Goal: Task Accomplishment & Management: Manage account settings

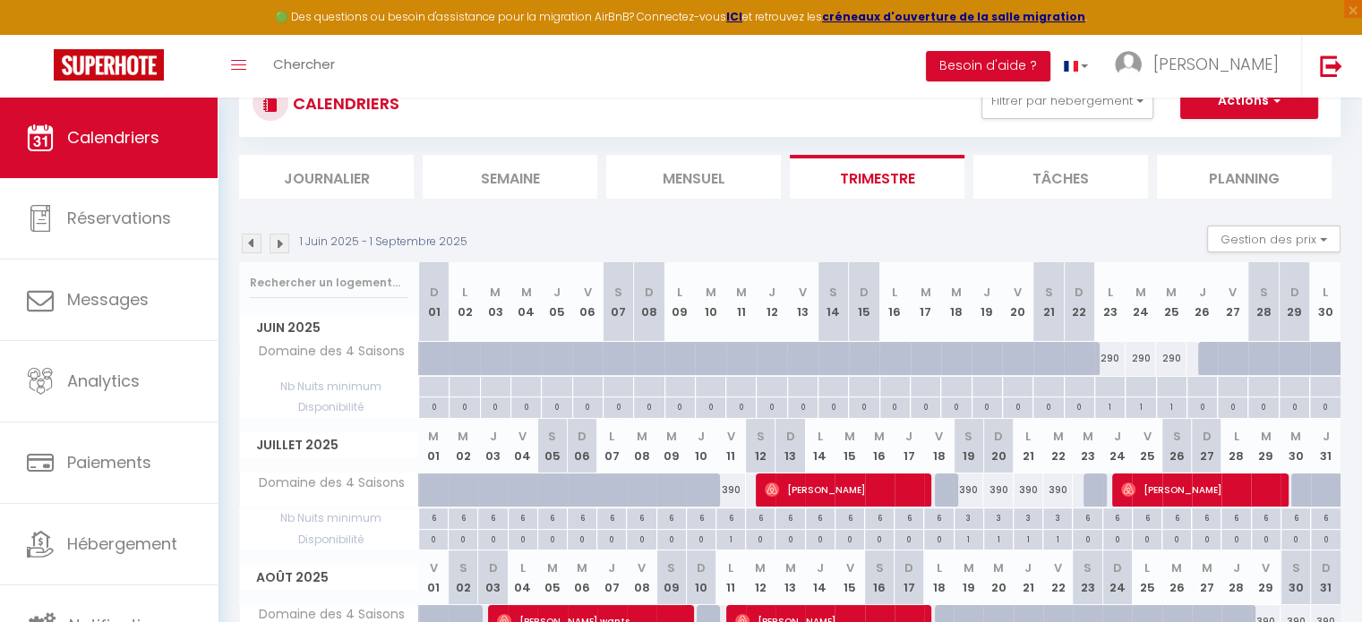
scroll to position [18, 0]
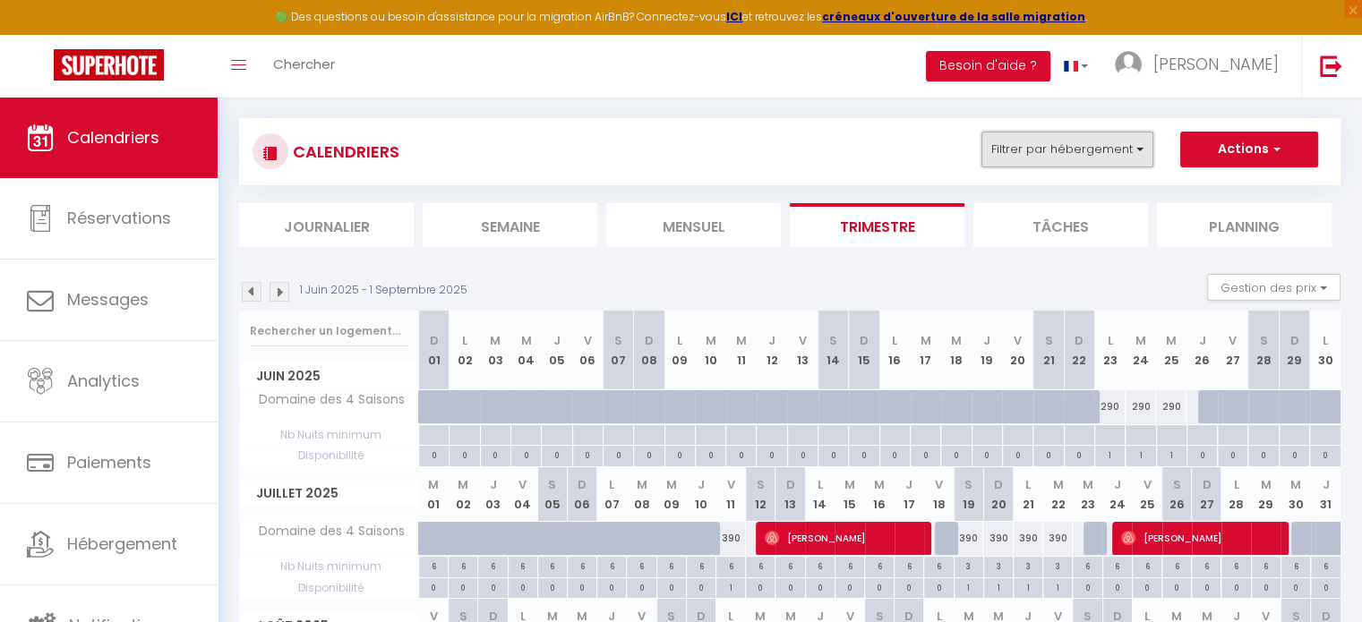
click at [1080, 152] on button "Filtrer par hébergement" at bounding box center [1067, 150] width 172 height 36
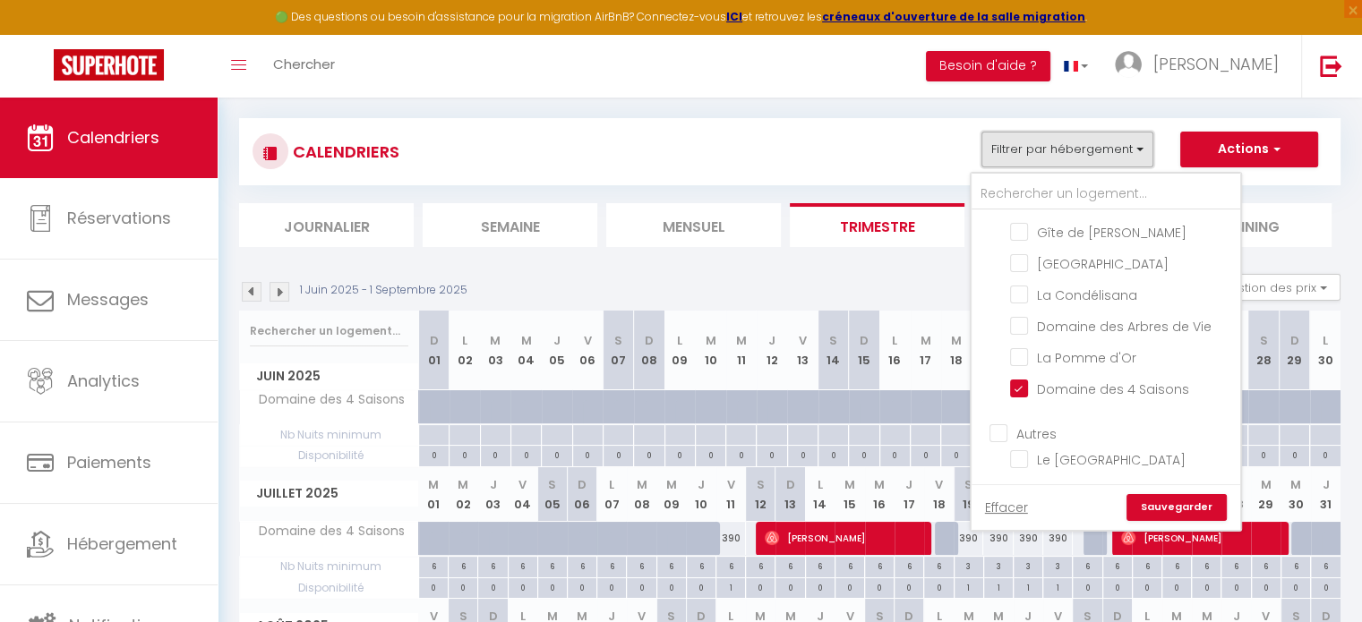
scroll to position [415, 0]
click at [1020, 389] on input "Domaine des 4 Saisons" at bounding box center [1122, 388] width 224 height 18
checkbox input "false"
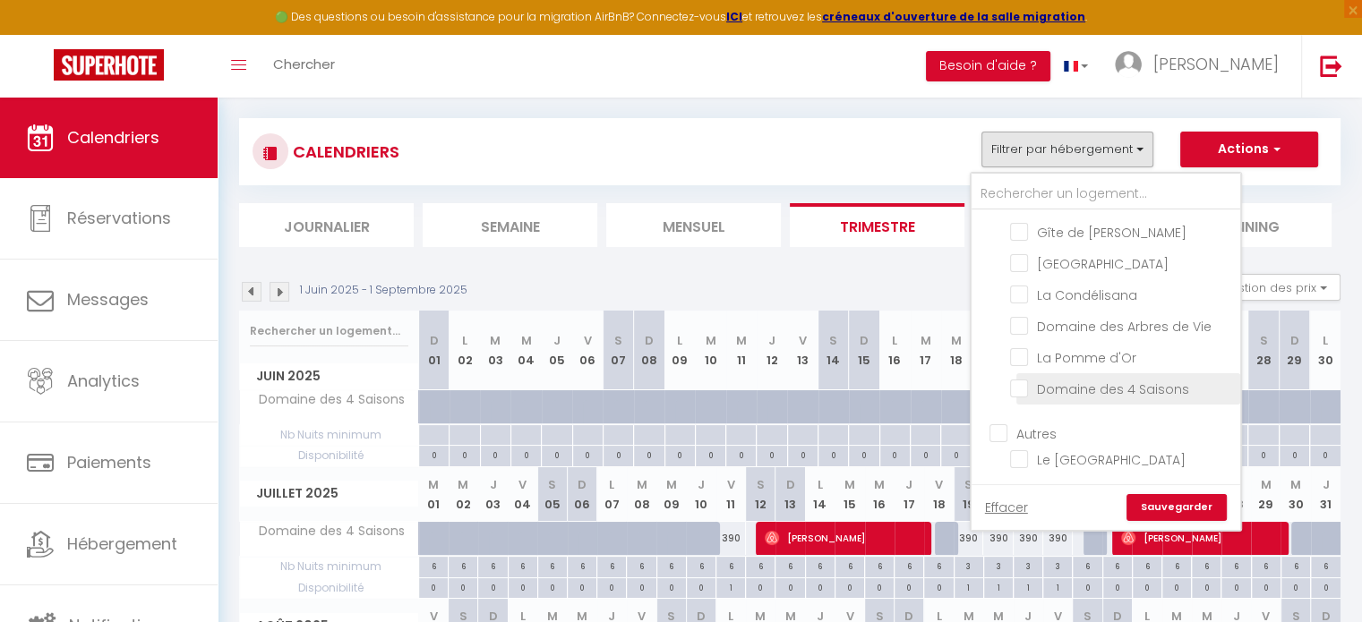
checkbox input "false"
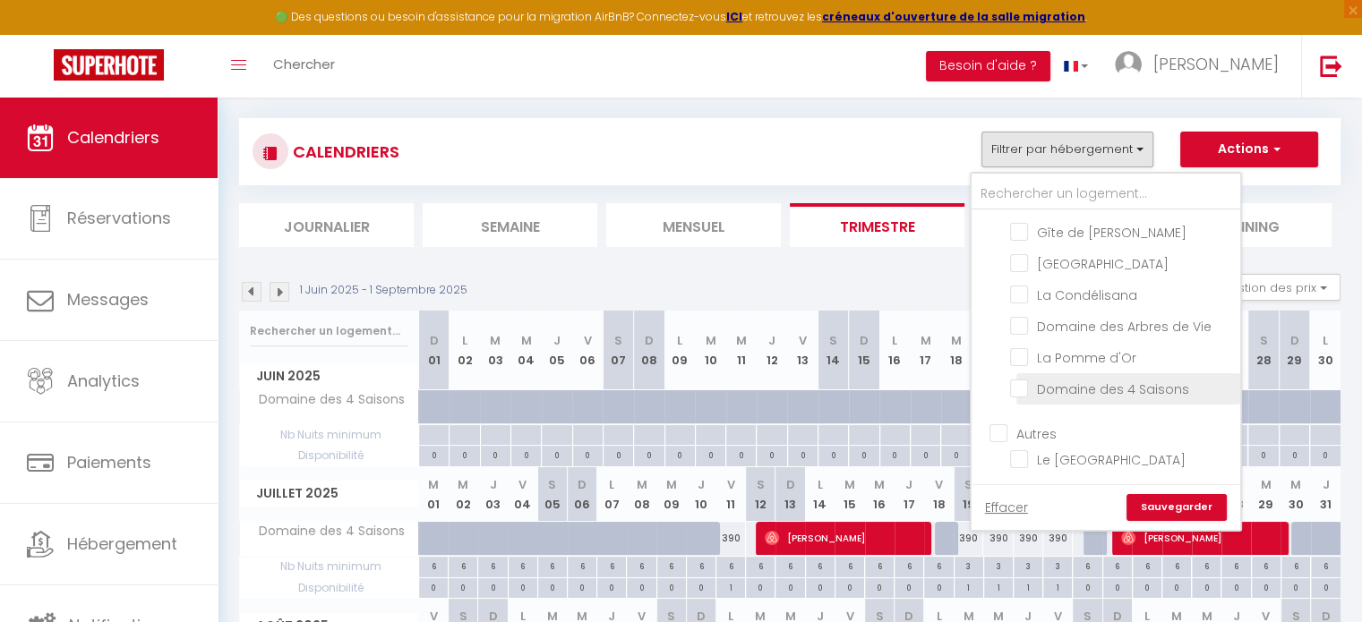
checkbox input "false"
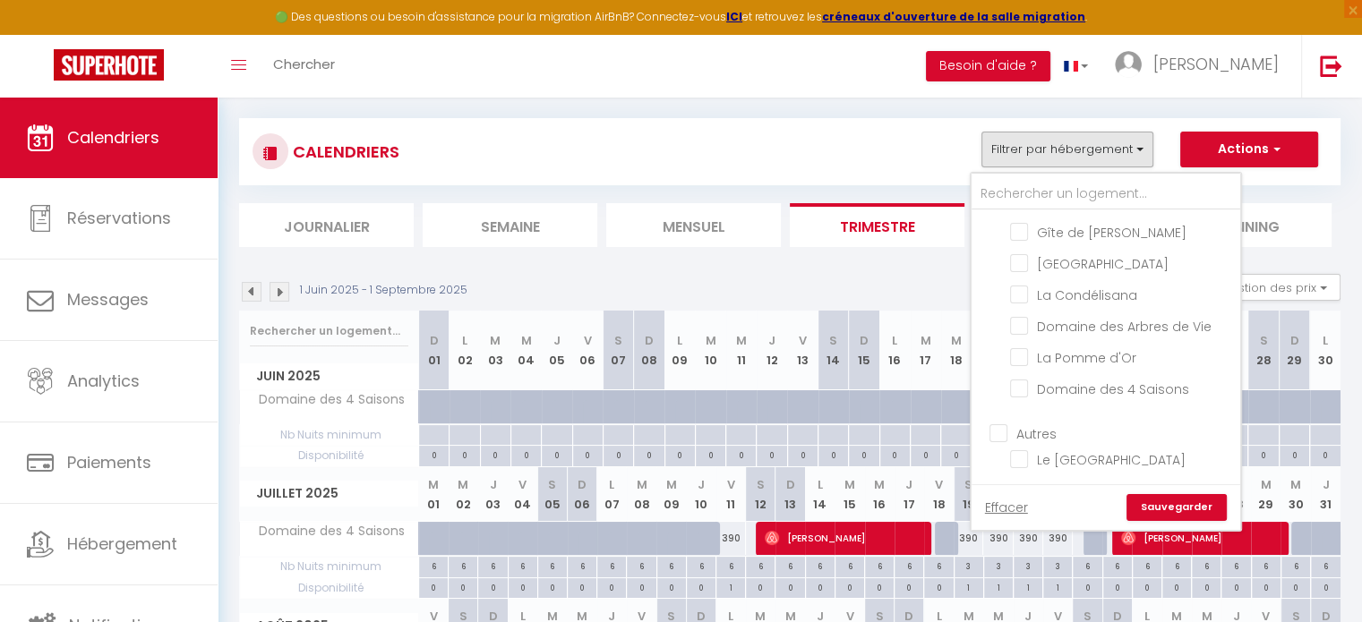
click at [1020, 440] on input "Autres" at bounding box center [1123, 432] width 269 height 18
checkbox input "true"
checkbox input "false"
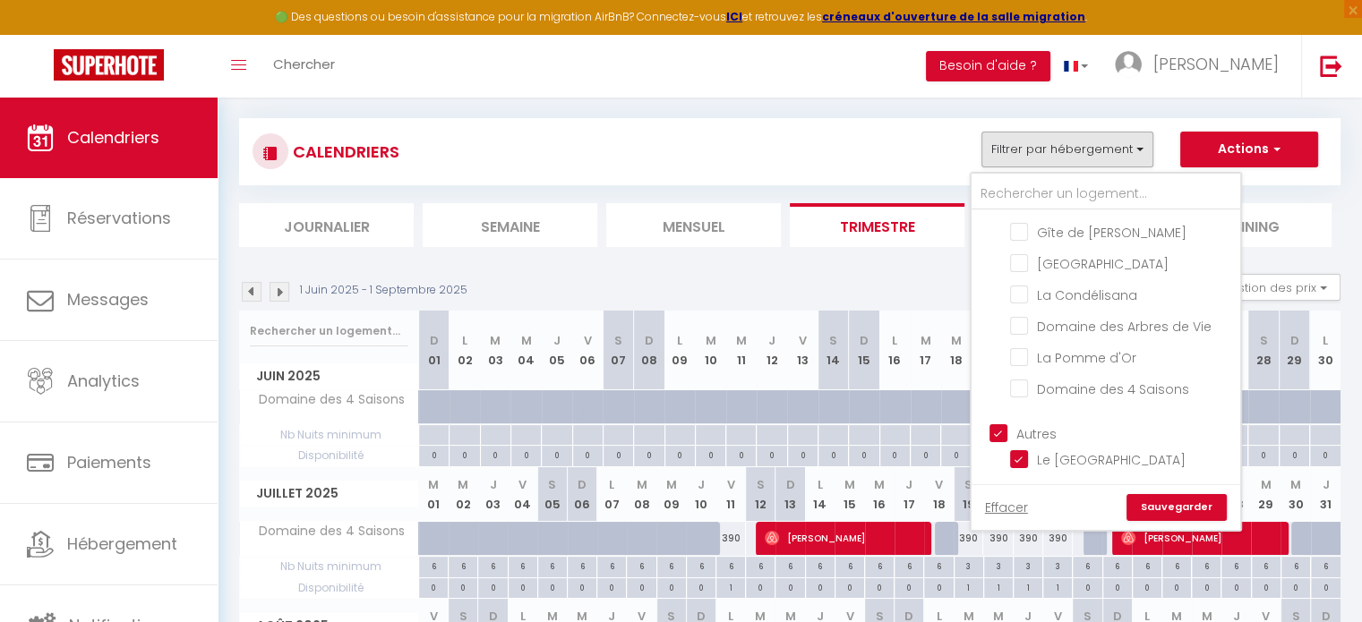
checkbox input "false"
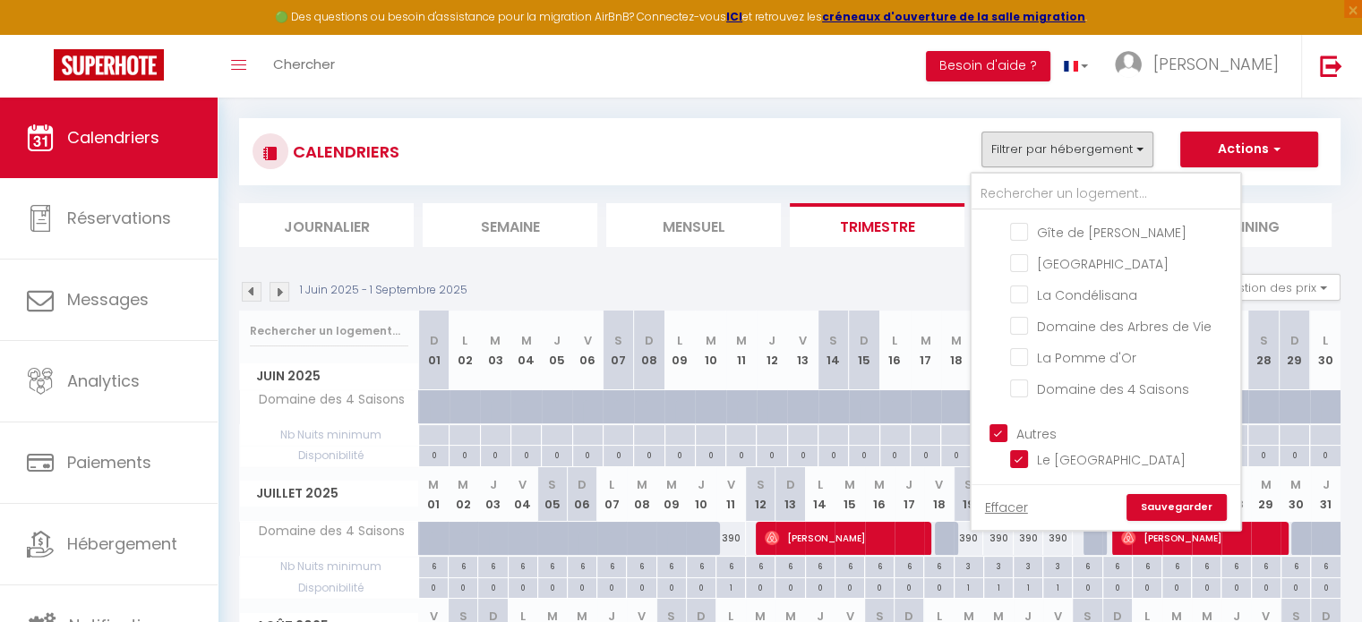
checkbox input "false"
checkbox input "true"
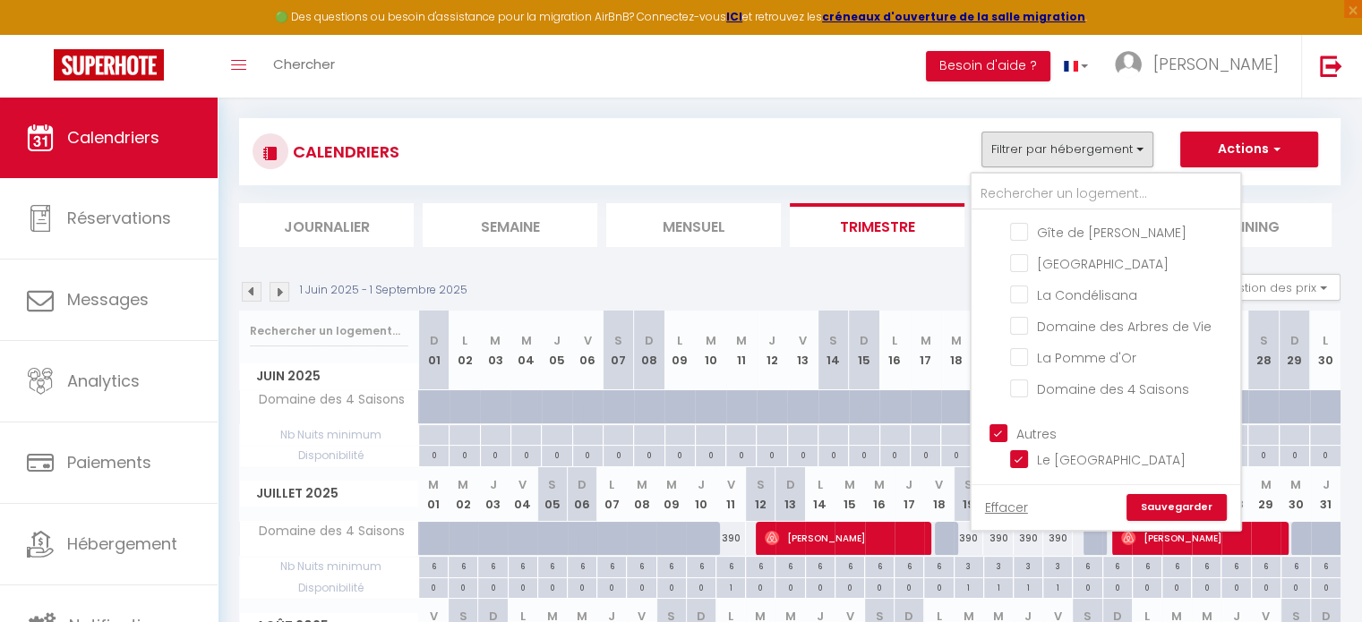
click at [1200, 500] on link "Sauvegarder" at bounding box center [1176, 507] width 100 height 27
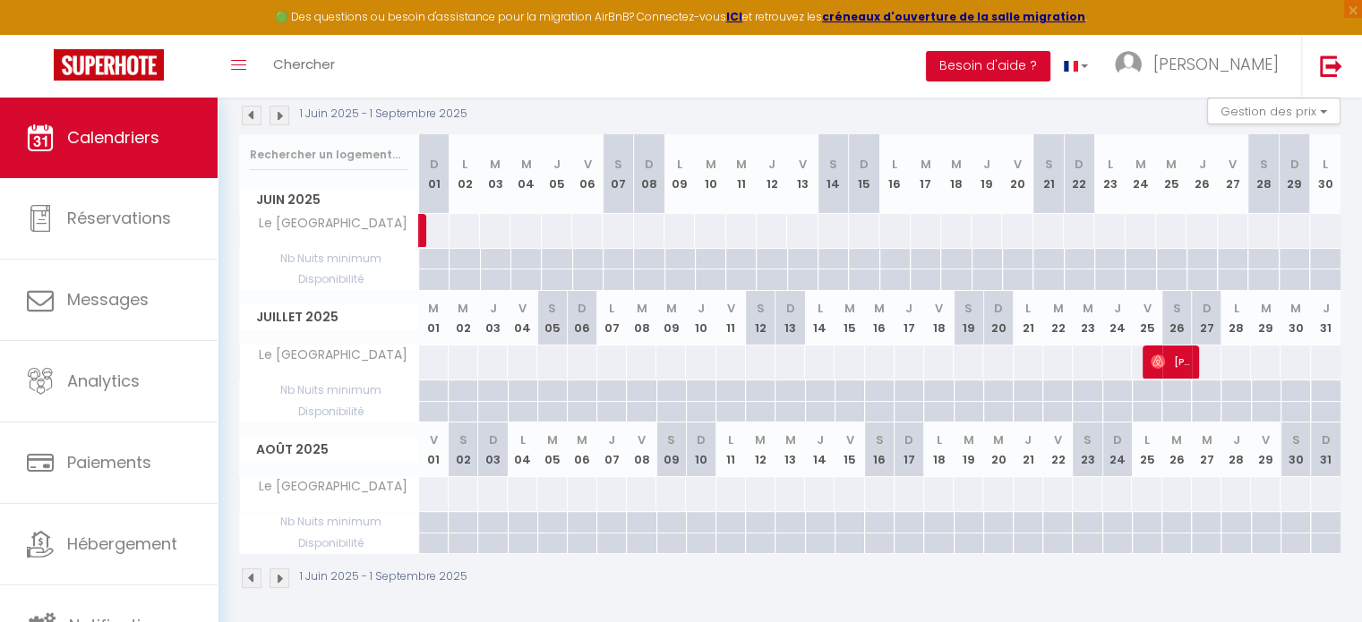
scroll to position [197, 0]
click at [285, 115] on img at bounding box center [279, 113] width 20 height 20
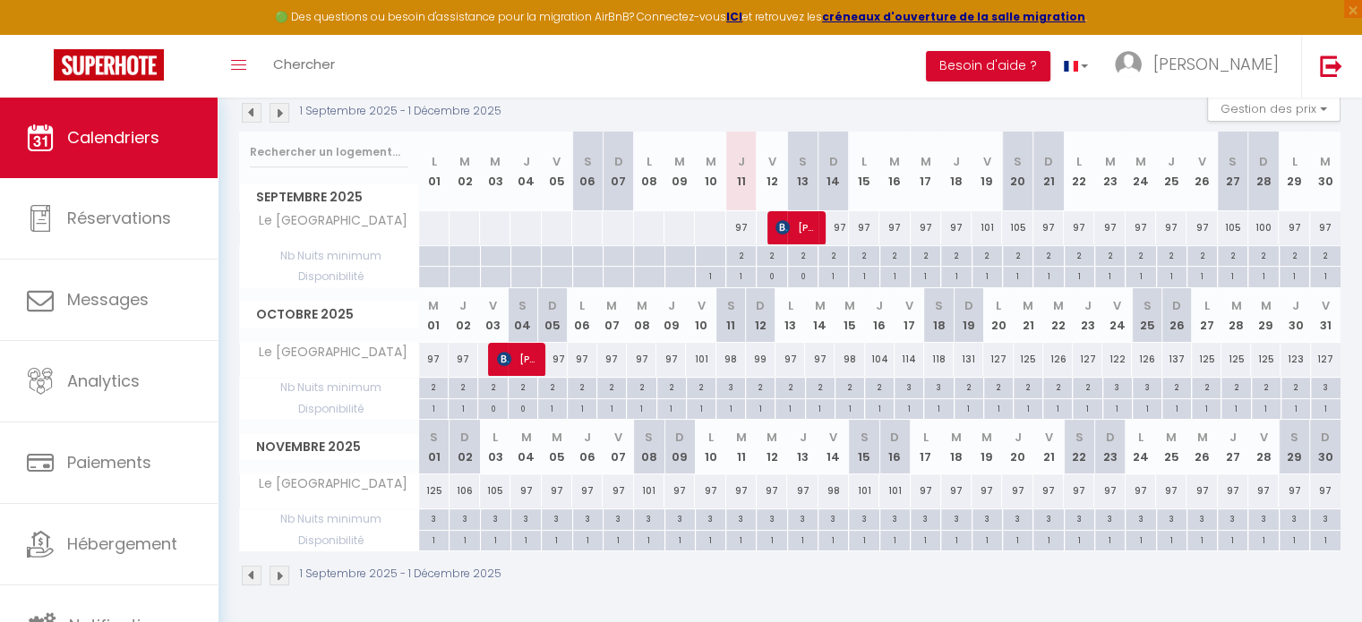
click at [1173, 192] on th "J 25" at bounding box center [1171, 172] width 30 height 80
click at [1164, 235] on div "97" at bounding box center [1171, 227] width 30 height 33
type input "97"
type input "Jeu 25 Septembre 2025"
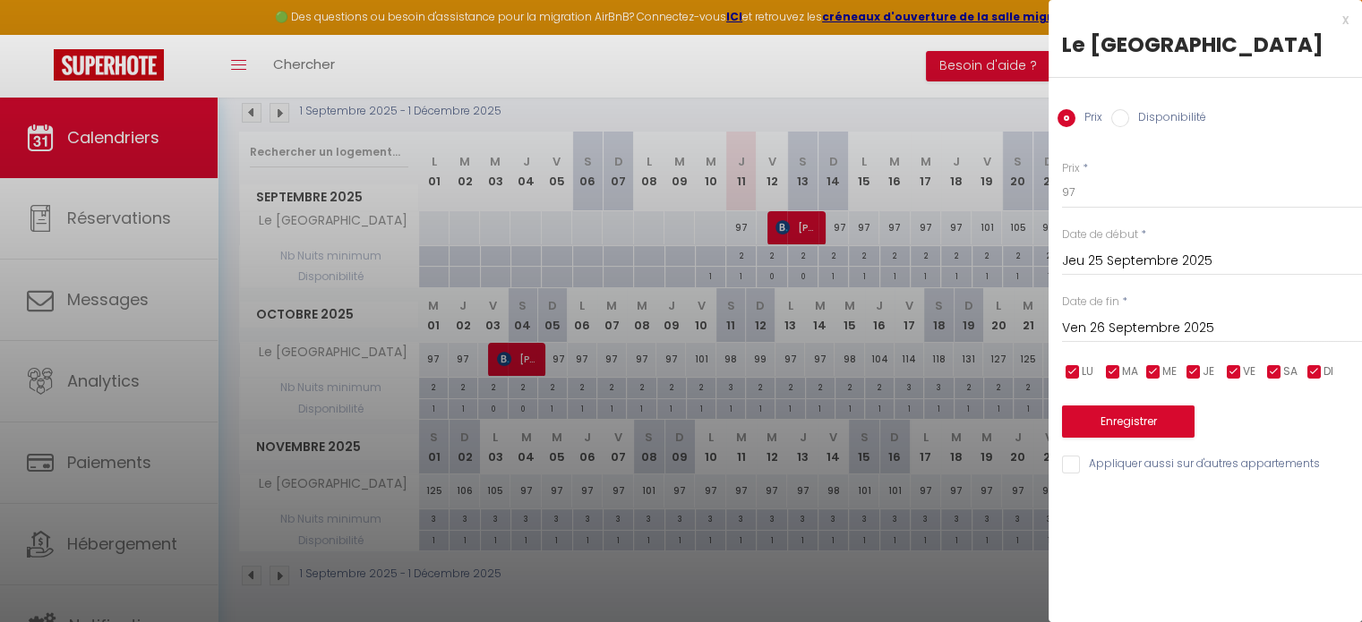
click at [1148, 321] on input "Ven 26 Septembre 2025" at bounding box center [1212, 328] width 300 height 23
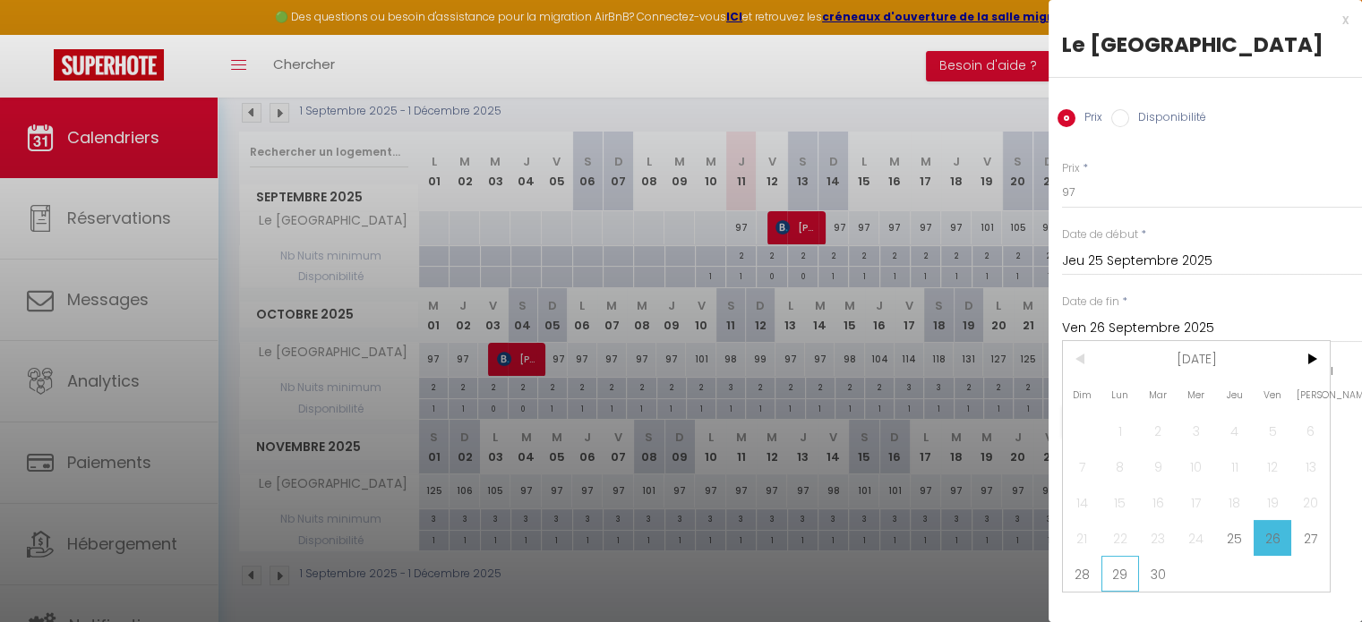
click at [1115, 582] on span "29" at bounding box center [1120, 574] width 38 height 36
type input "Lun 29 Septembre 2025"
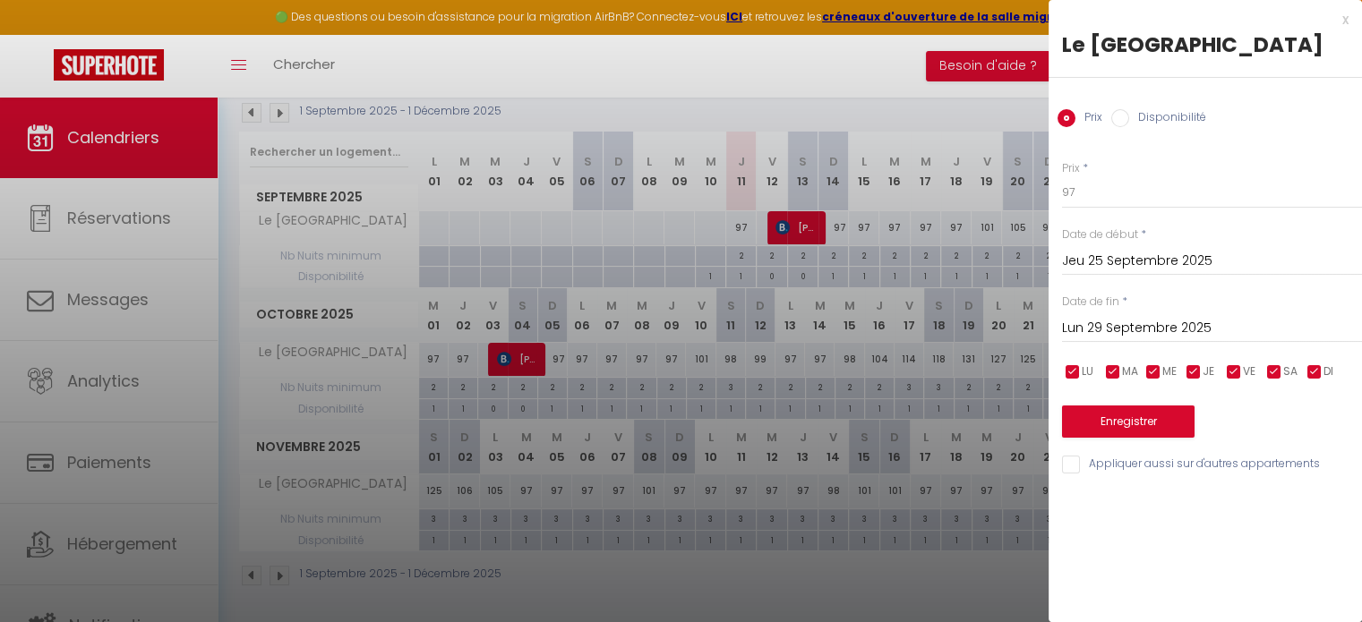
click at [1131, 124] on label "Disponibilité" at bounding box center [1167, 119] width 77 height 20
click at [1129, 124] on input "Disponibilité" at bounding box center [1120, 118] width 18 height 18
radio input "true"
radio input "false"
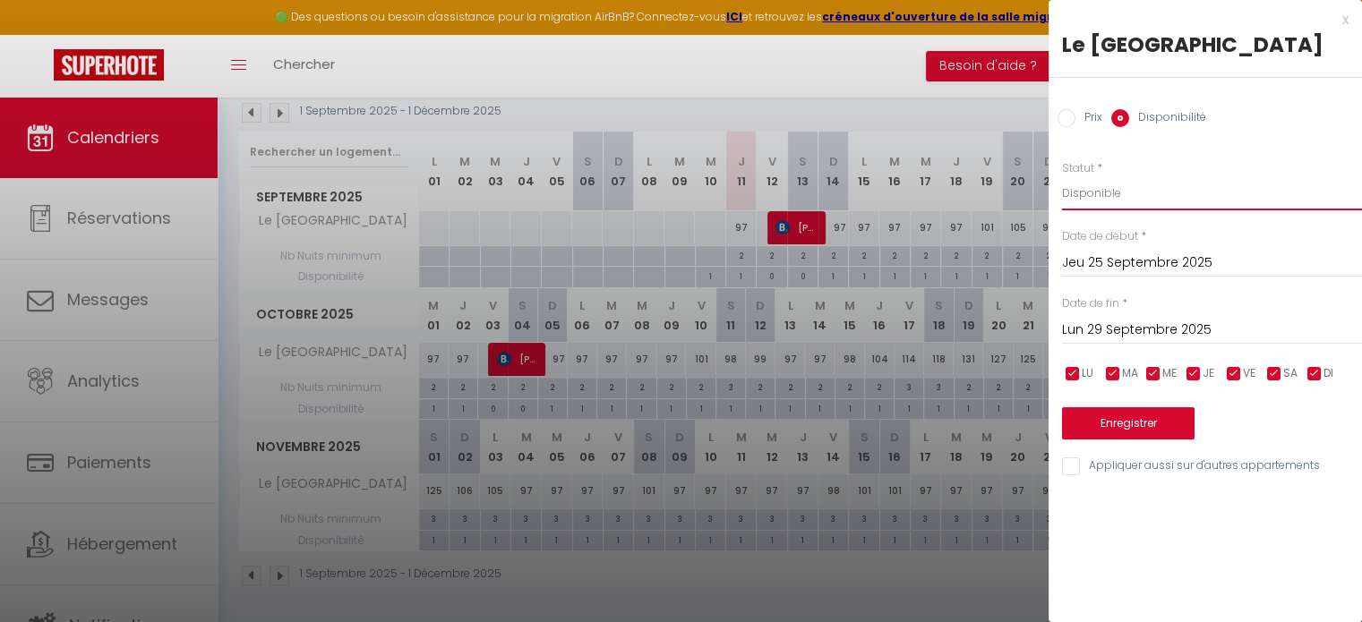
click at [1119, 203] on select "Disponible Indisponible" at bounding box center [1212, 193] width 300 height 34
select select "0"
click at [1062, 176] on select "Disponible Indisponible" at bounding box center [1212, 193] width 300 height 34
click at [1101, 420] on button "Enregistrer" at bounding box center [1128, 423] width 132 height 32
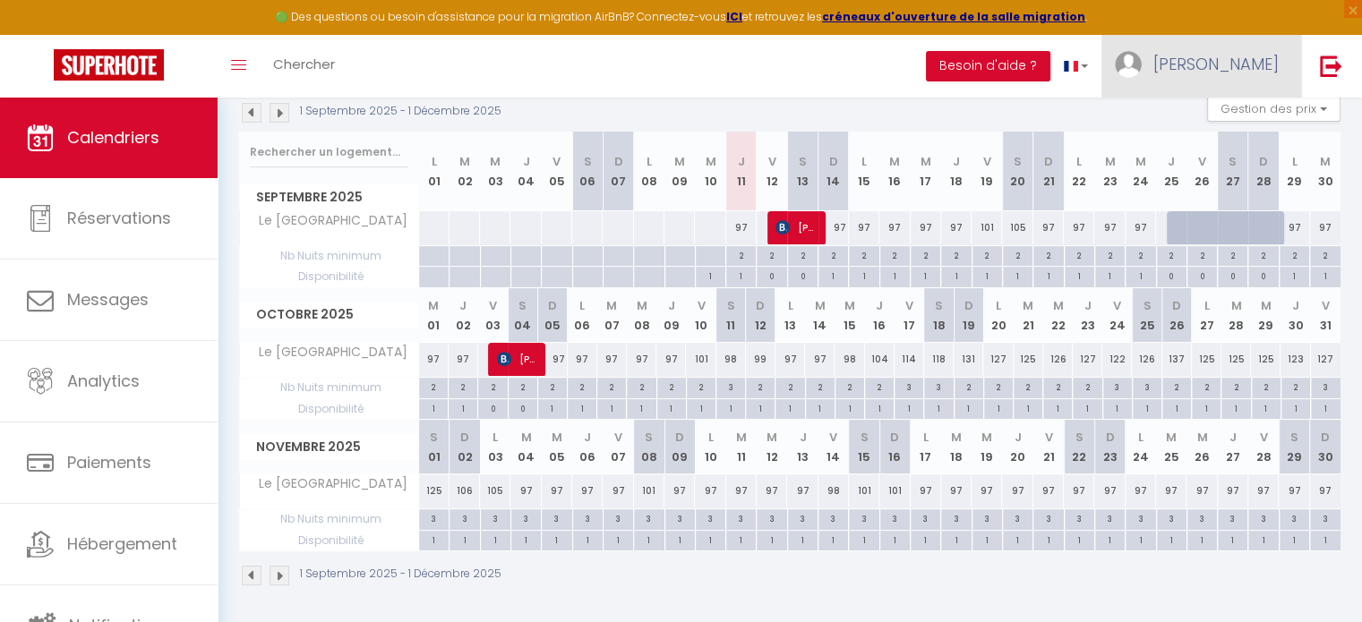
click at [1274, 62] on span "[PERSON_NAME]" at bounding box center [1215, 64] width 125 height 22
click at [1214, 151] on link "Équipe" at bounding box center [1229, 156] width 132 height 30
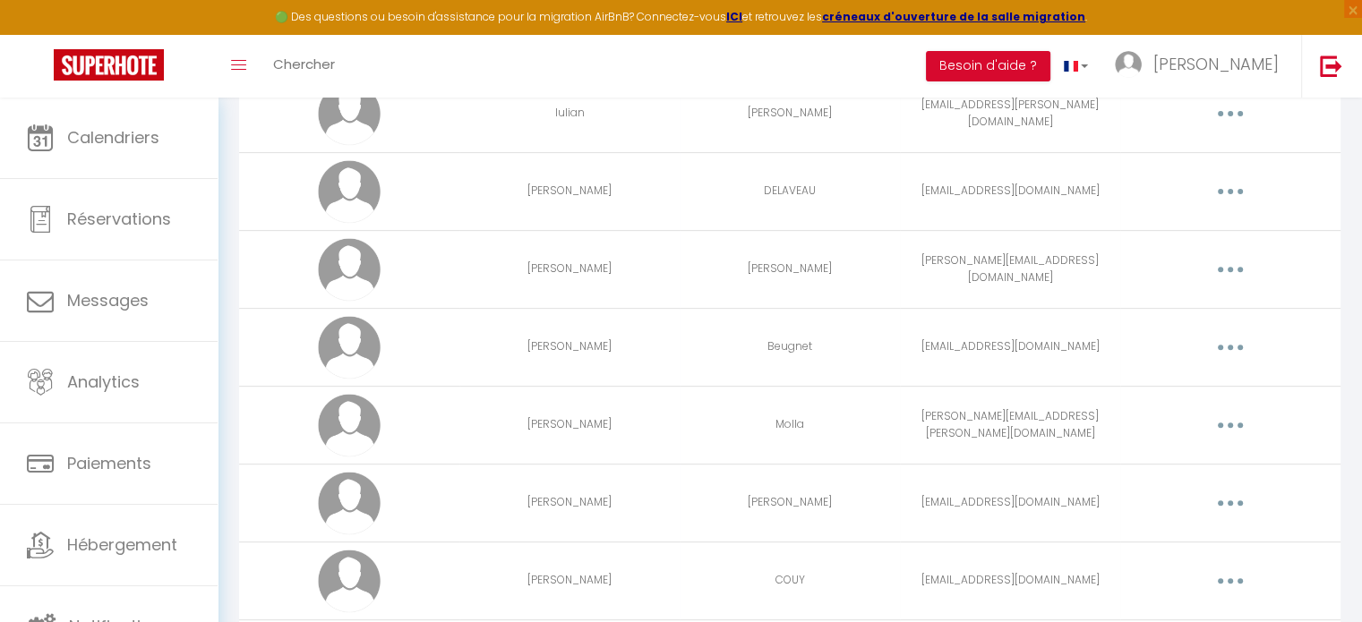
scroll to position [537, 0]
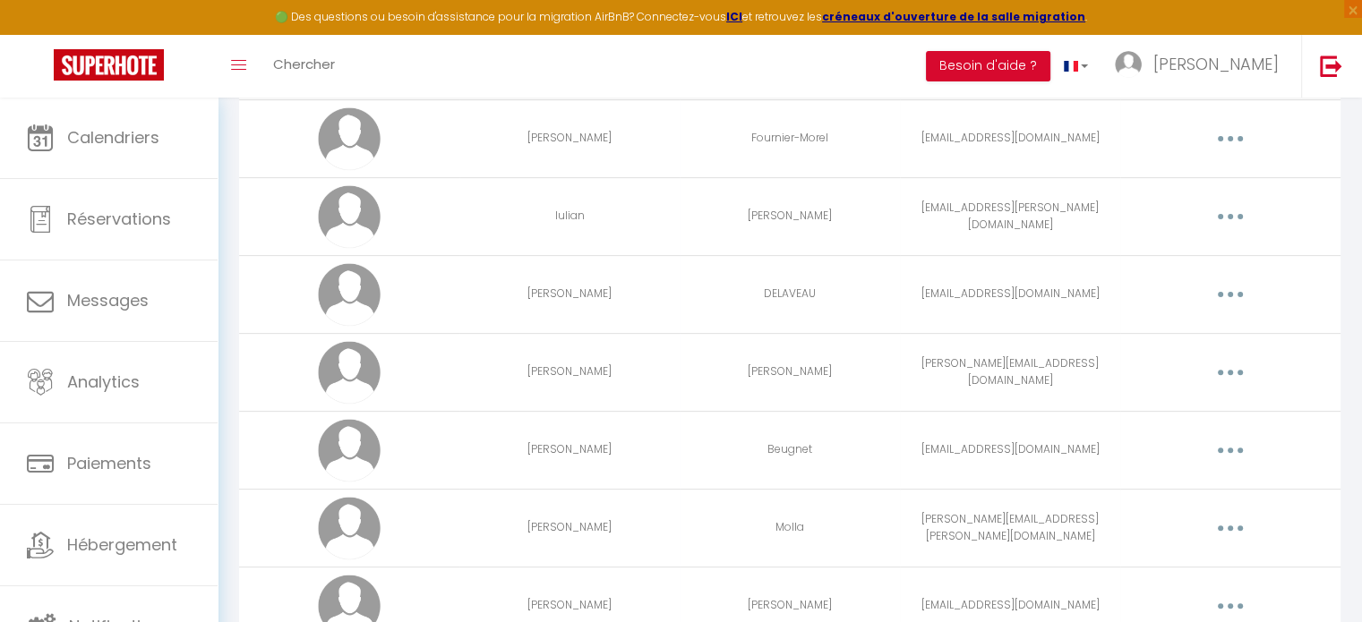
click at [1232, 226] on button "button" at bounding box center [1230, 216] width 50 height 29
click at [1174, 265] on link "Editer" at bounding box center [1183, 258] width 132 height 30
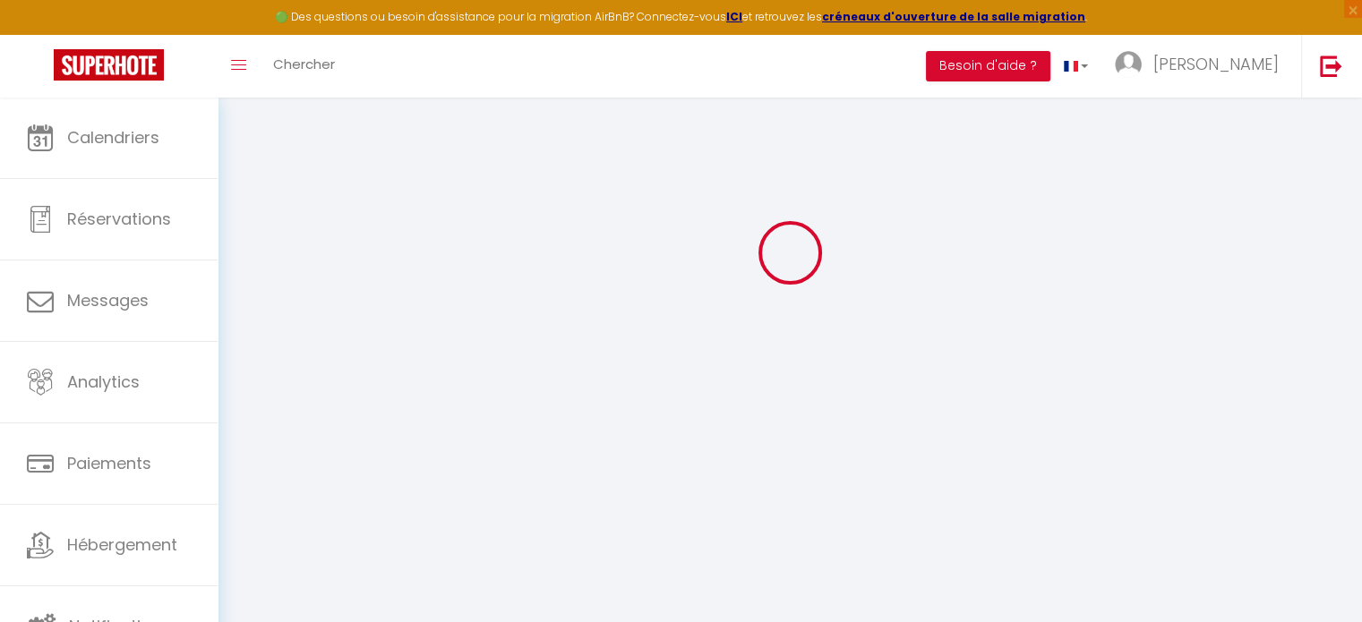
type input "Iulian"
type input "[PERSON_NAME]"
type input "[EMAIL_ADDRESS][PERSON_NAME][DOMAIN_NAME]"
type textarea "[URL][DOMAIN_NAME]"
checkbox input "true"
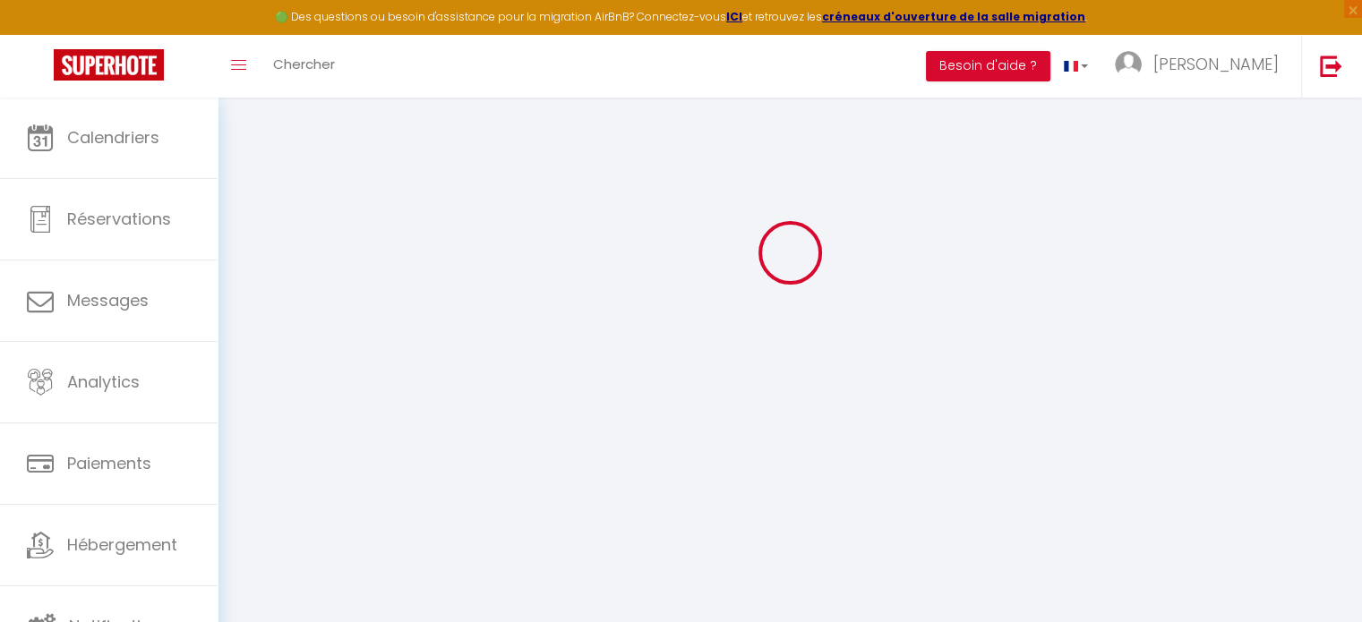
checkbox input "true"
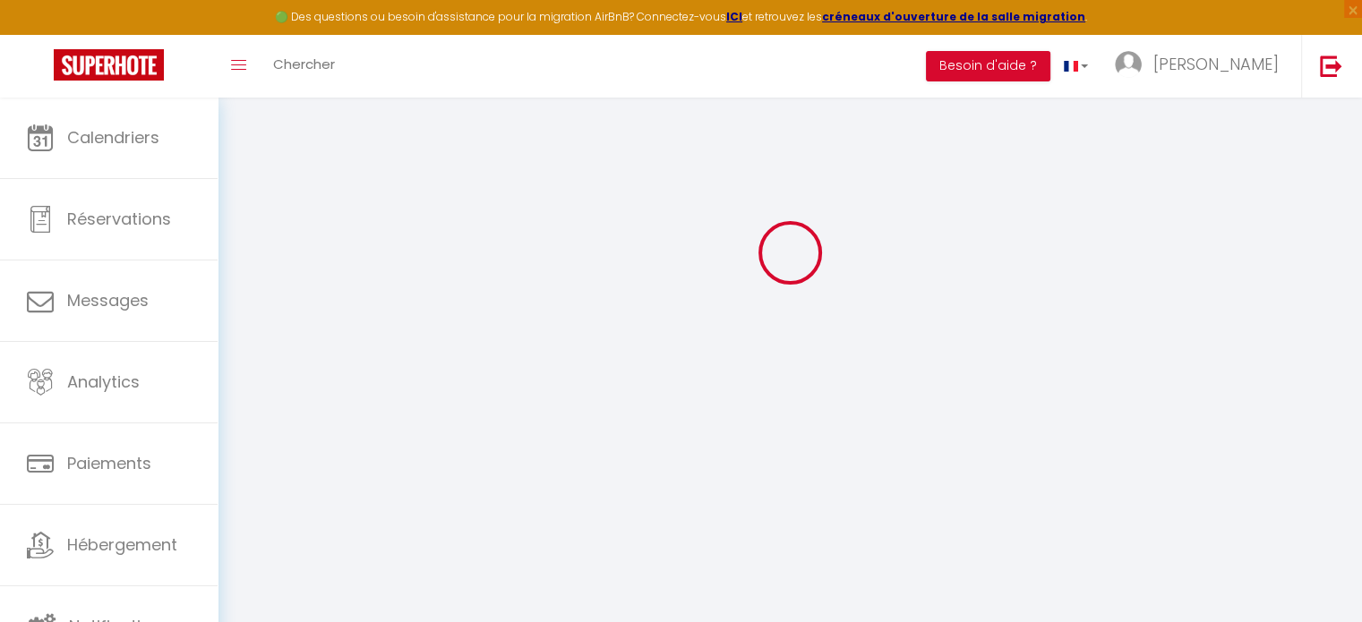
checkbox input "true"
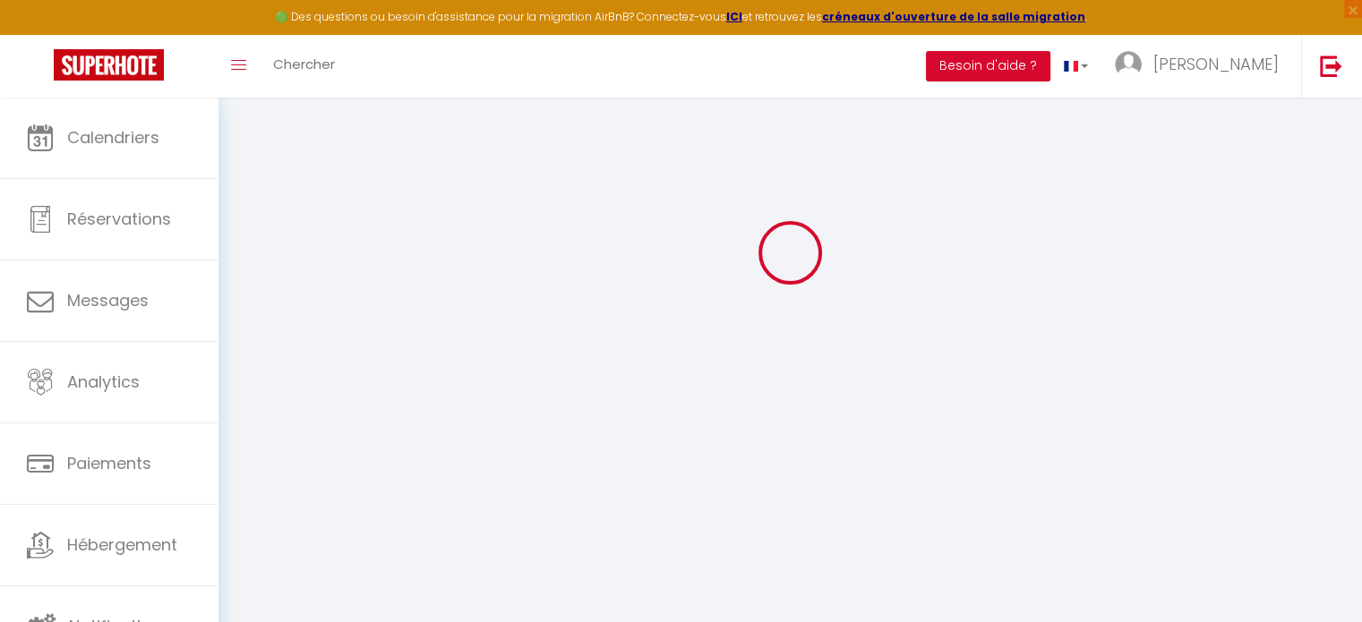
checkbox input "true"
checkbox input "false"
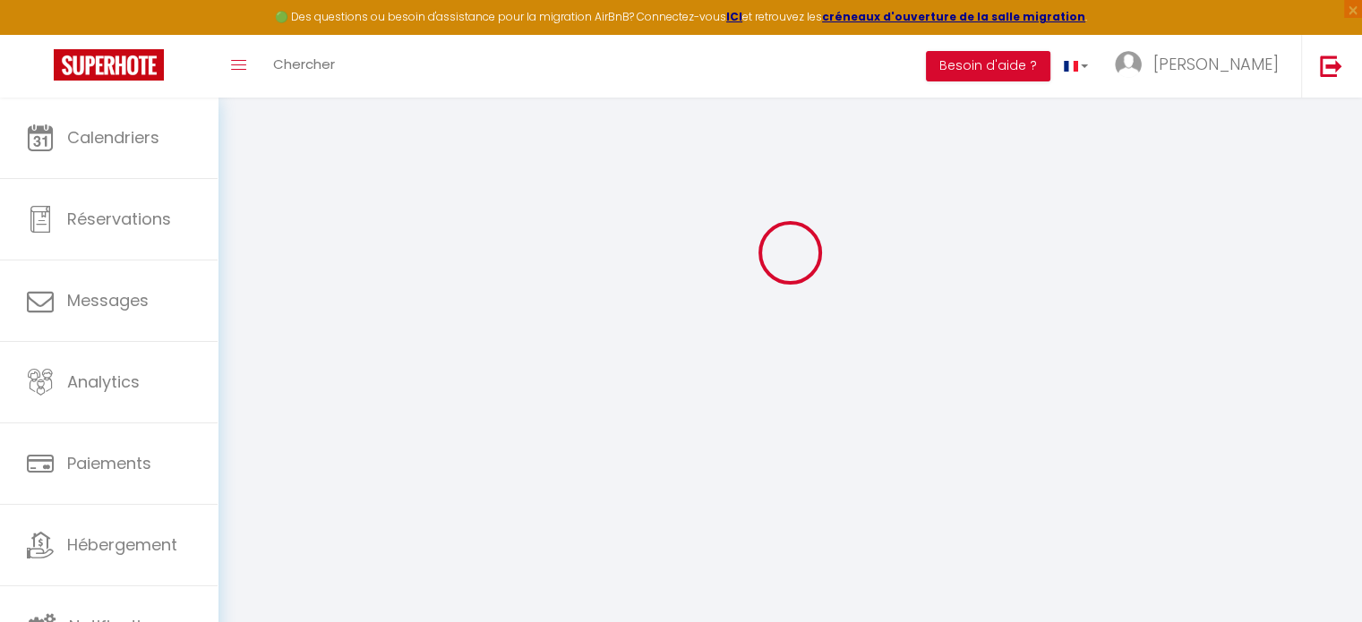
checkbox input "true"
checkbox input "false"
select select
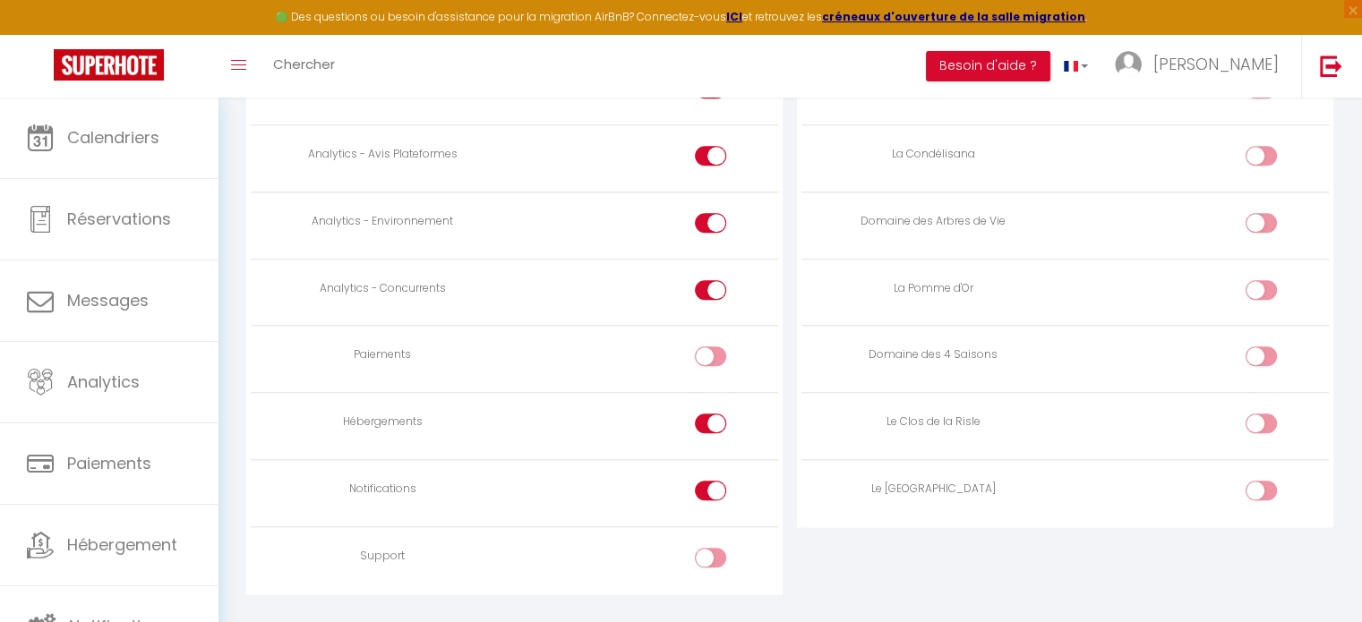
scroll to position [1668, 0]
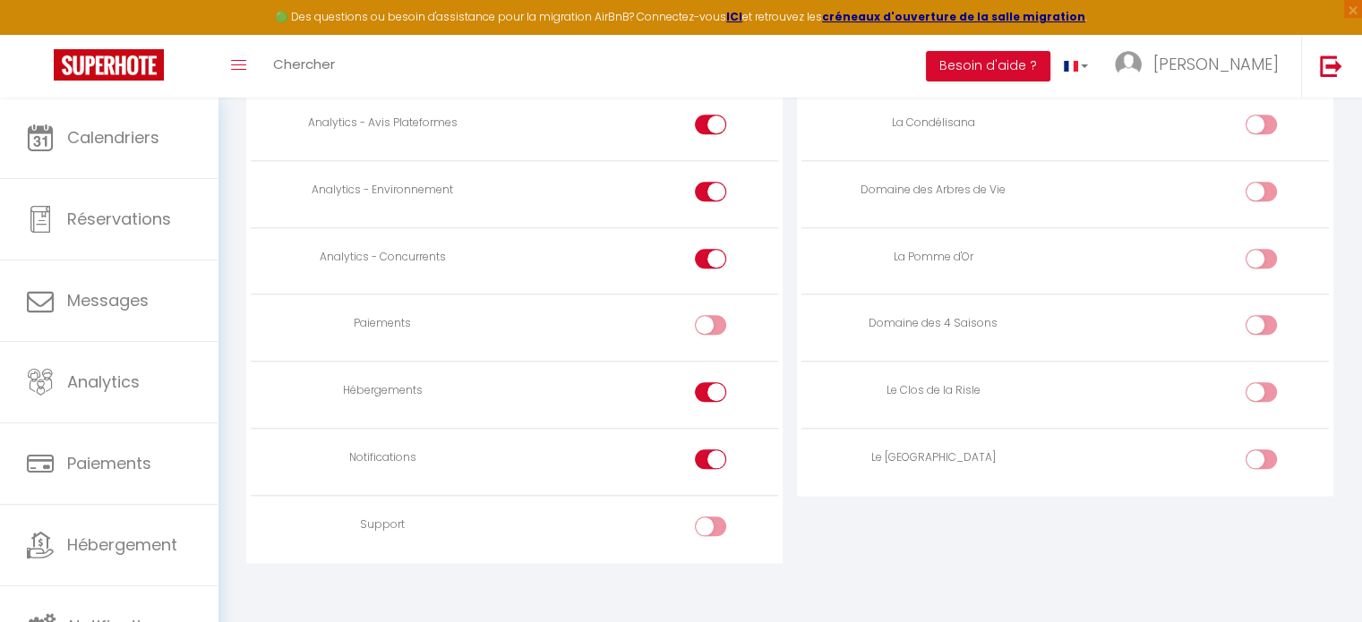
click at [1260, 453] on input "checkbox" at bounding box center [1275, 462] width 31 height 27
checkbox input "true"
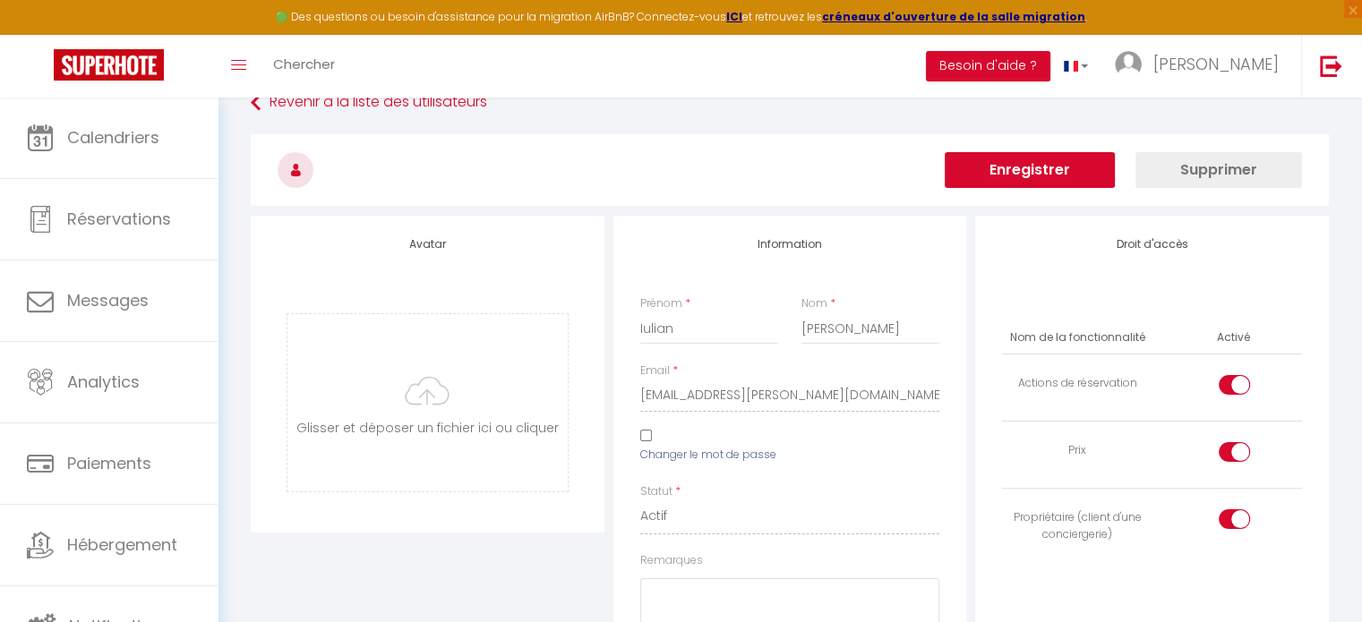
scroll to position [0, 0]
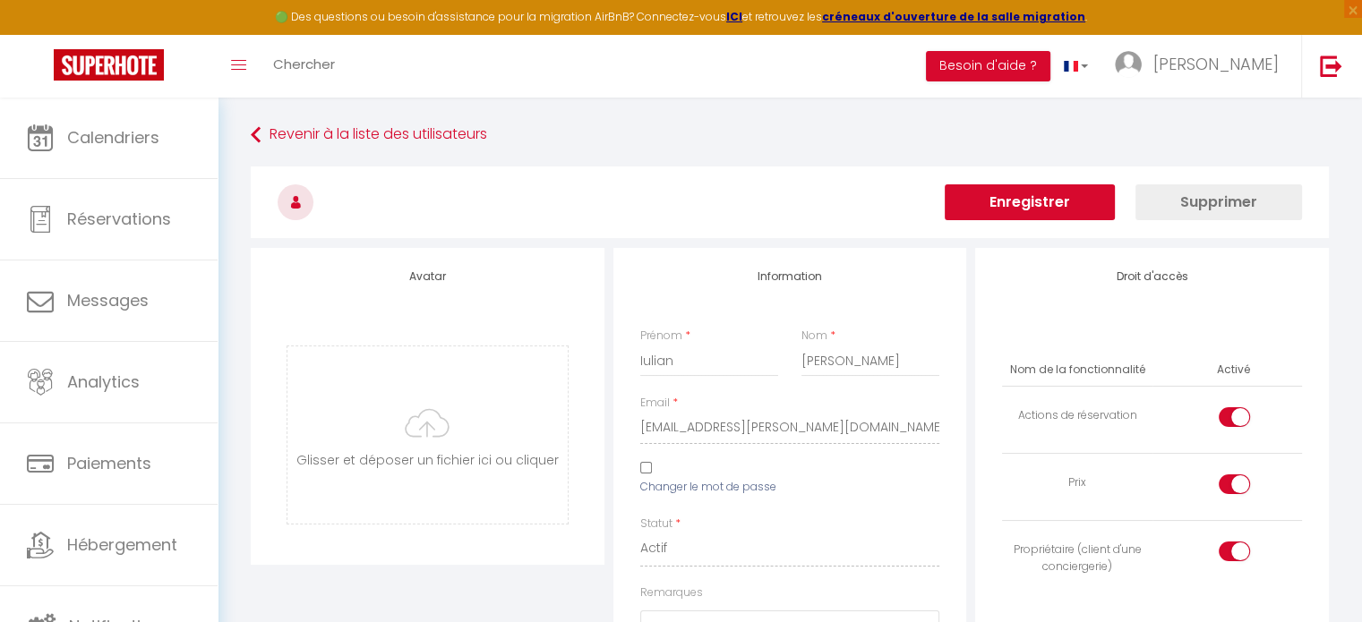
click at [1005, 203] on button "Enregistrer" at bounding box center [1029, 202] width 170 height 36
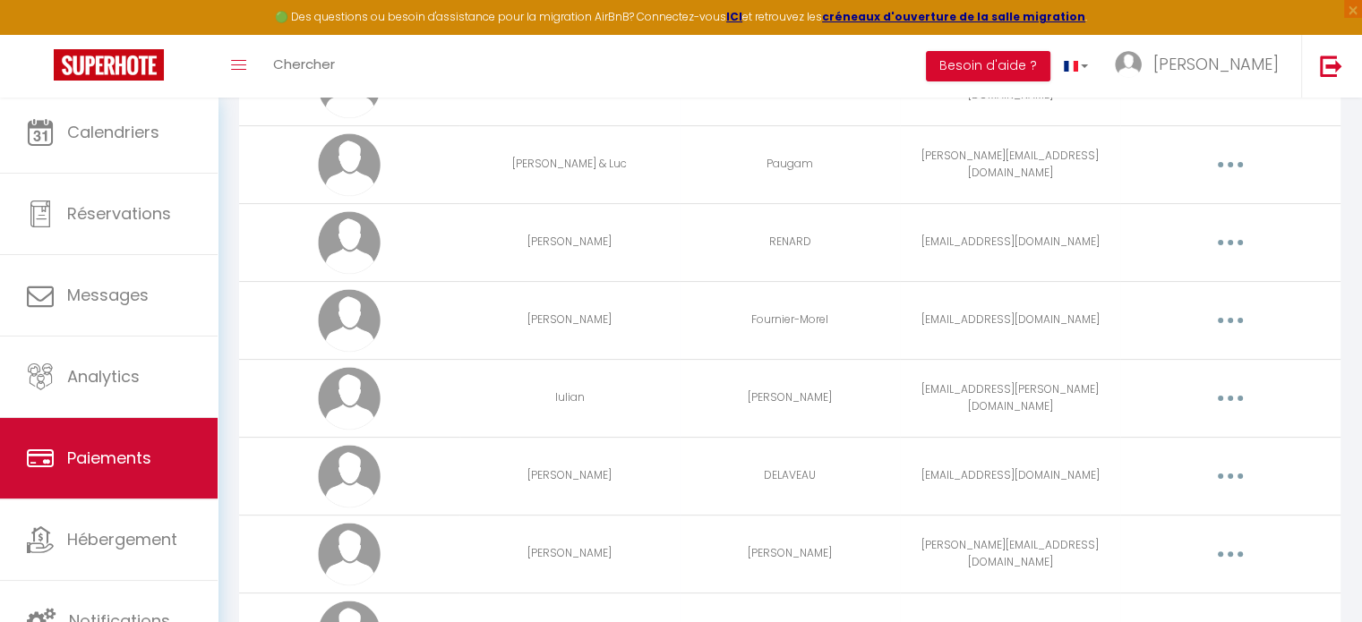
scroll to position [358, 0]
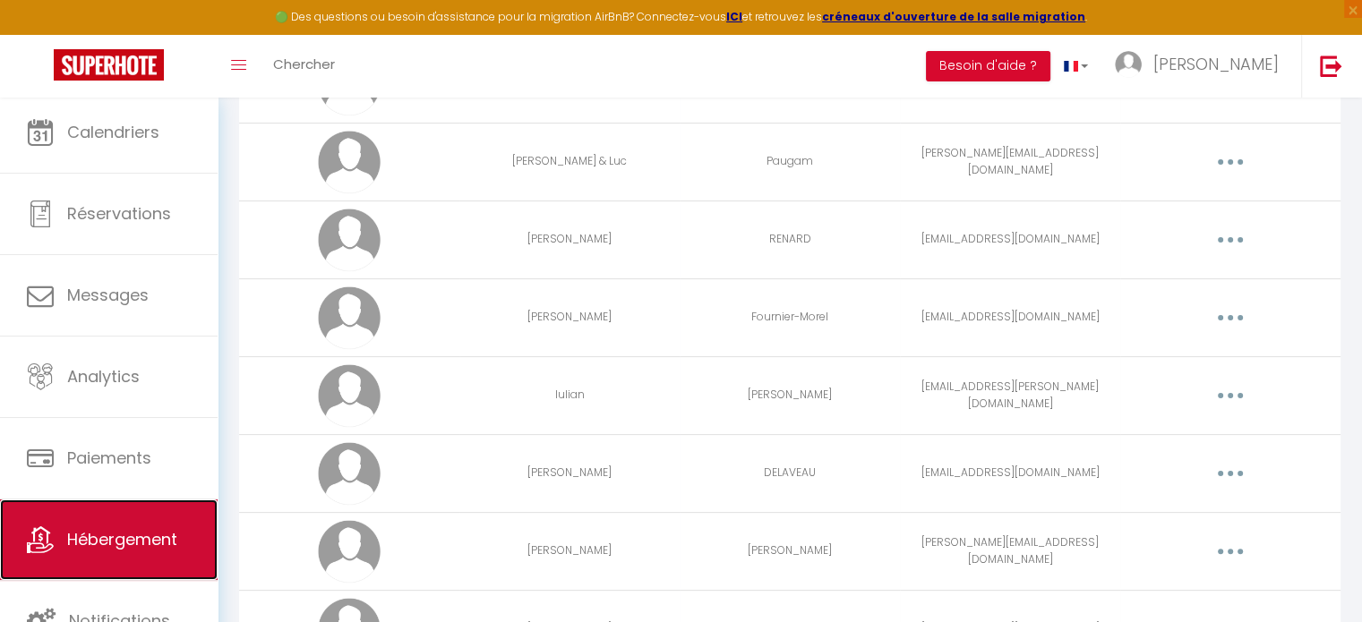
click at [149, 524] on link "Hébergement" at bounding box center [109, 540] width 218 height 81
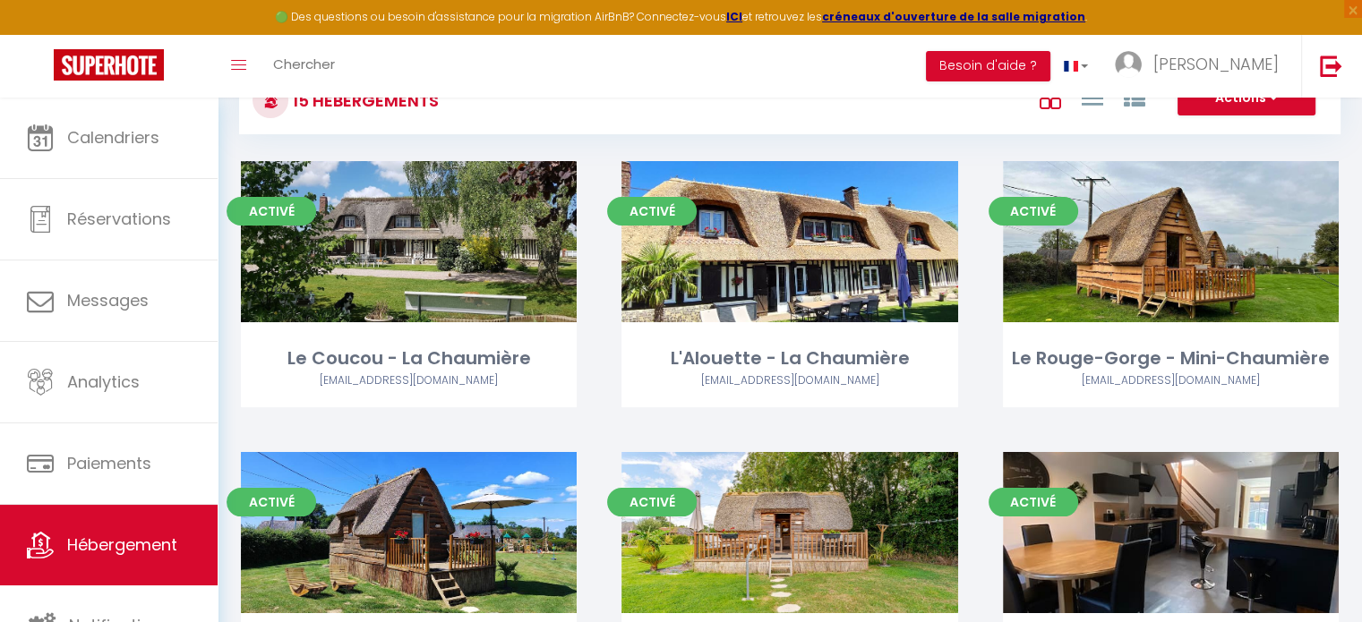
scroll to position [90, 0]
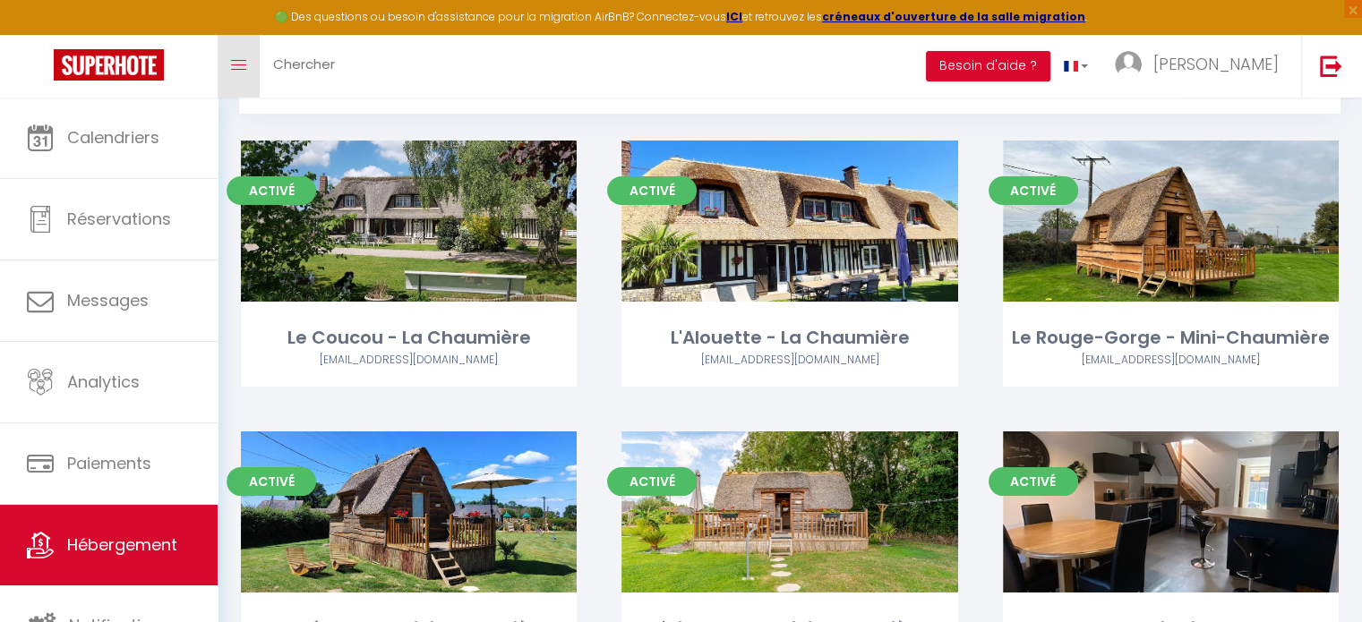
click at [235, 70] on icon "Toggle menubar" at bounding box center [238, 65] width 15 height 11
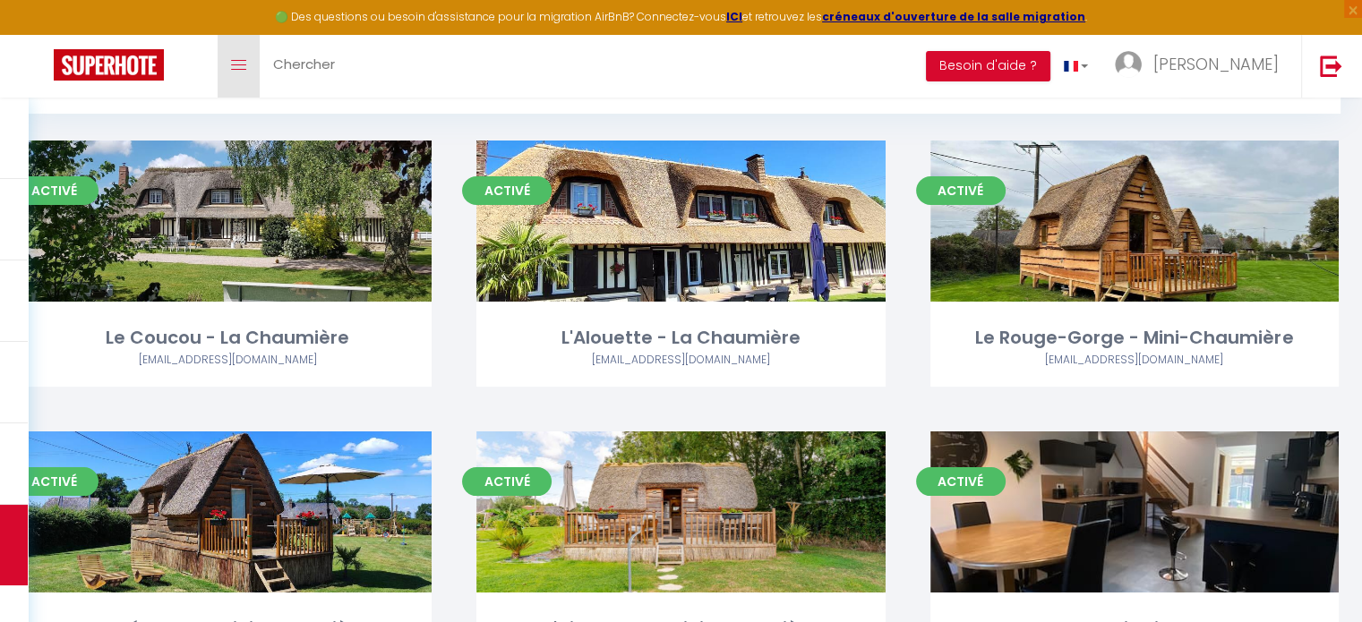
click at [233, 67] on icon "Toggle menubar" at bounding box center [238, 65] width 15 height 11
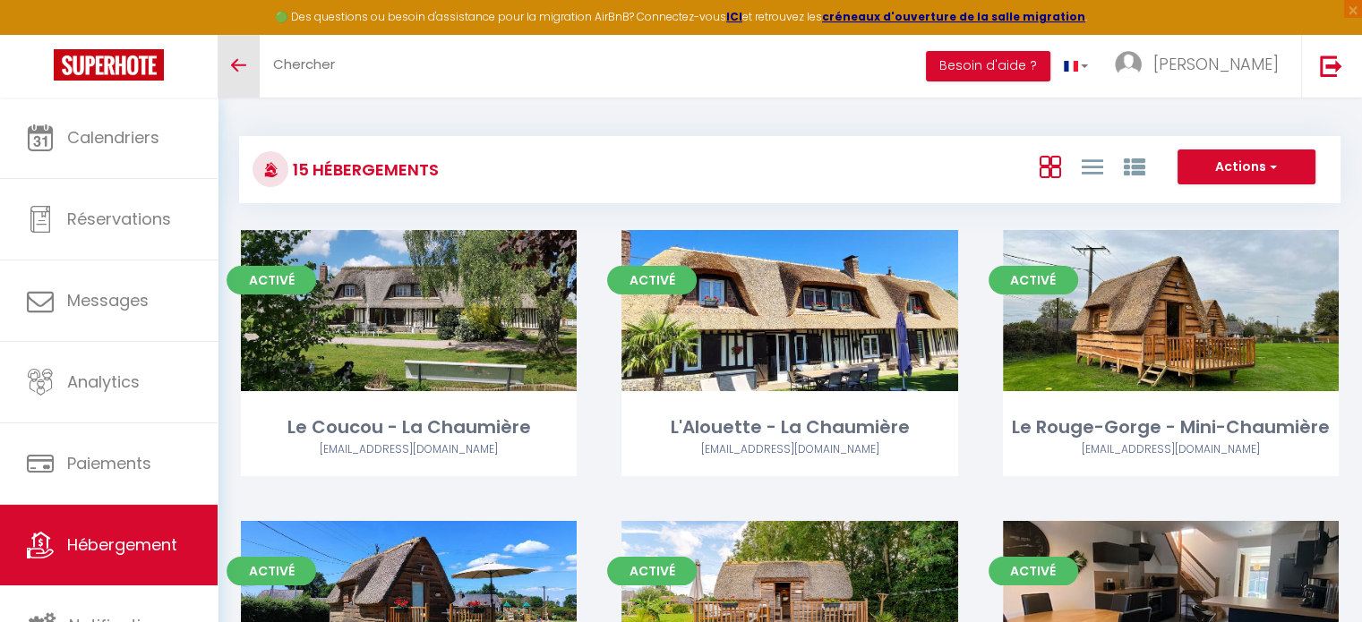
scroll to position [0, 0]
click at [1134, 171] on icon at bounding box center [1133, 167] width 21 height 21
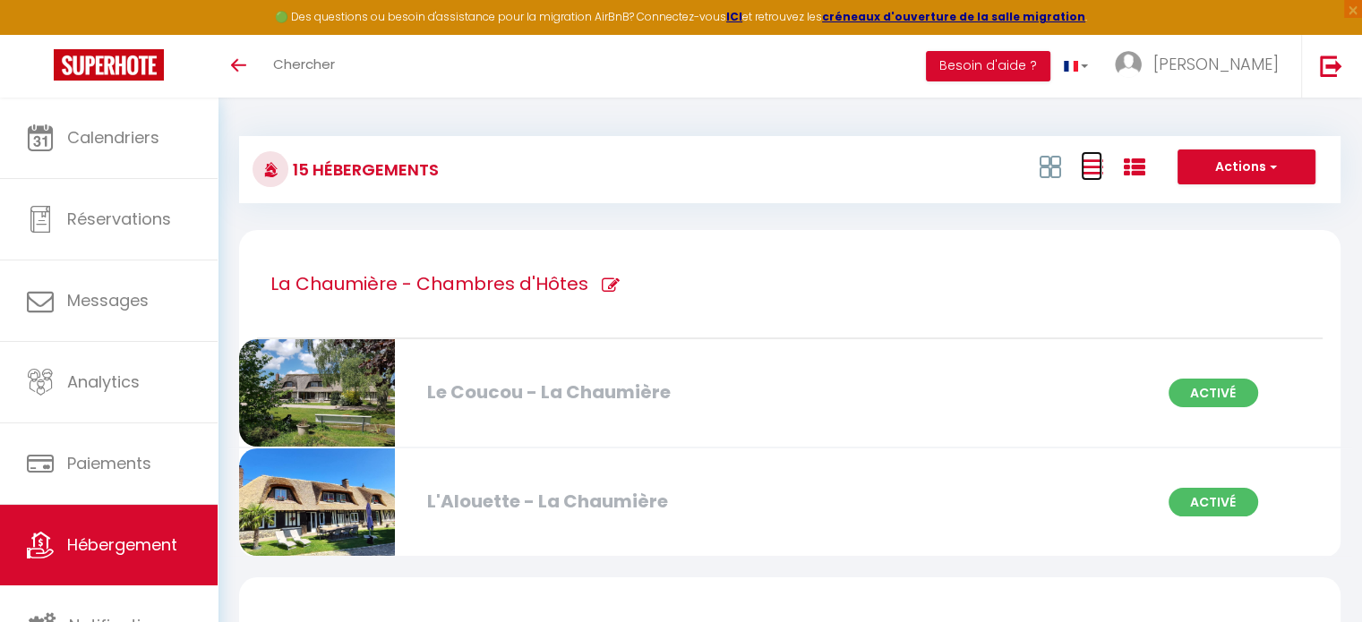
click at [1092, 174] on icon at bounding box center [1090, 167] width 21 height 22
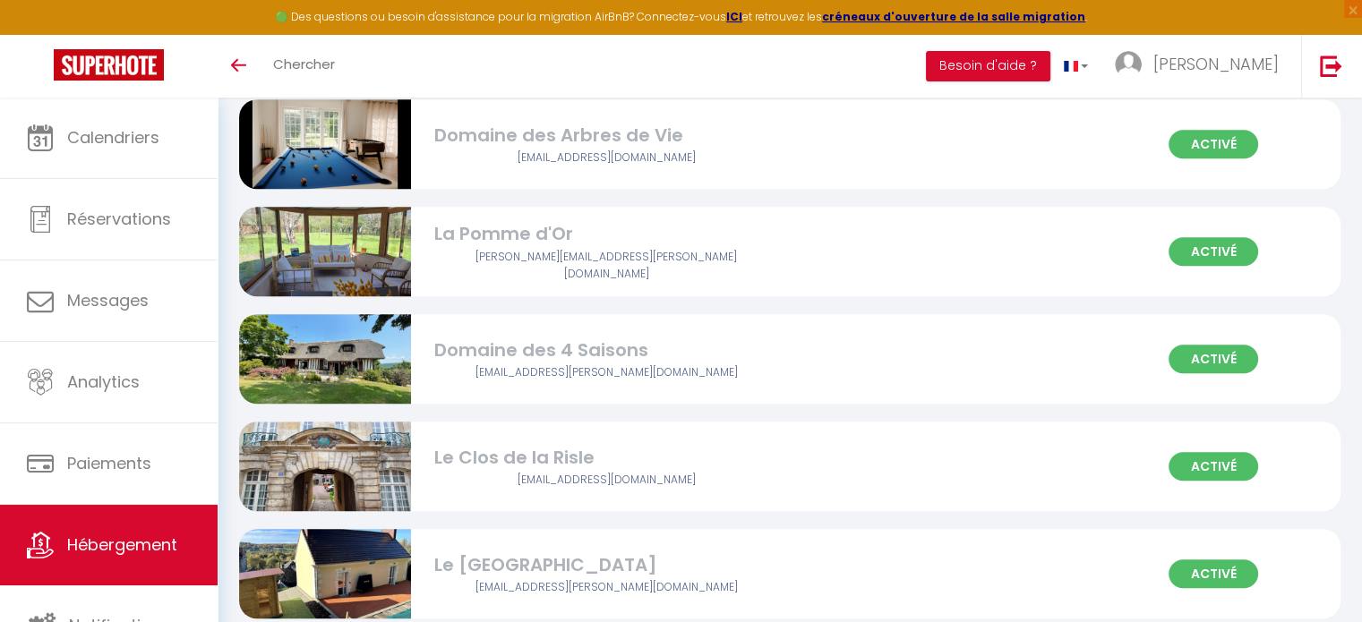
scroll to position [1240, 0]
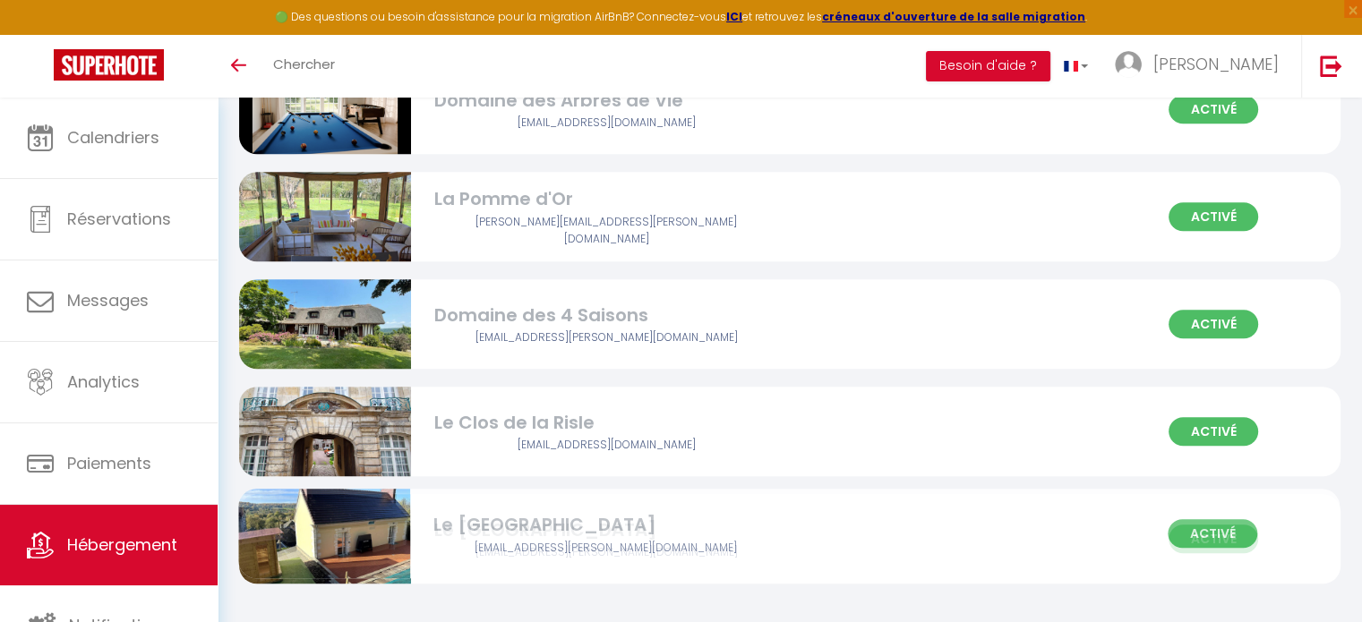
click at [353, 535] on img at bounding box center [325, 538] width 172 height 129
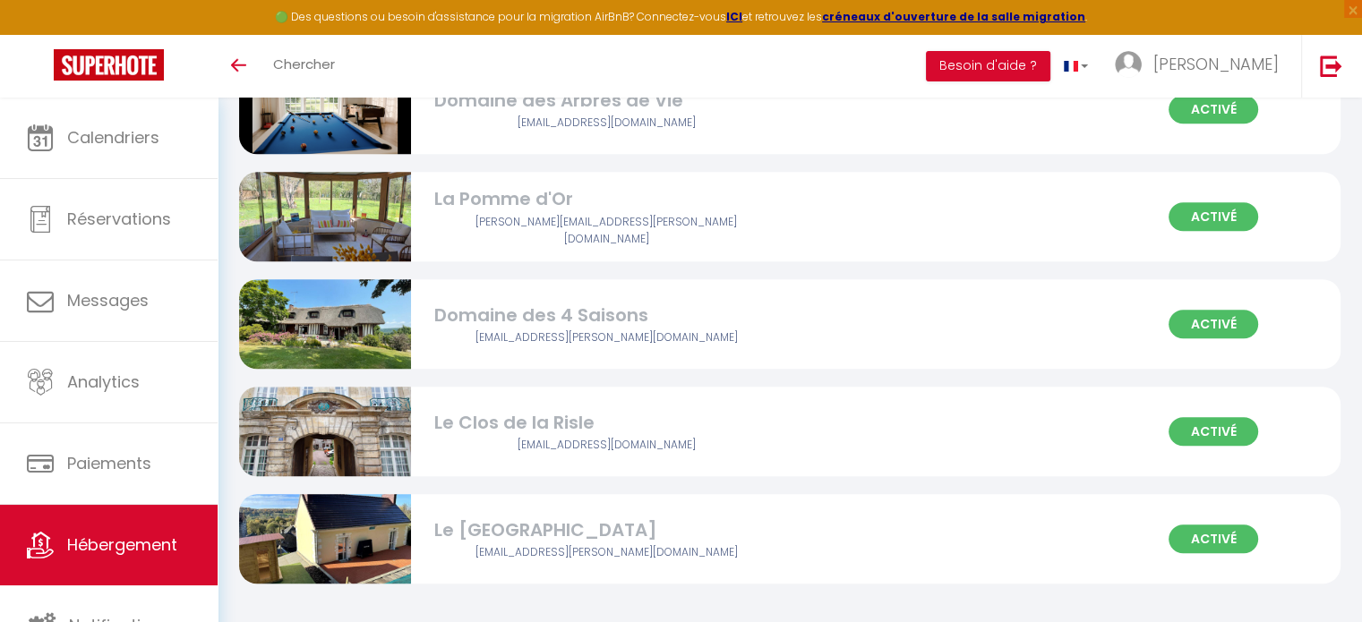
click at [444, 535] on div "Le [GEOGRAPHIC_DATA]" at bounding box center [606, 531] width 344 height 28
select select "3"
select select "2"
select select "1"
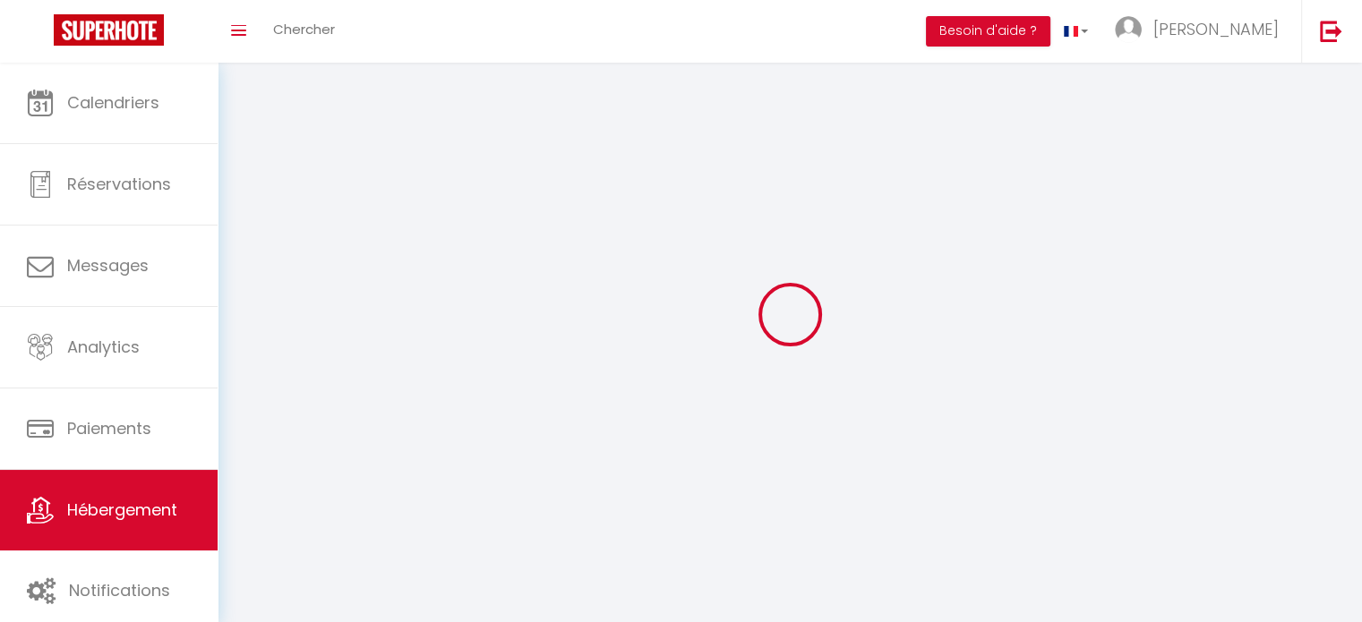
select select
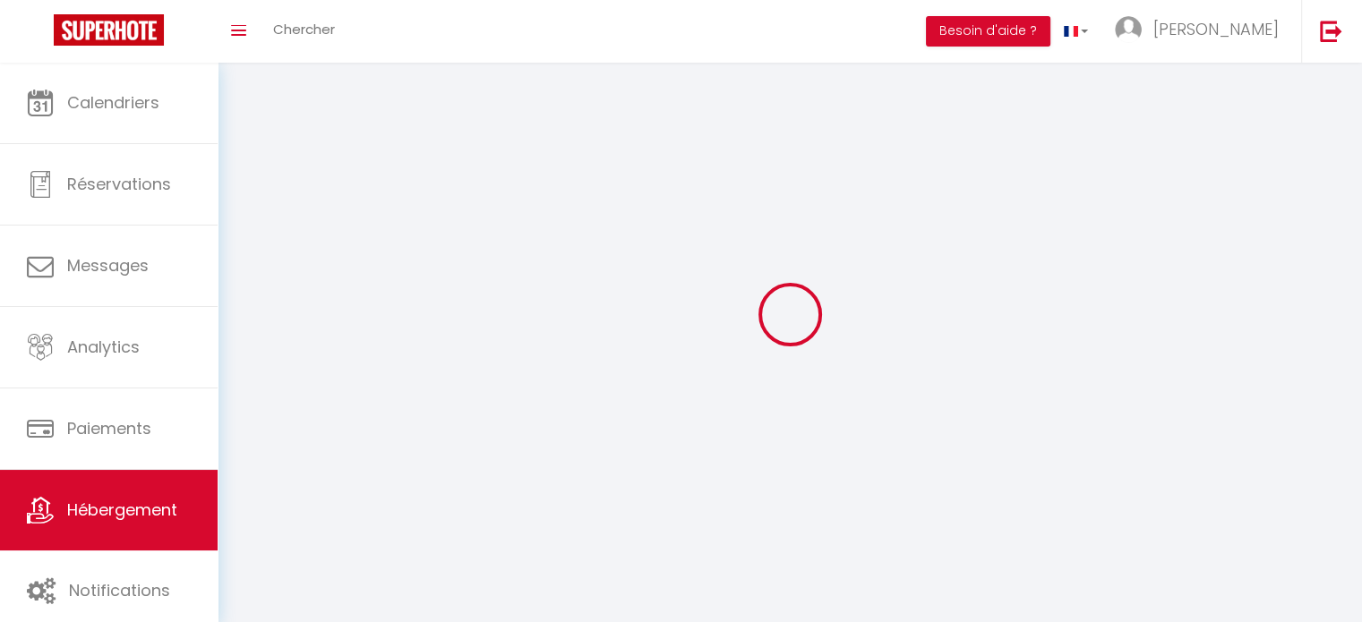
checkbox input "false"
select select
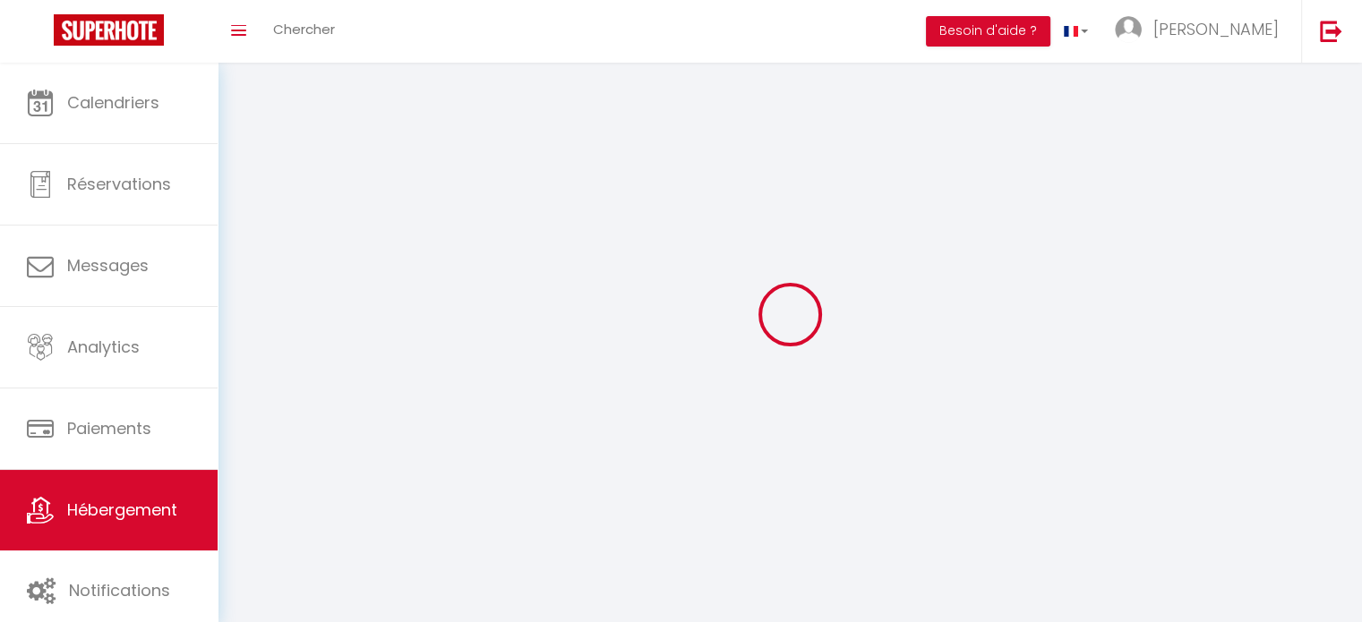
select select
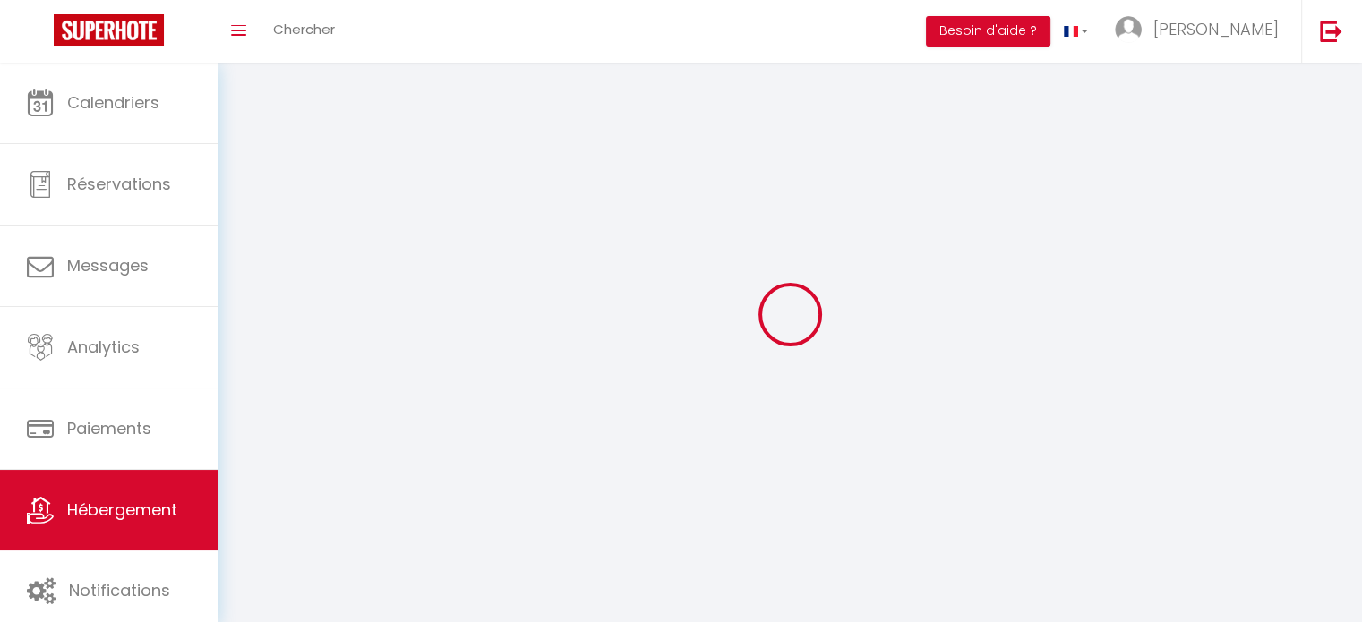
select select
checkbox input "false"
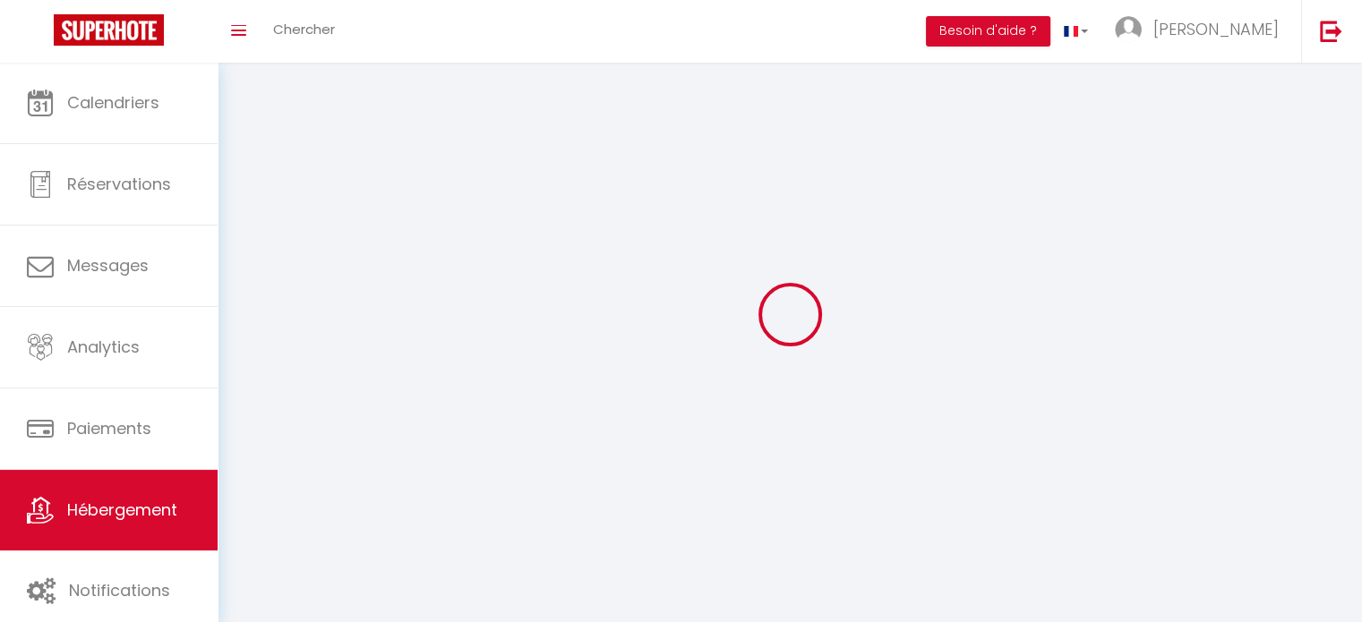
select select
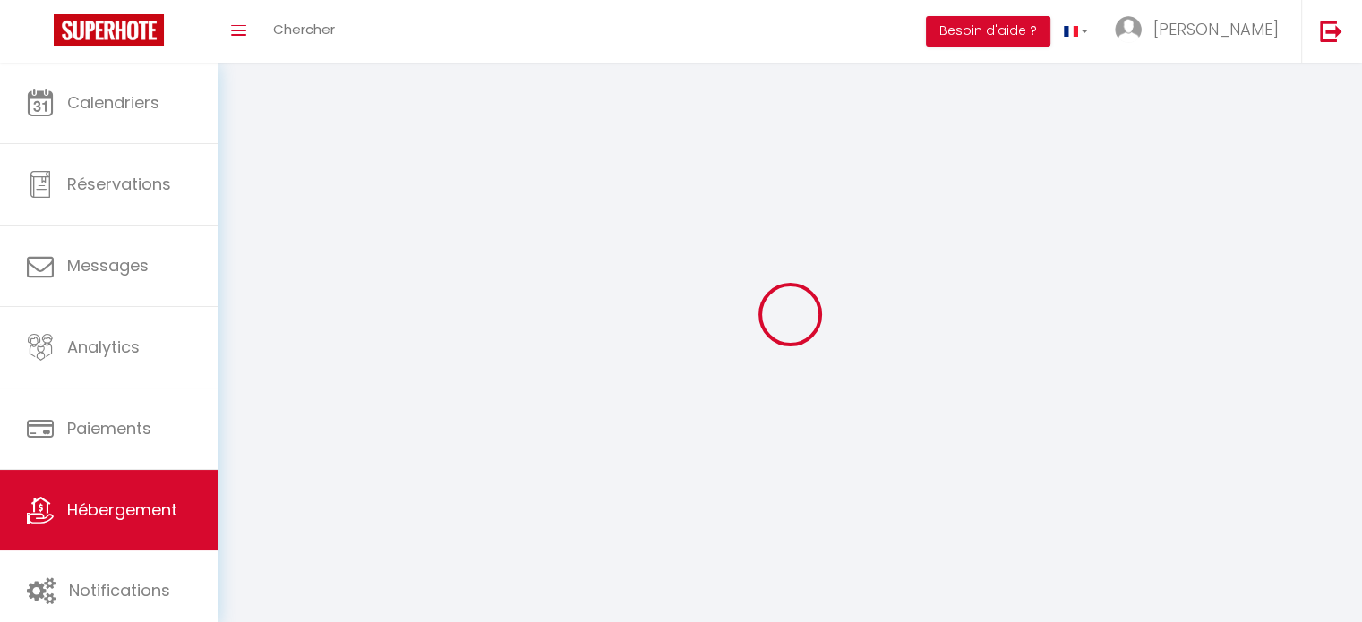
select select
checkbox input "false"
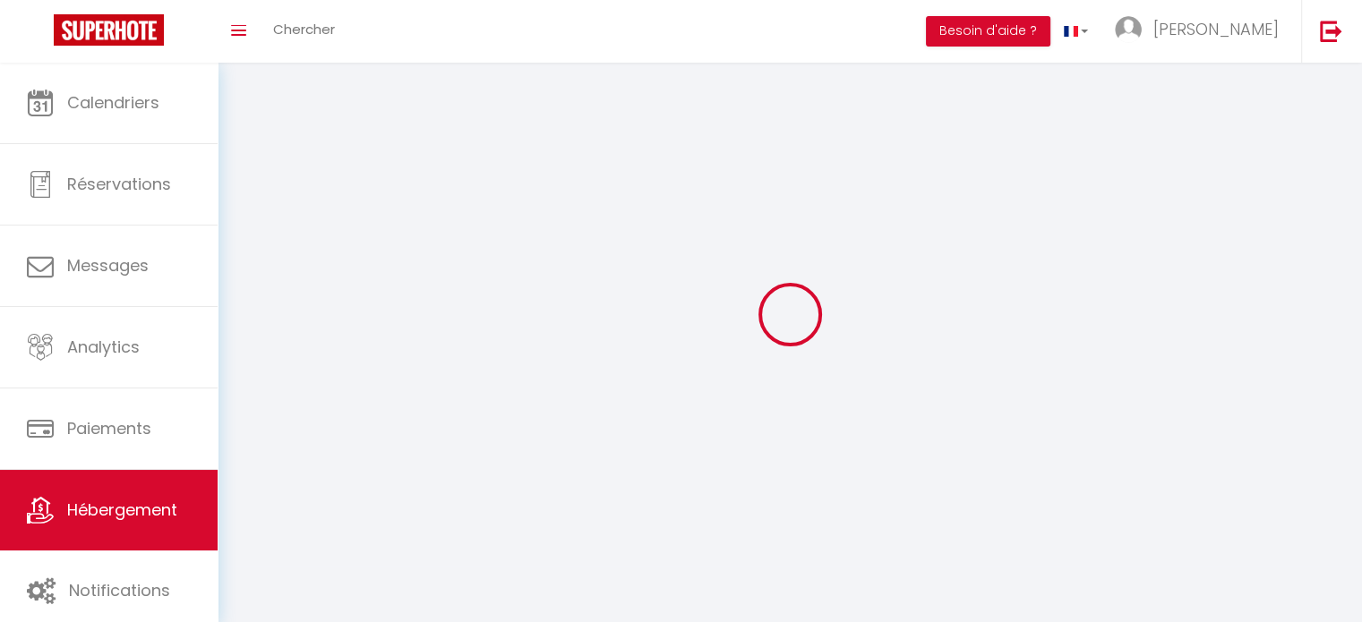
checkbox input "false"
select select
select select "1"
select select
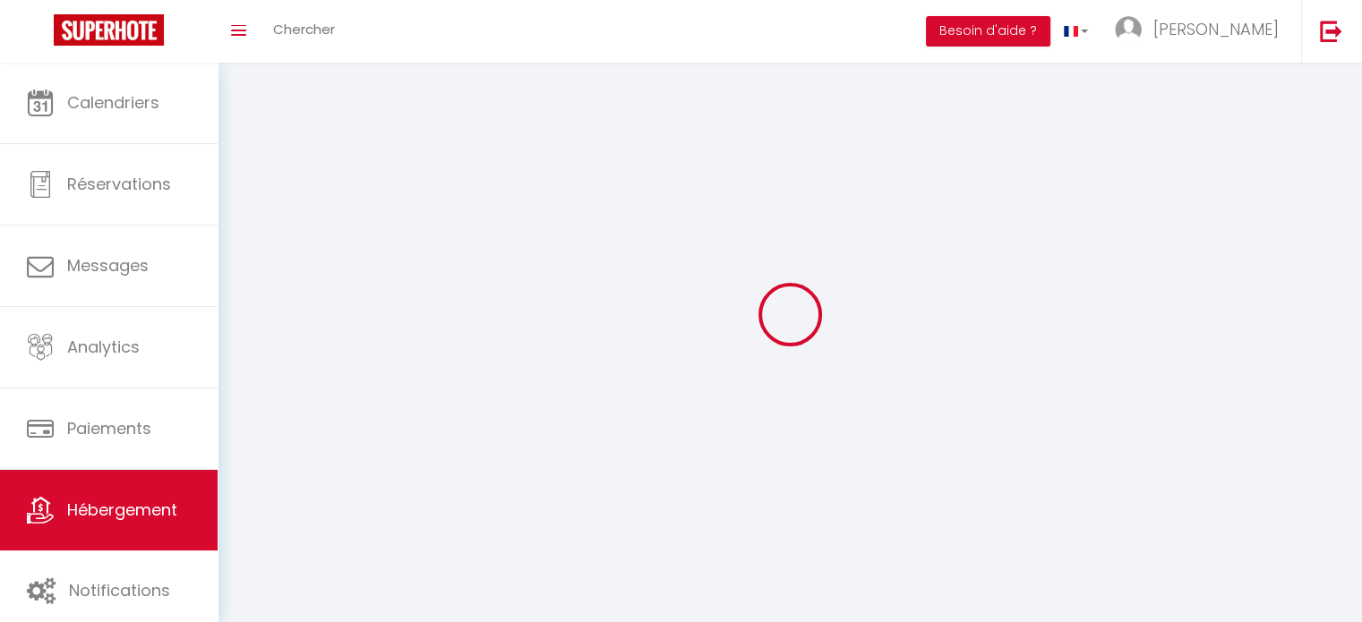
select select "28"
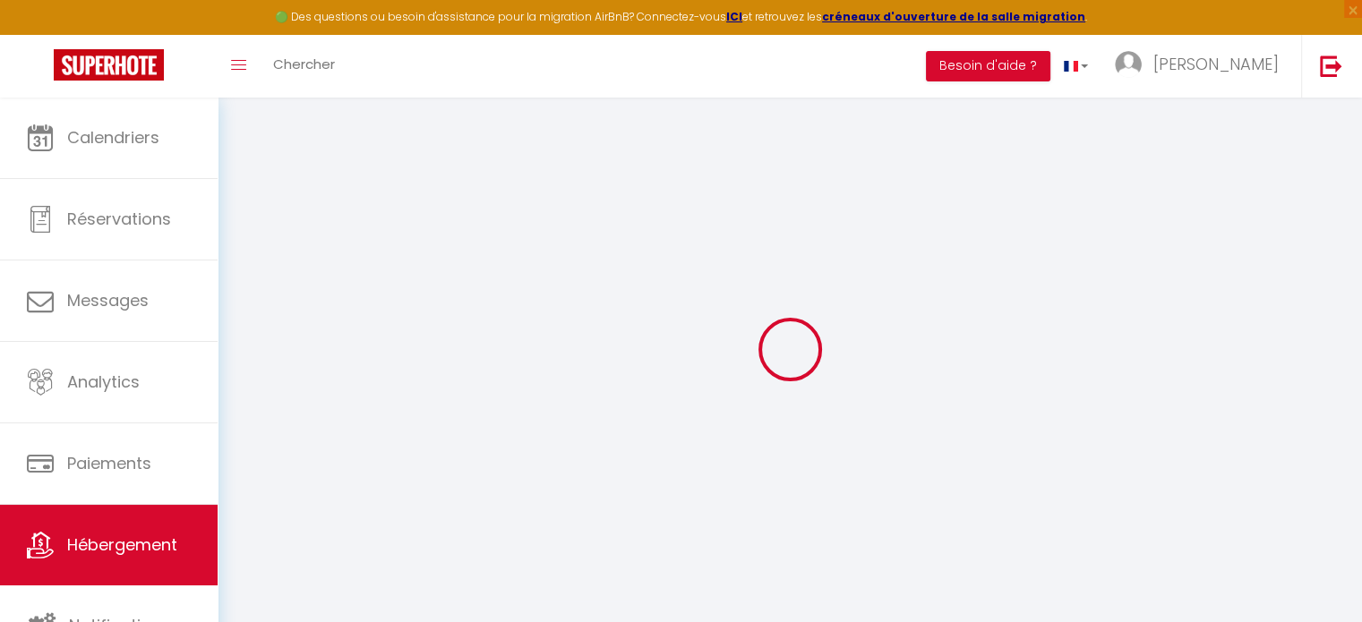
select select
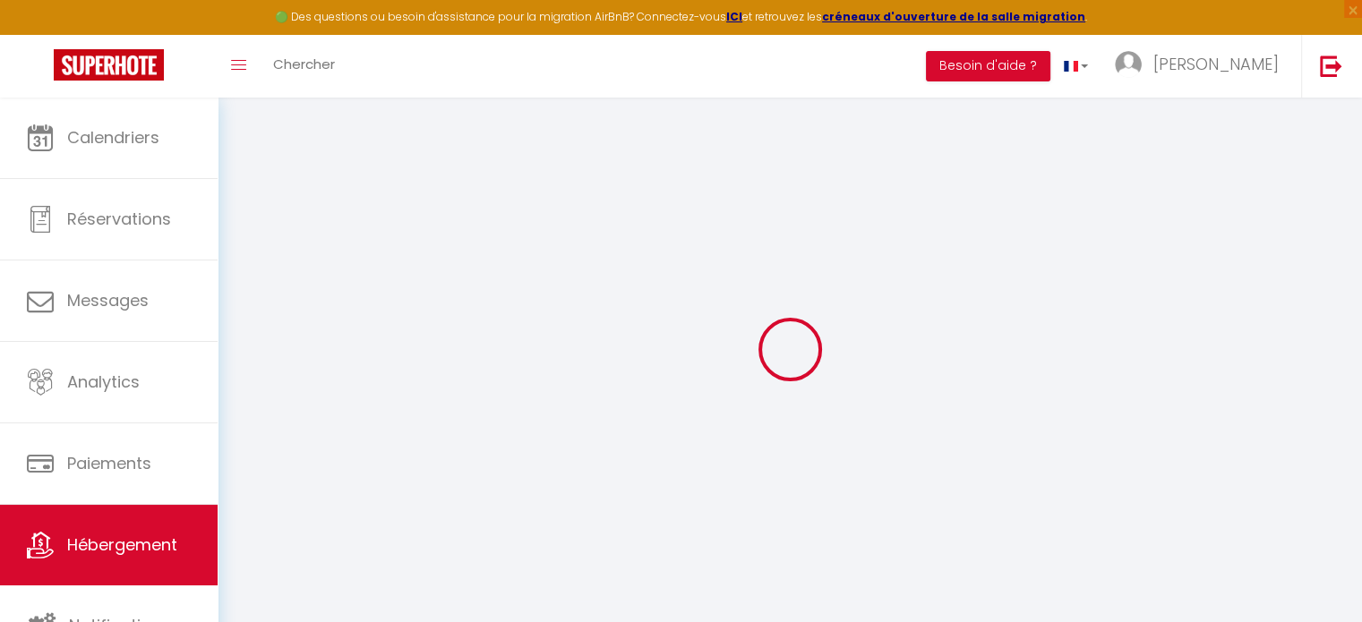
select select
checkbox input "false"
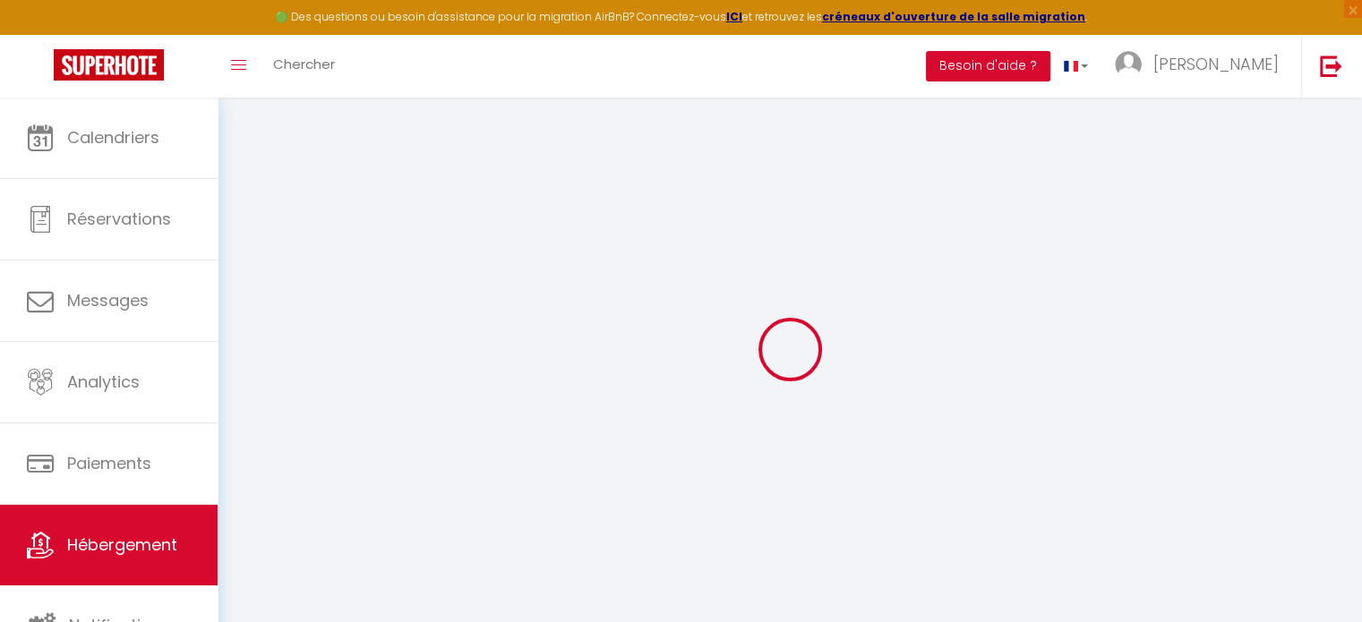
select select
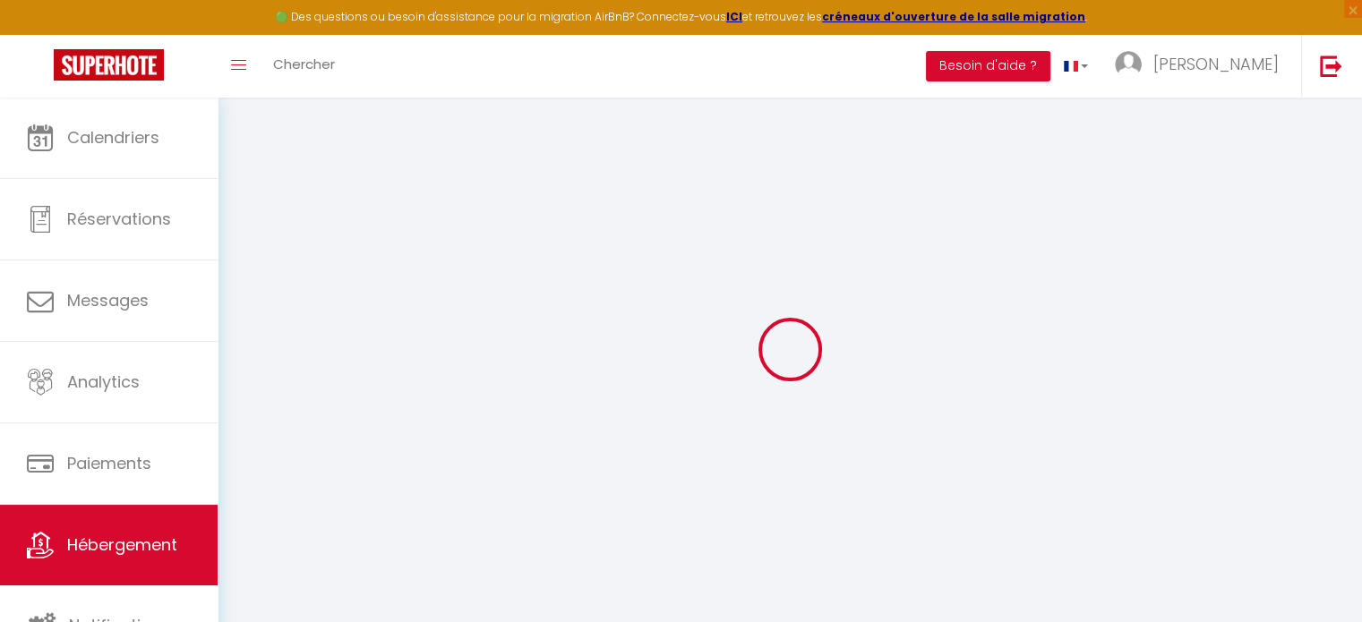
select select
checkbox input "false"
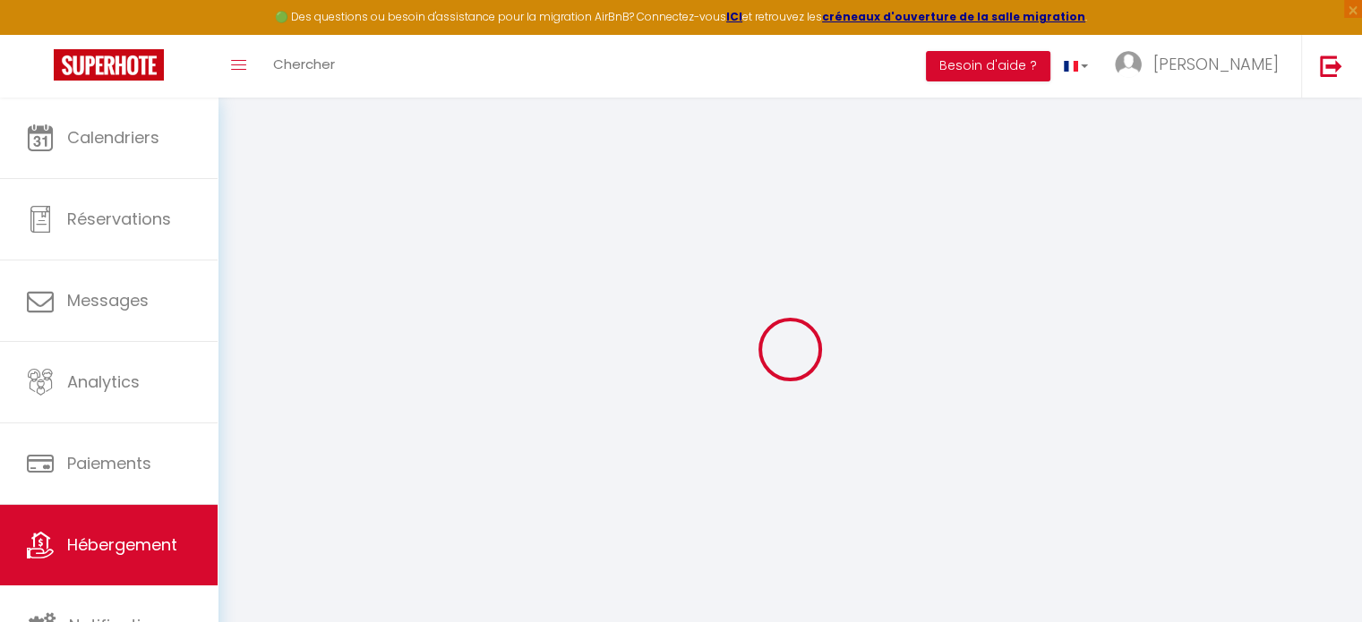
checkbox input "false"
select select
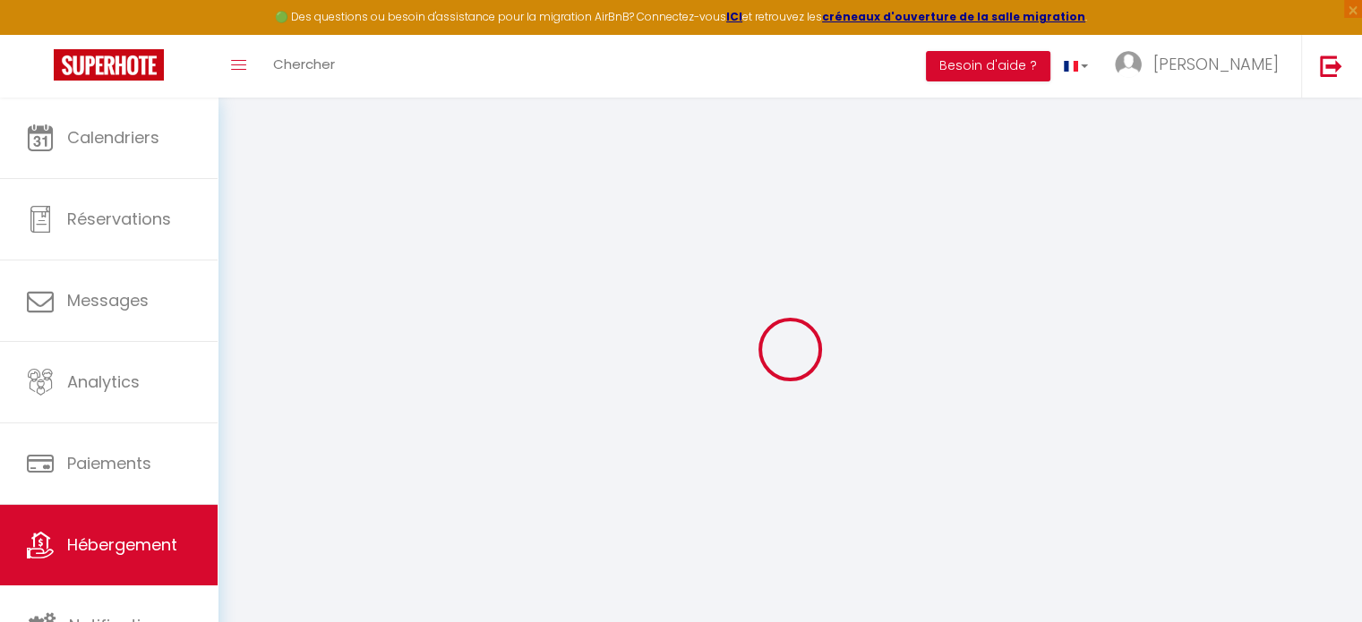
select select
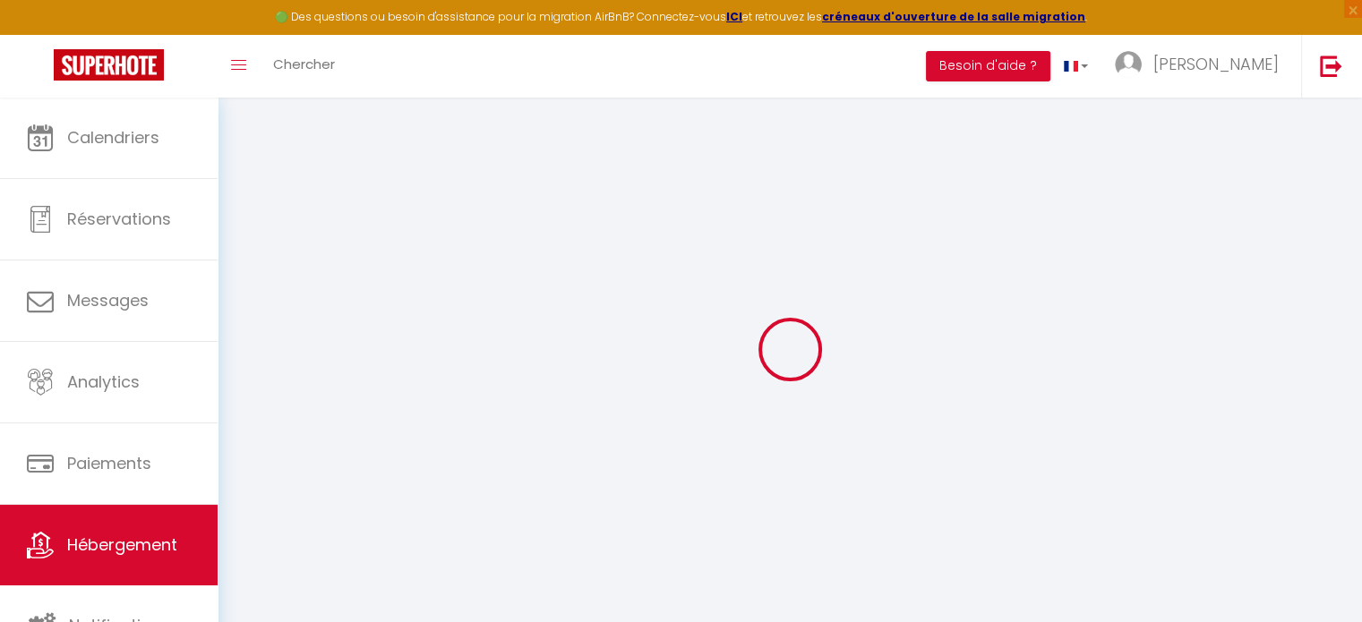
checkbox input "false"
select select
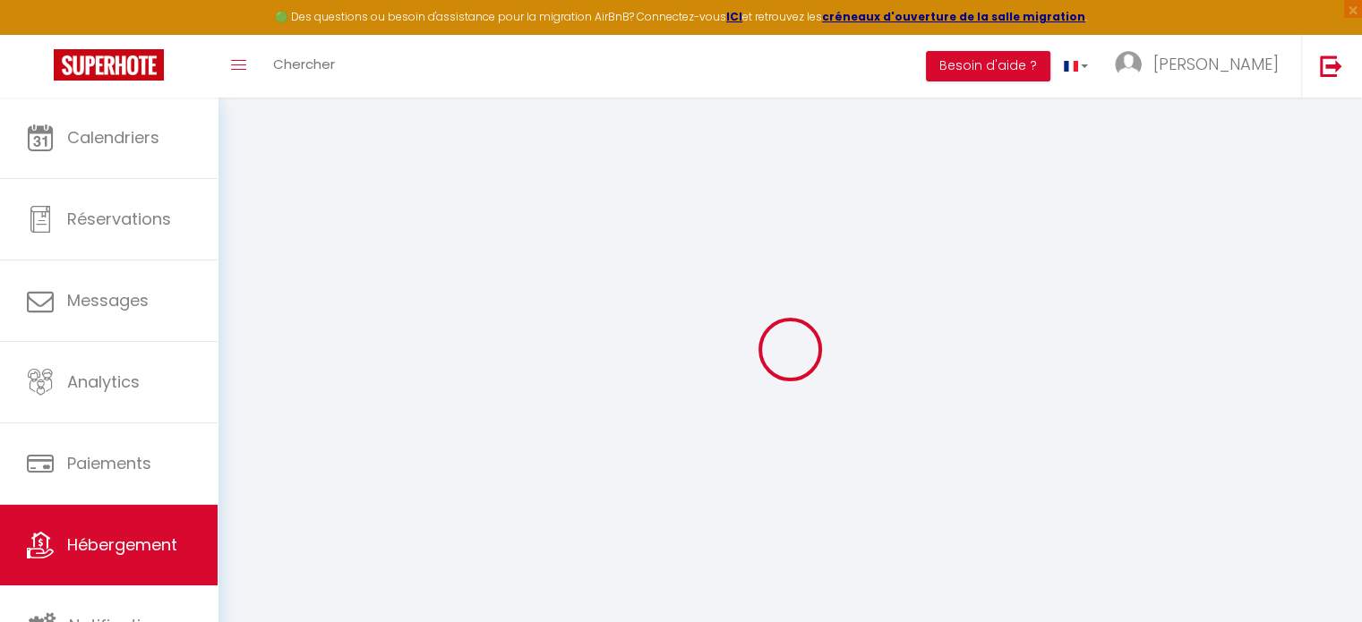
select select
type input "Le [GEOGRAPHIC_DATA]"
type input "IULIAN"
type input "[PERSON_NAME]"
select select "houses"
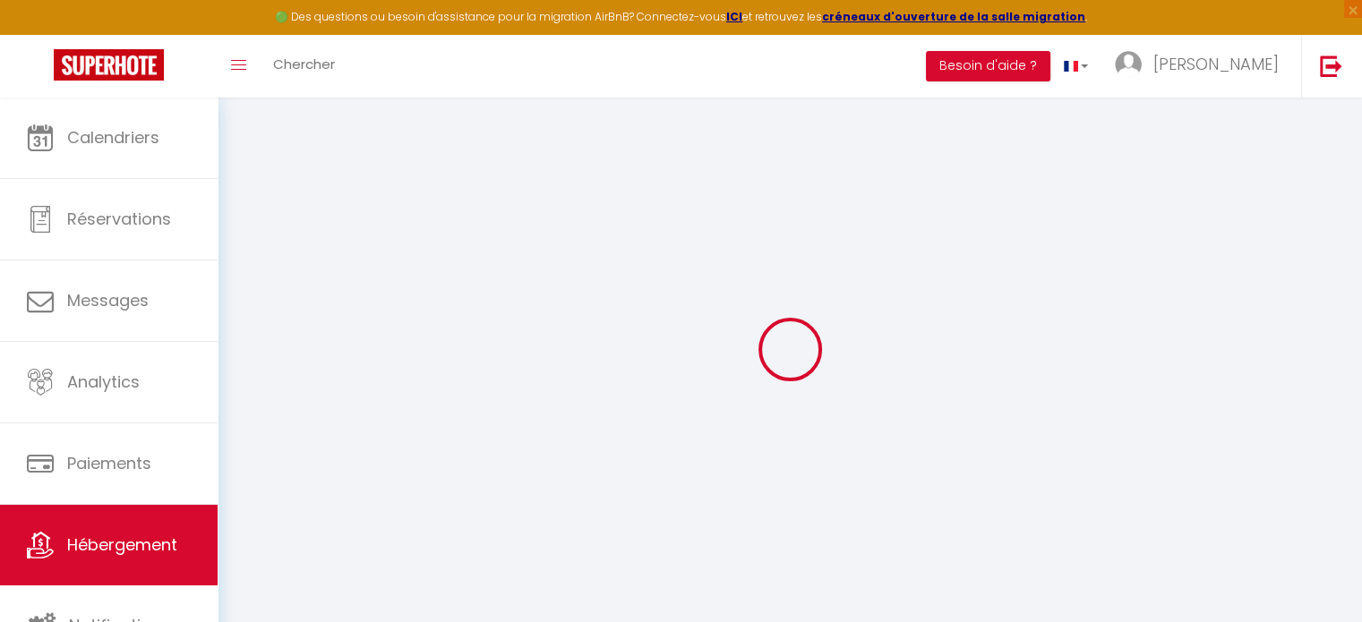
select select "8"
select select "4"
select select "3"
type input "120"
type input "10"
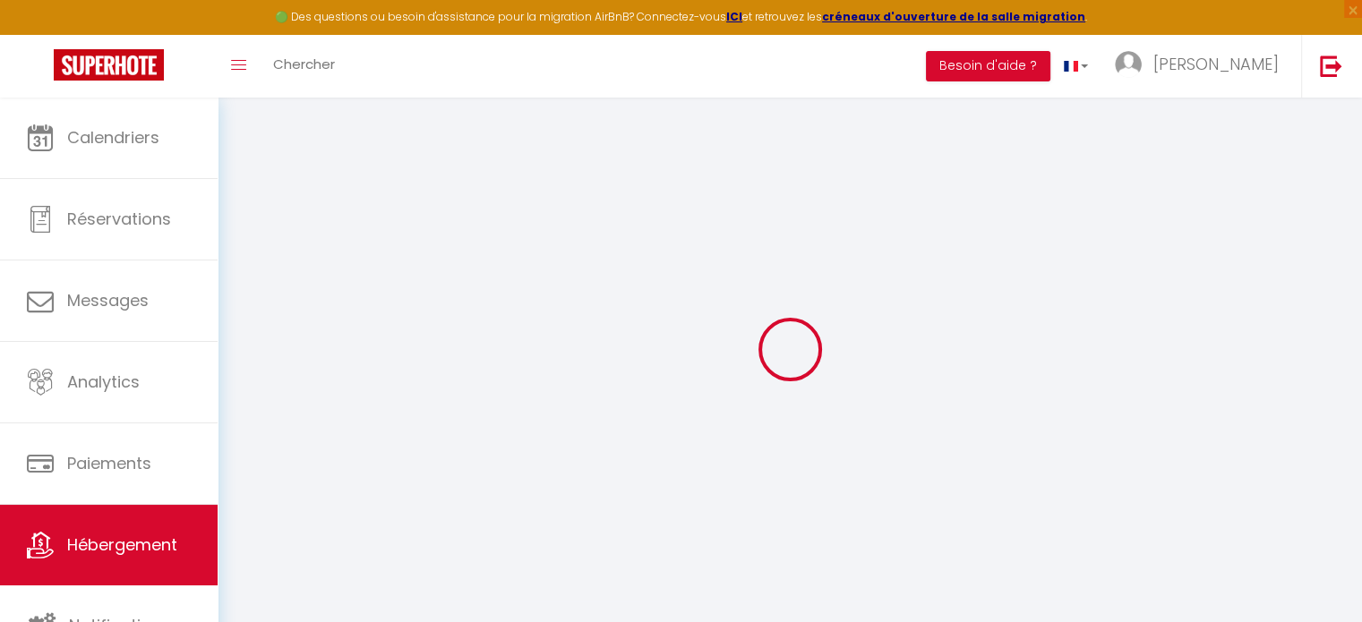
type input "80"
select select
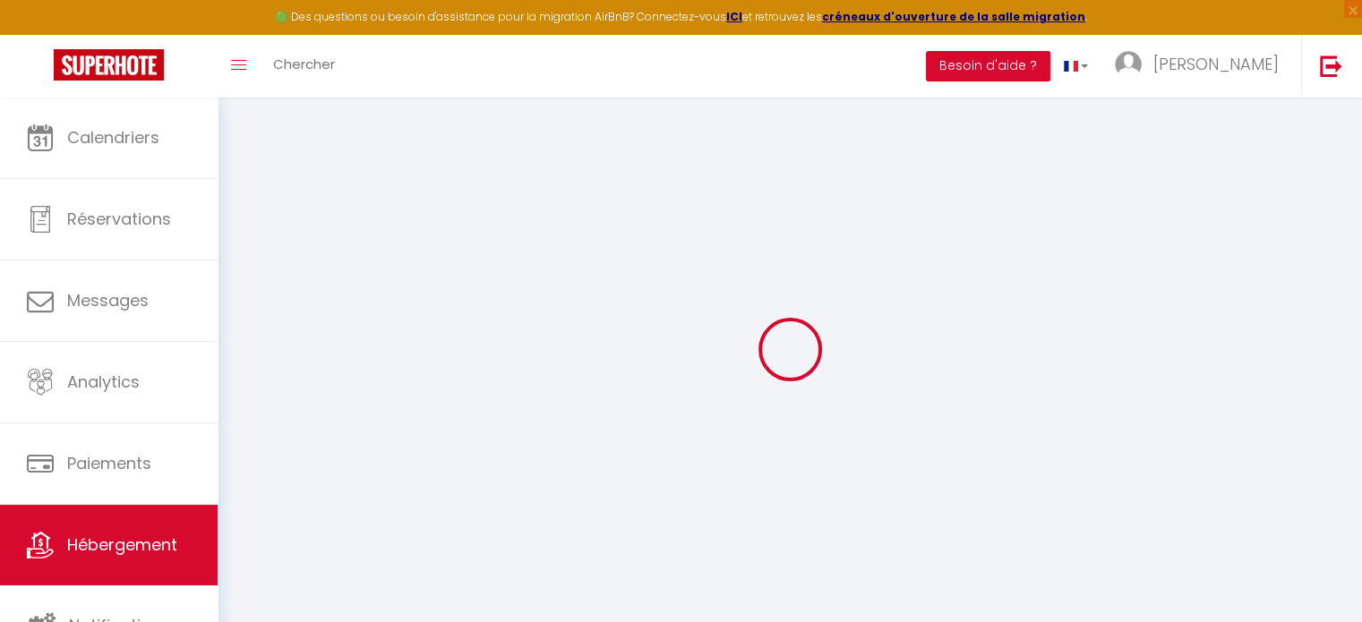
select select
type input "LE FRANC MANOIR"
type input "27290"
type input "MONTFORT SURV RISLE"
type input "[EMAIL_ADDRESS][PERSON_NAME][DOMAIN_NAME]"
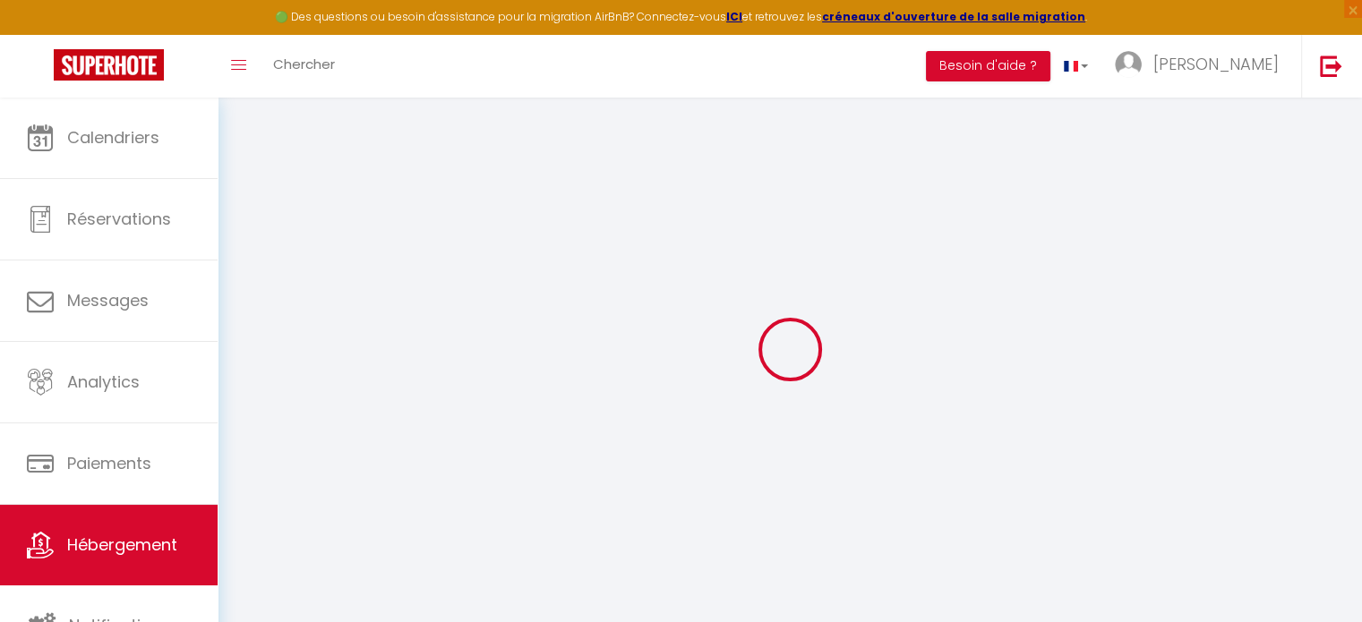
select select
checkbox input "false"
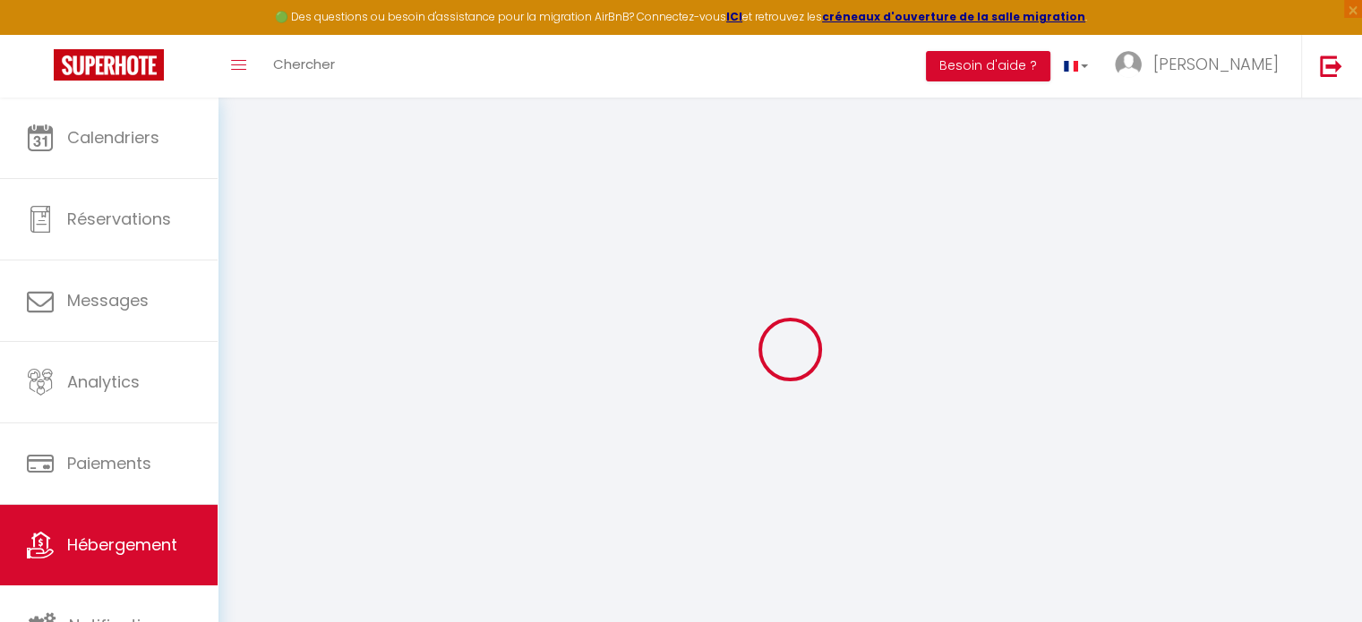
type input "0"
select select
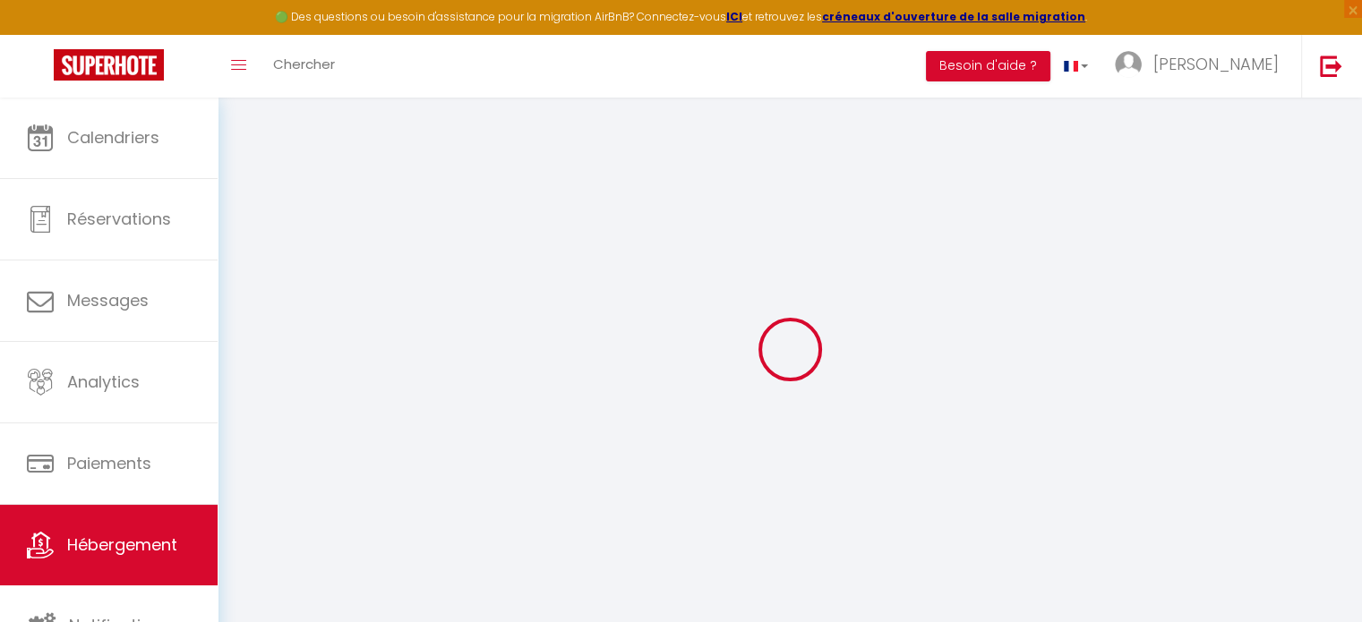
select select
checkbox input "false"
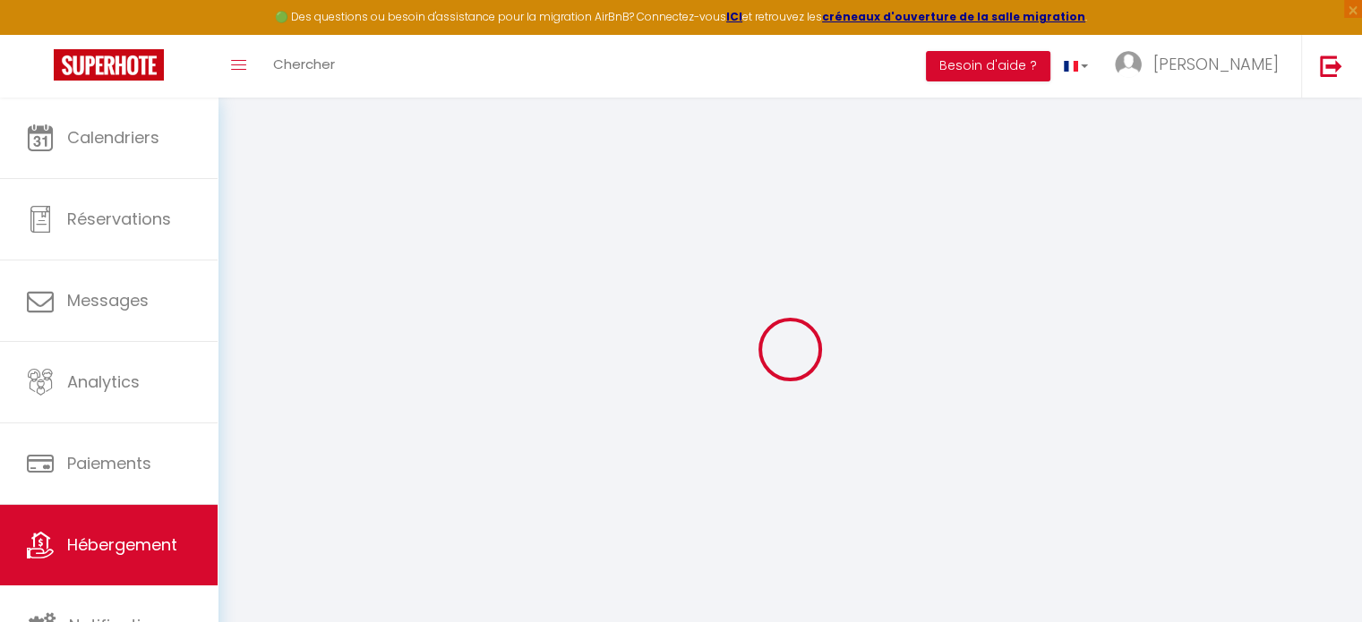
checkbox input "false"
select select
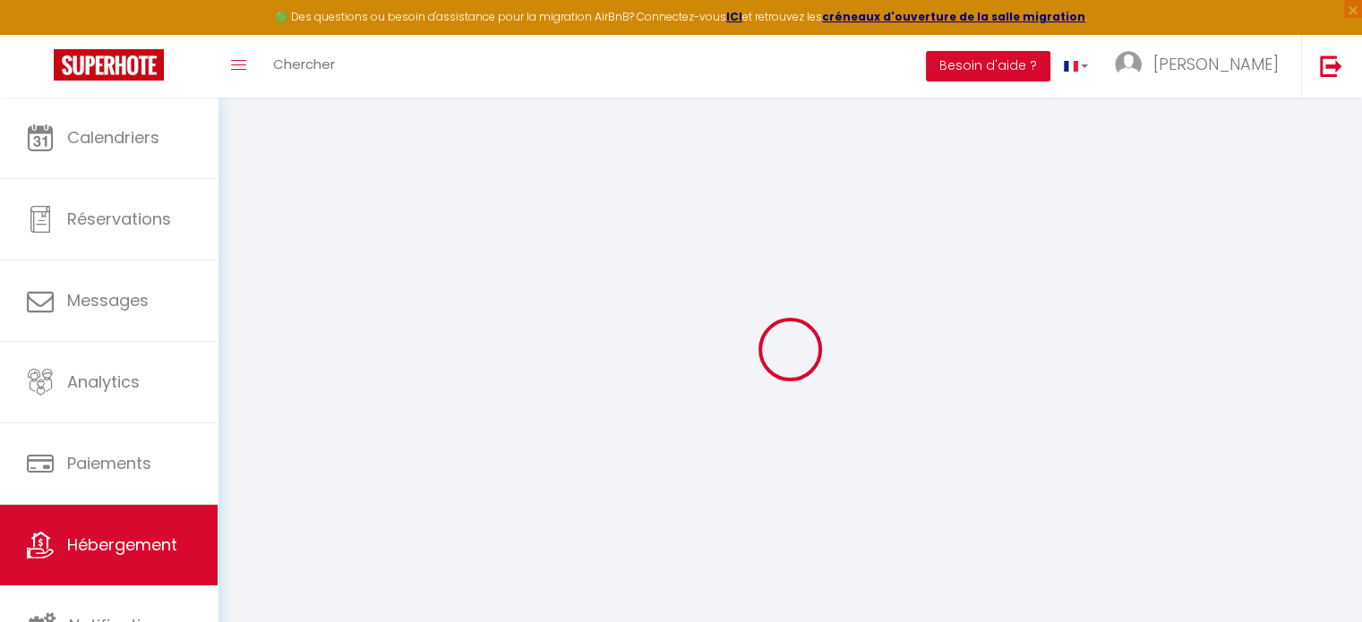
select select
checkbox input "false"
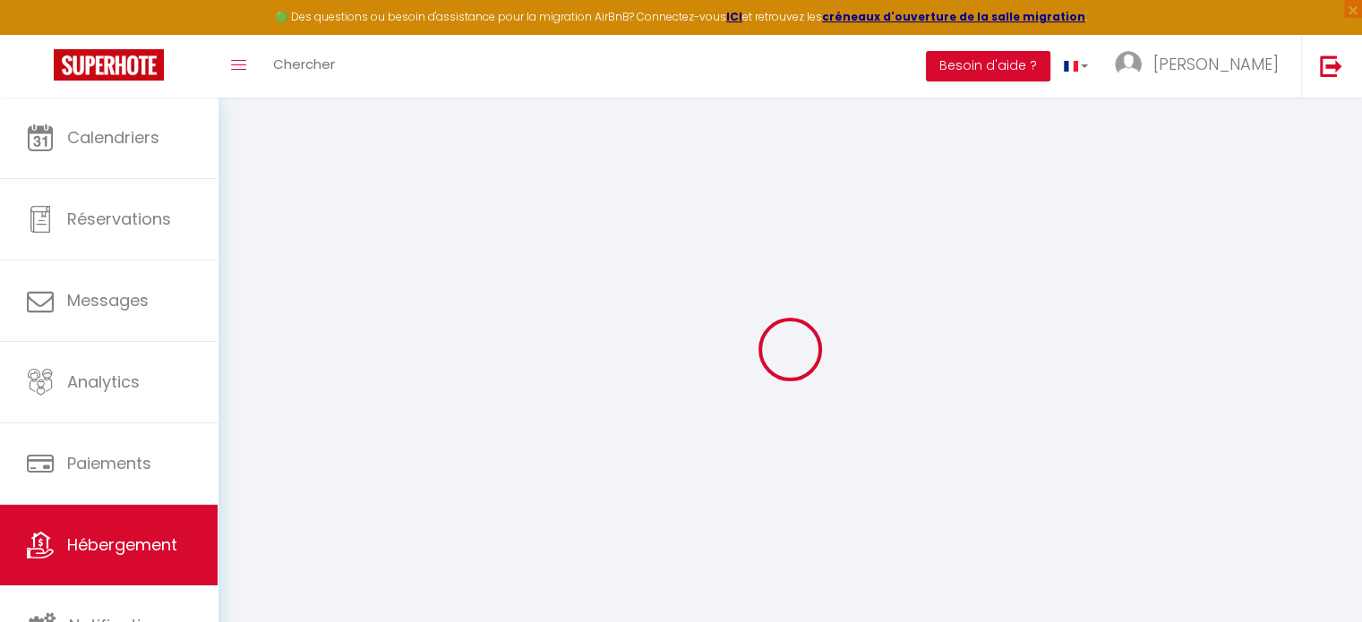
checkbox input "false"
select select
checkbox input "false"
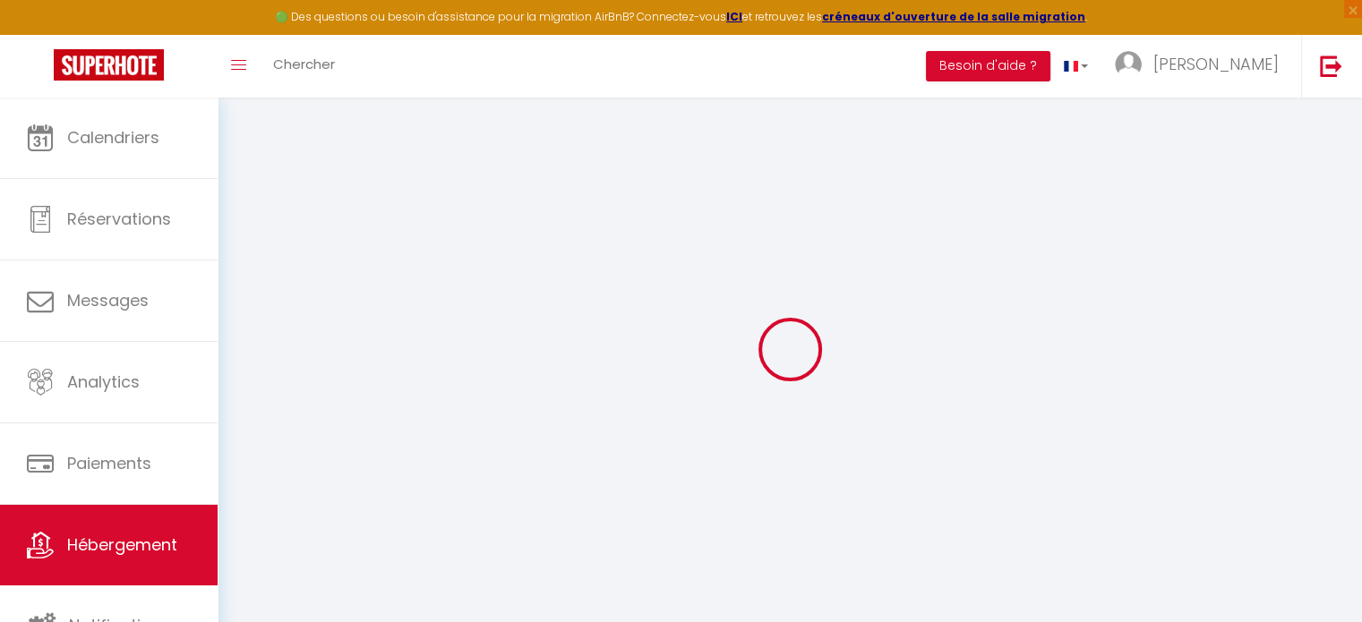
checkbox input "false"
select select "17:00"
select select "23:45"
select select "10:00"
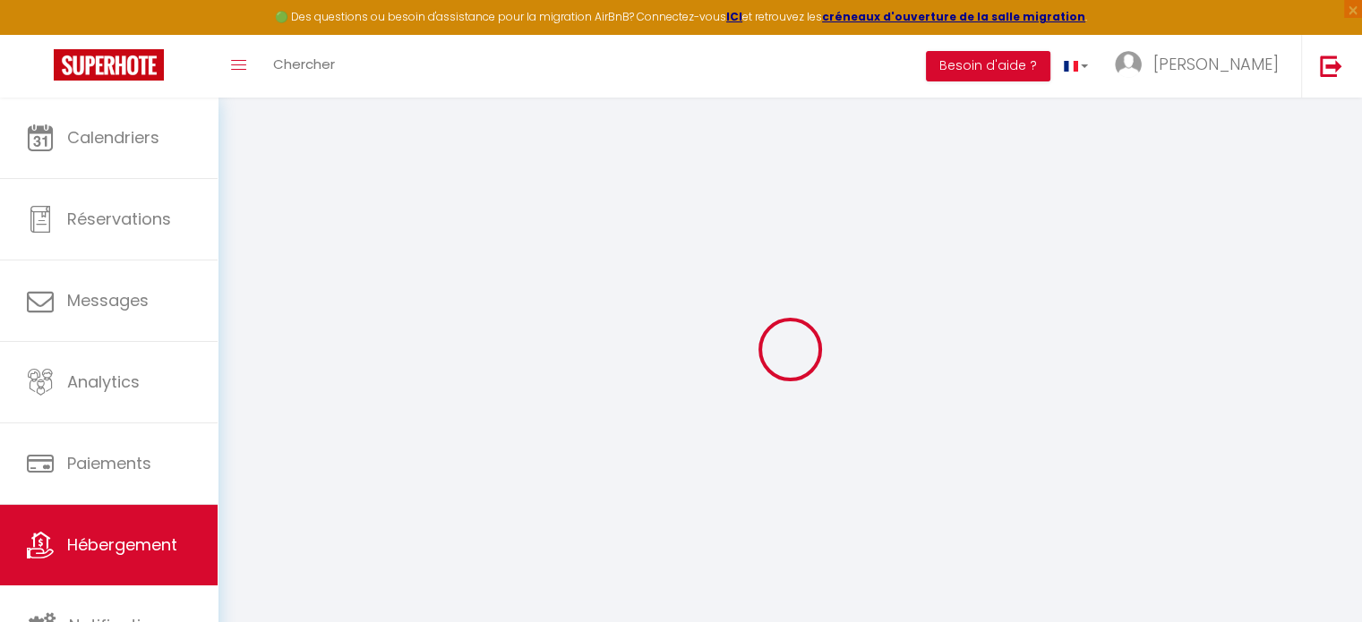
select select "30"
select select "120"
select select
checkbox input "false"
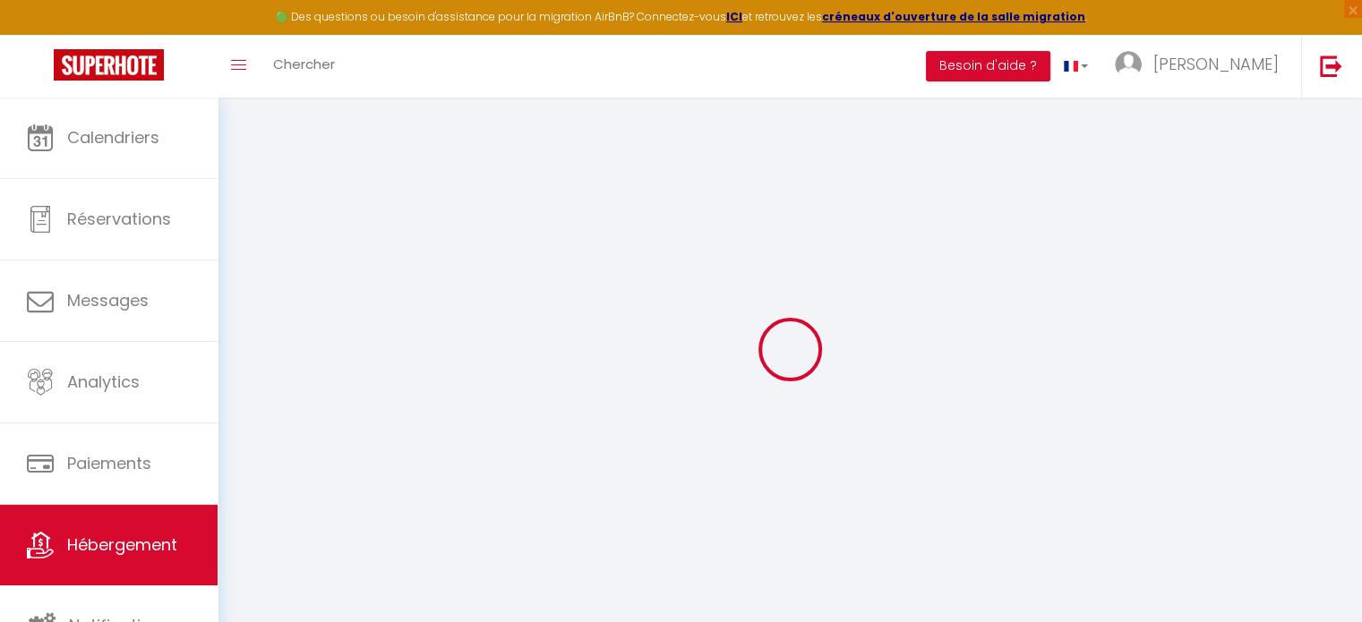
checkbox input "false"
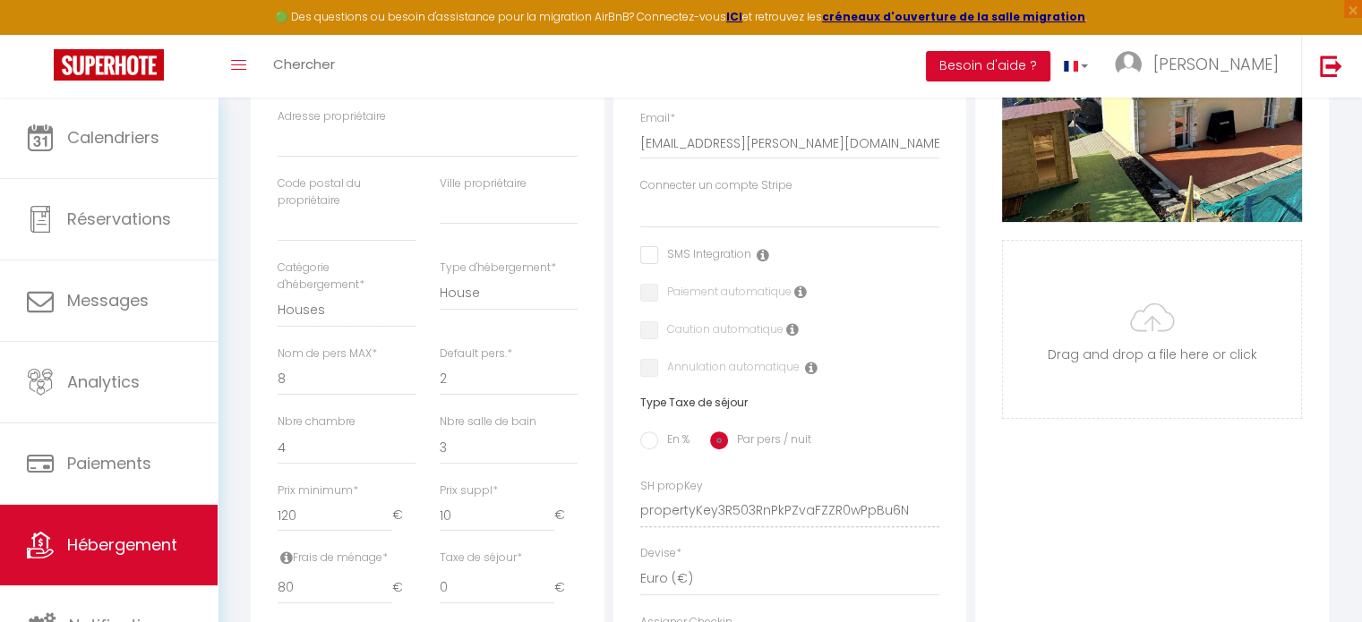
scroll to position [806, 0]
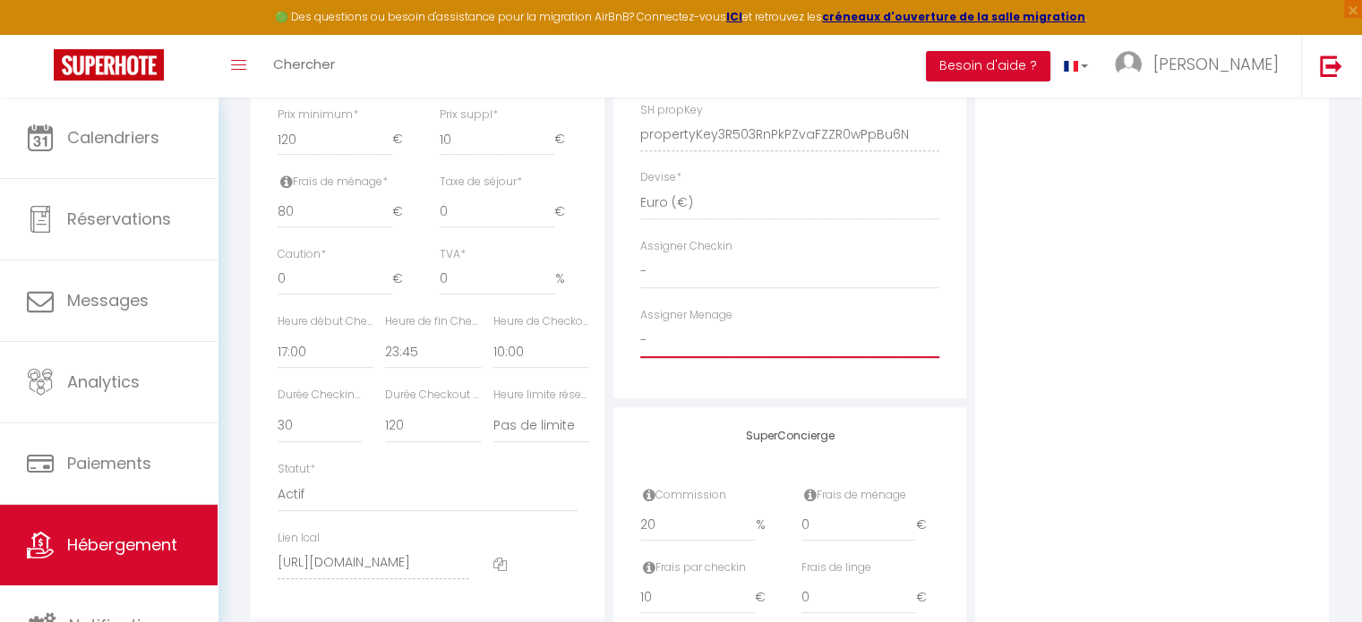
click at [749, 358] on select "- HARMONIE [PERSON_NAME] MOI [PERSON_NAME] & [PERSON_NAME] [PERSON_NAME] [PERSO…" at bounding box center [790, 341] width 300 height 34
select select "39320"
click at [640, 337] on select "- HARMONIE [PERSON_NAME] MOI [PERSON_NAME] & [PERSON_NAME] [PERSON_NAME] [PERSO…" at bounding box center [790, 341] width 300 height 34
select select
checkbox input "false"
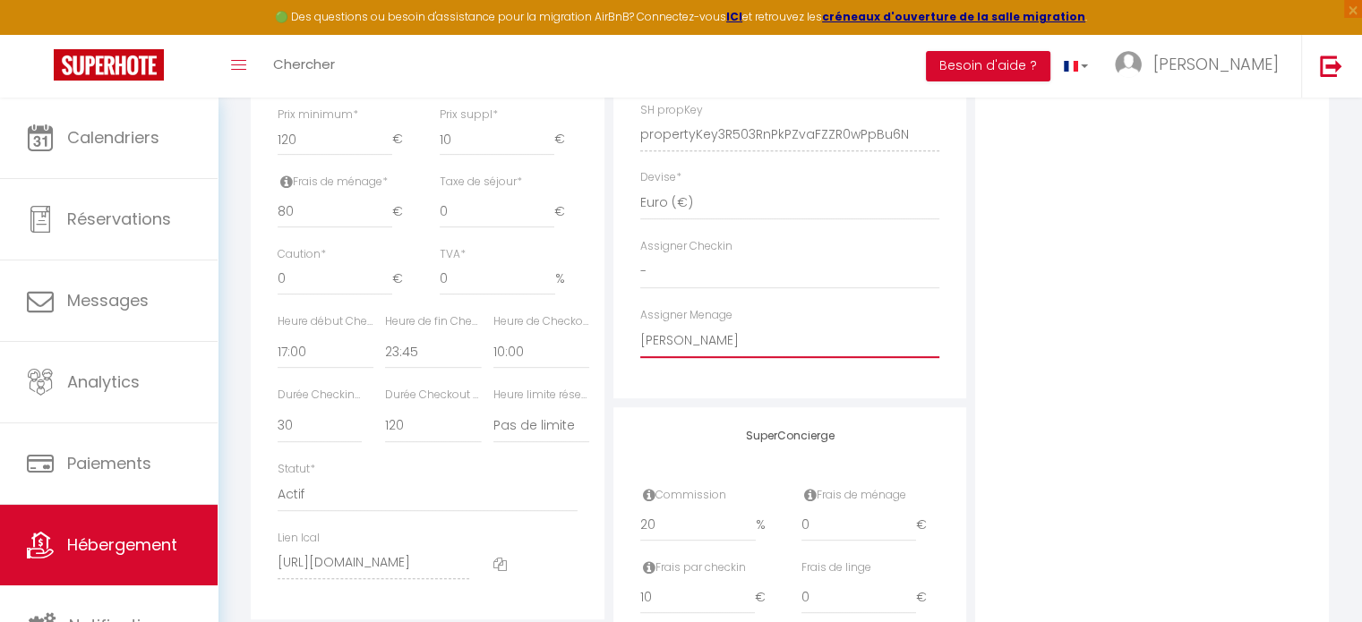
checkbox input "false"
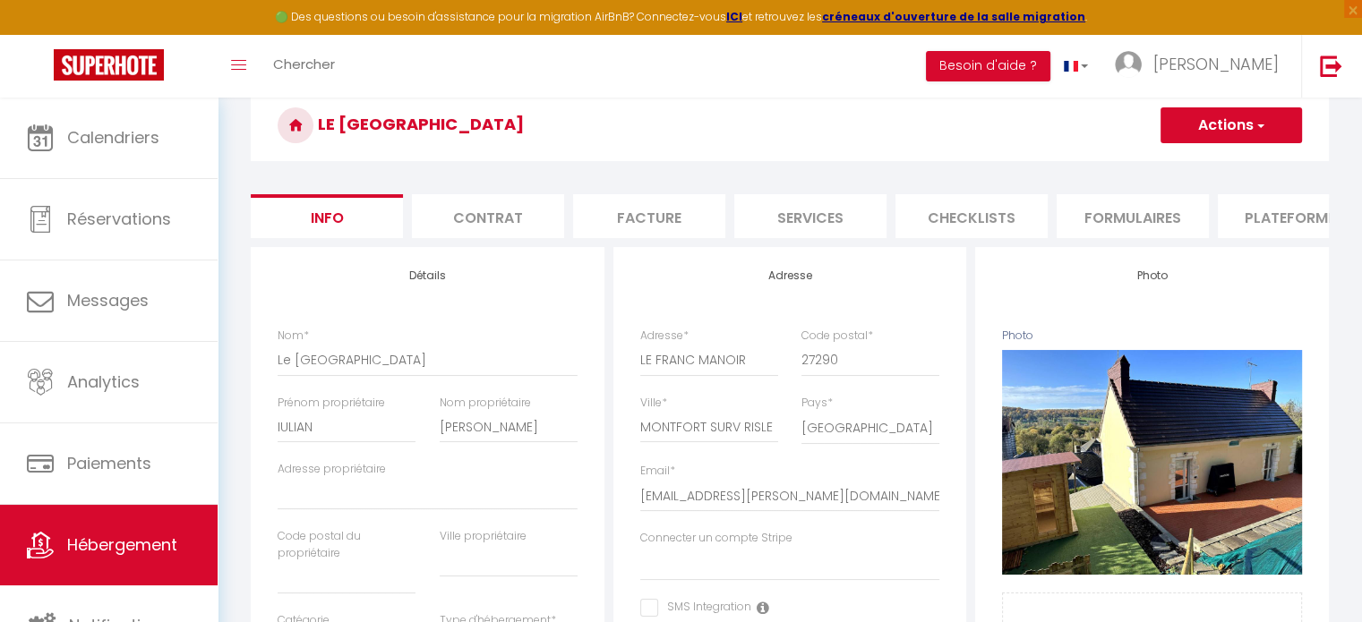
scroll to position [72, 0]
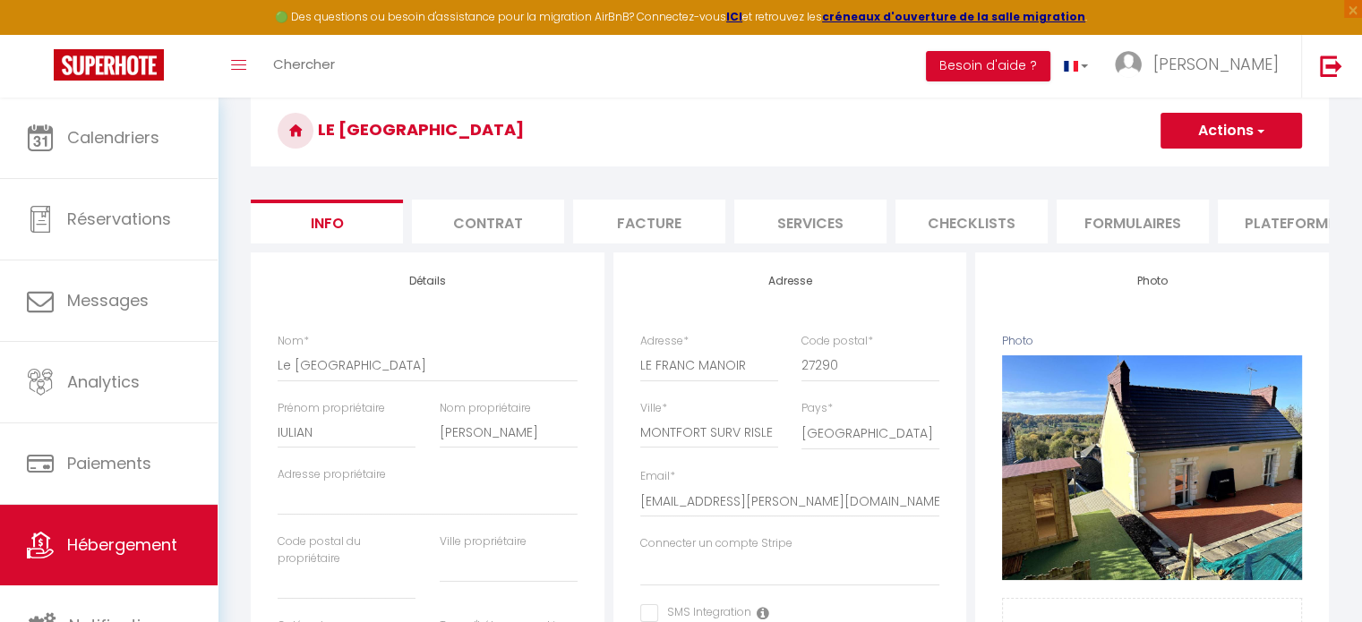
click at [1226, 137] on button "Actions" at bounding box center [1230, 131] width 141 height 36
click at [1174, 175] on input "Enregistrer" at bounding box center [1160, 170] width 66 height 18
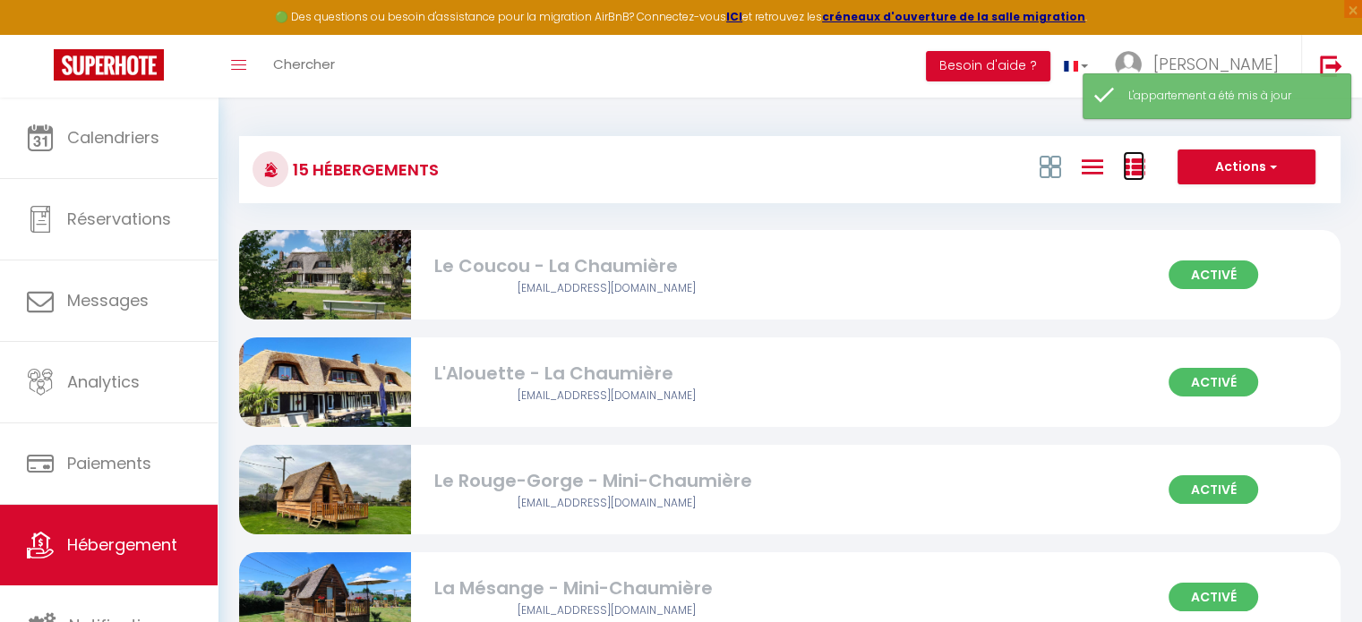
click at [1130, 167] on icon at bounding box center [1133, 167] width 21 height 21
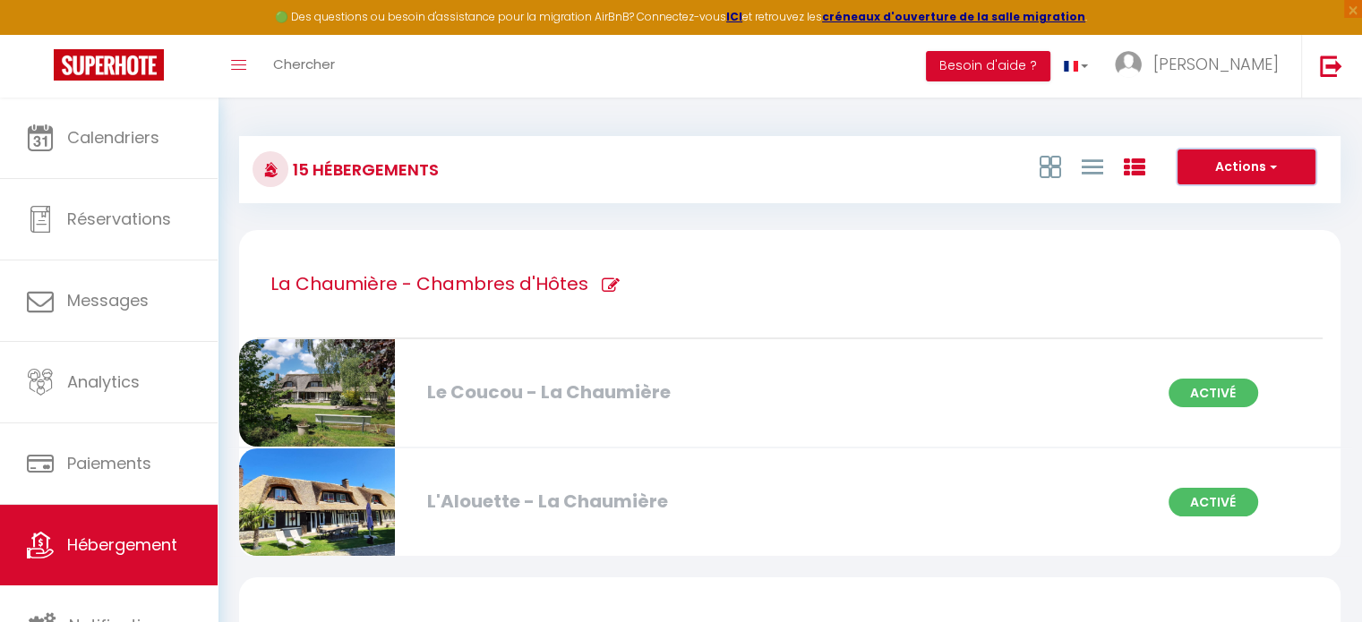
click at [1288, 168] on button "Actions" at bounding box center [1246, 167] width 138 height 36
click at [1213, 224] on li "Nouveau groupe" at bounding box center [1232, 224] width 164 height 20
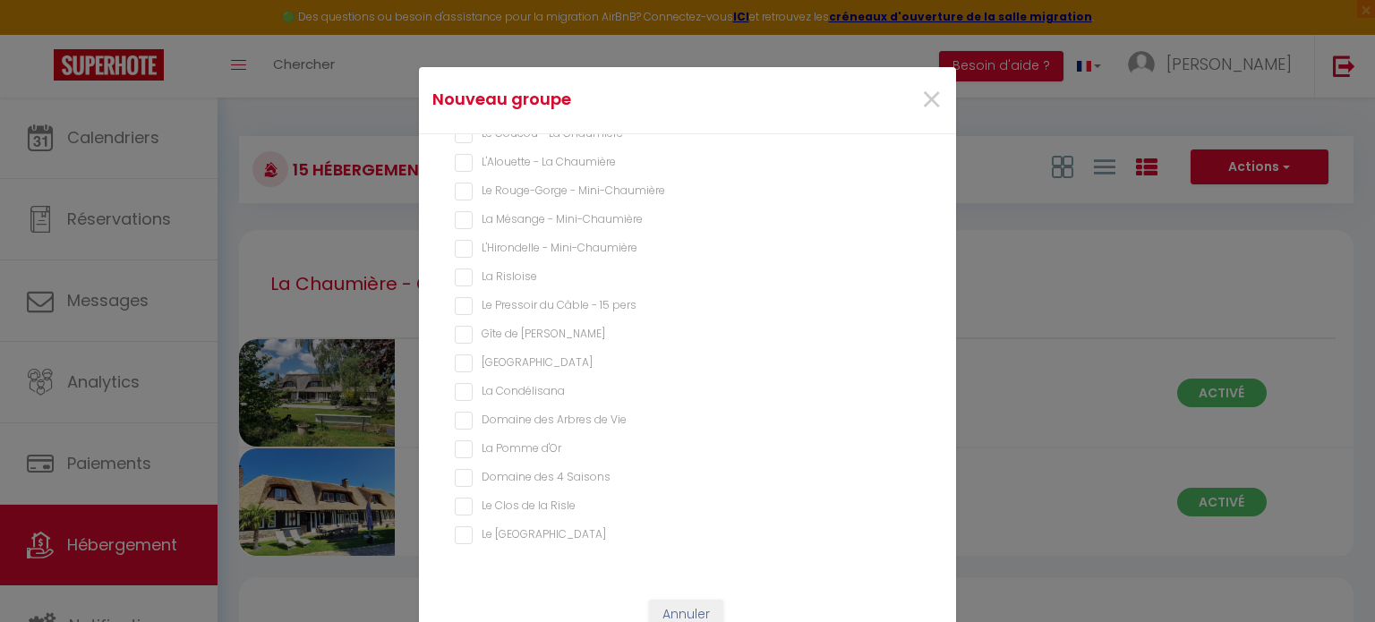
scroll to position [57, 0]
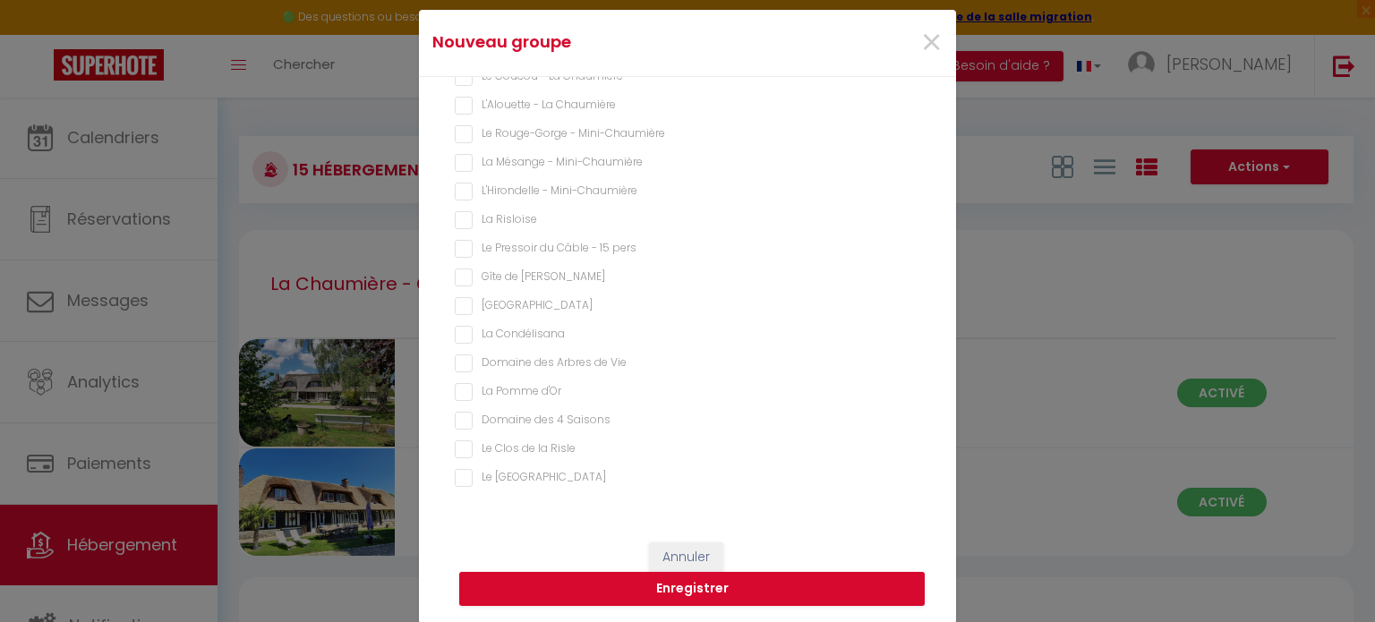
click at [462, 481] on Folie "Le [GEOGRAPHIC_DATA]" at bounding box center [687, 478] width 465 height 18
click at [459, 448] on Risle "Le Clos de la Risle" at bounding box center [687, 449] width 465 height 18
click at [465, 422] on Saisons "Domaine des 4 Saisons" at bounding box center [687, 421] width 465 height 18
click at [458, 447] on Risle "Le Clos de la Risle" at bounding box center [687, 449] width 465 height 18
click at [462, 423] on Saisons "Domaine des 4 Saisons" at bounding box center [687, 421] width 465 height 18
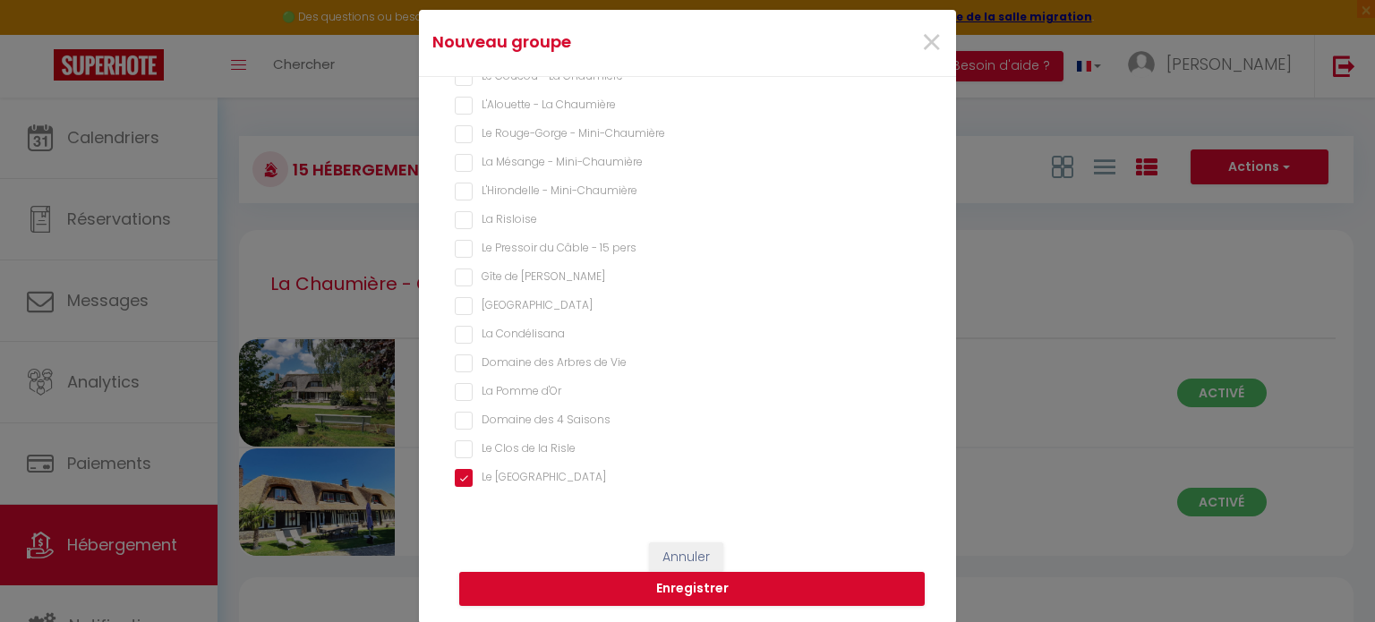
click at [455, 359] on Vie "Domaine des Arbres de Vie" at bounding box center [687, 363] width 465 height 18
click at [458, 251] on pers "Le Pressoir du Câble - 15 pers" at bounding box center [687, 249] width 465 height 18
click at [457, 222] on Risloise "La Risloise" at bounding box center [687, 220] width 465 height 18
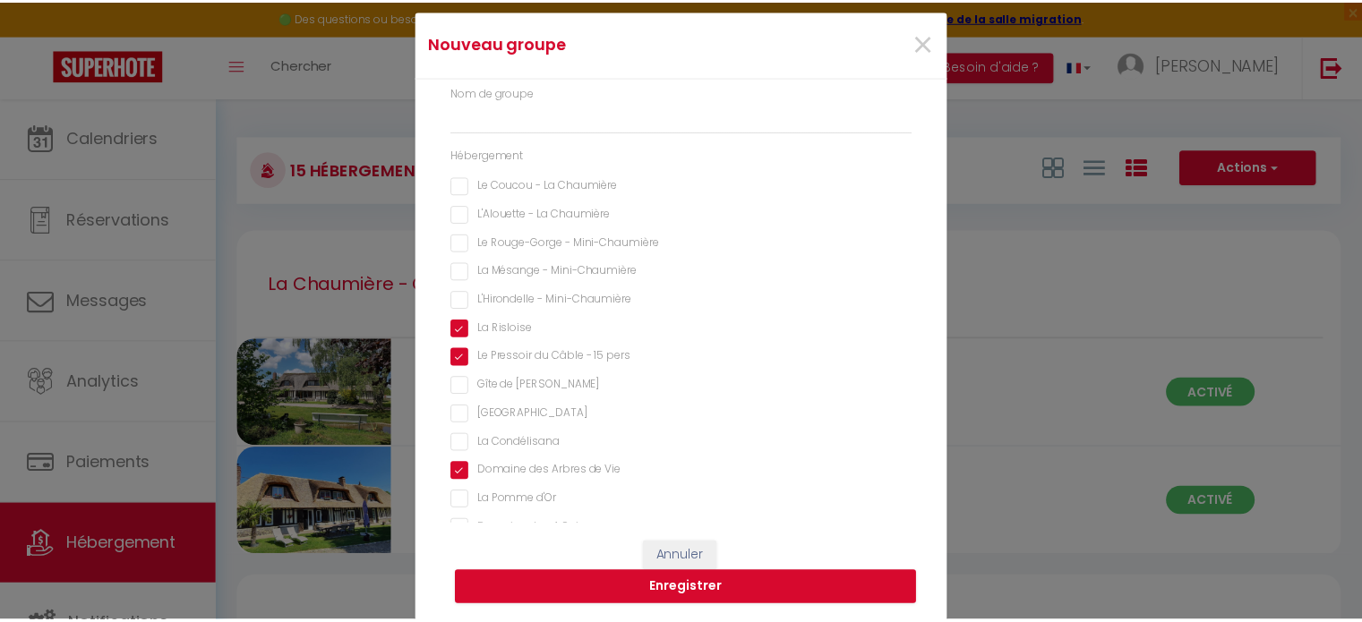
scroll to position [0, 0]
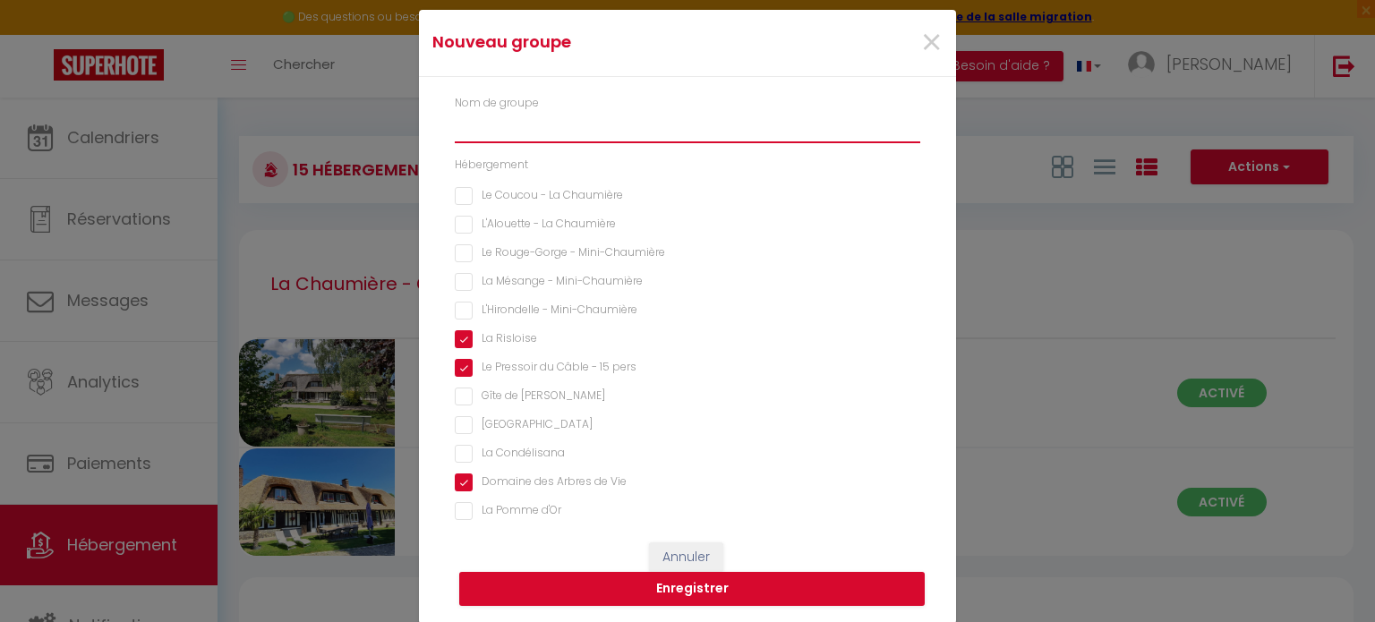
click at [507, 132] on input "text" at bounding box center [687, 127] width 465 height 32
click at [716, 601] on button "Enregistrer" at bounding box center [691, 589] width 465 height 34
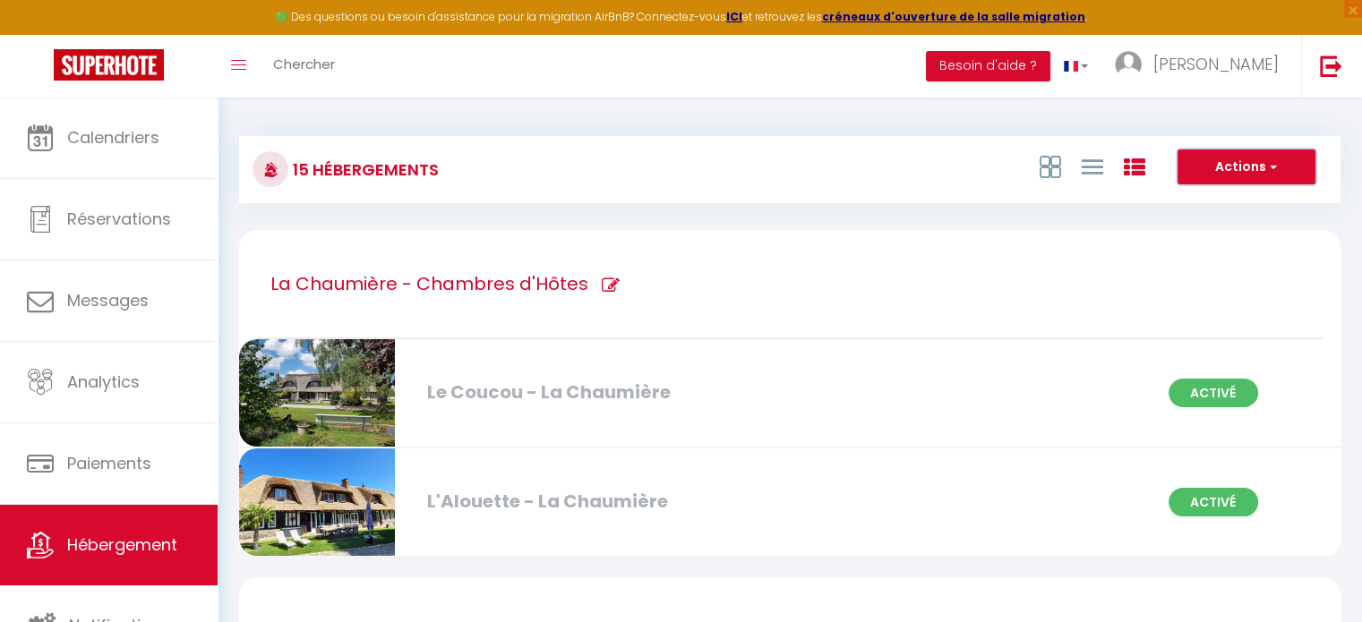
click at [1221, 164] on button "Actions" at bounding box center [1246, 167] width 138 height 36
click at [1222, 221] on li "Nouveau groupe" at bounding box center [1232, 224] width 164 height 20
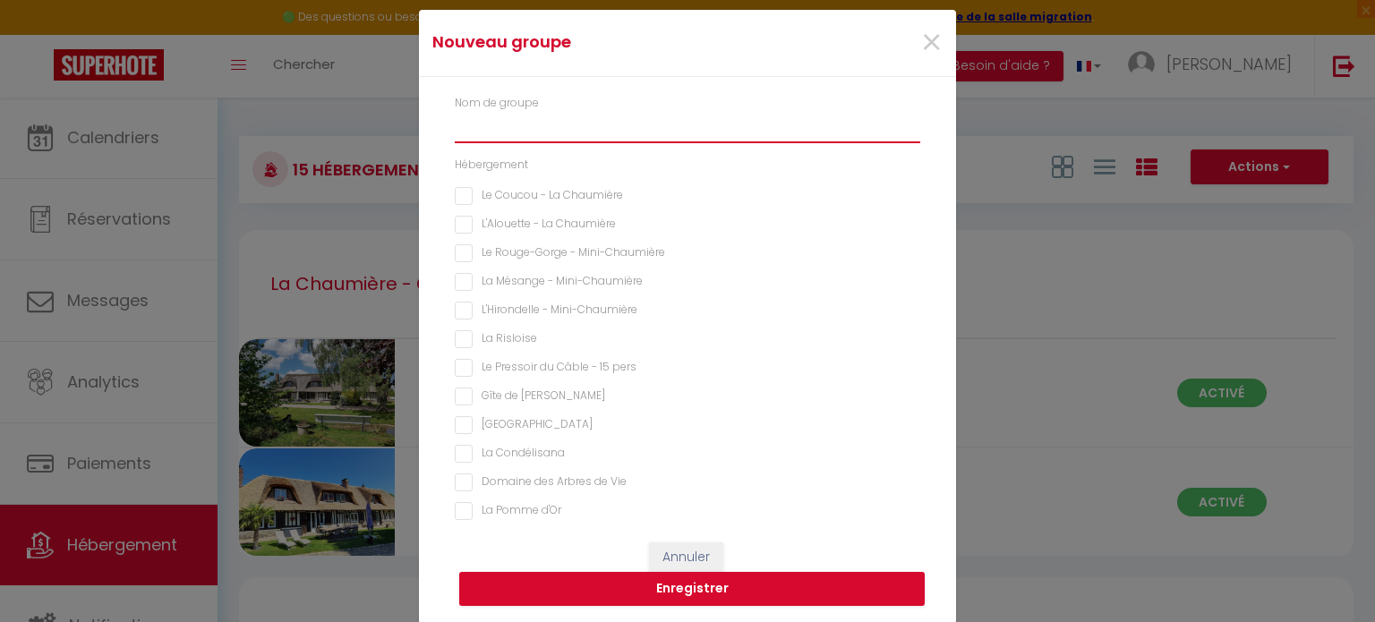
click at [534, 133] on input "text" at bounding box center [687, 127] width 465 height 32
click at [462, 399] on Josapha "Gîte de [PERSON_NAME]" at bounding box center [687, 397] width 465 height 18
click at [457, 429] on Normandie "[GEOGRAPHIC_DATA]" at bounding box center [687, 425] width 465 height 18
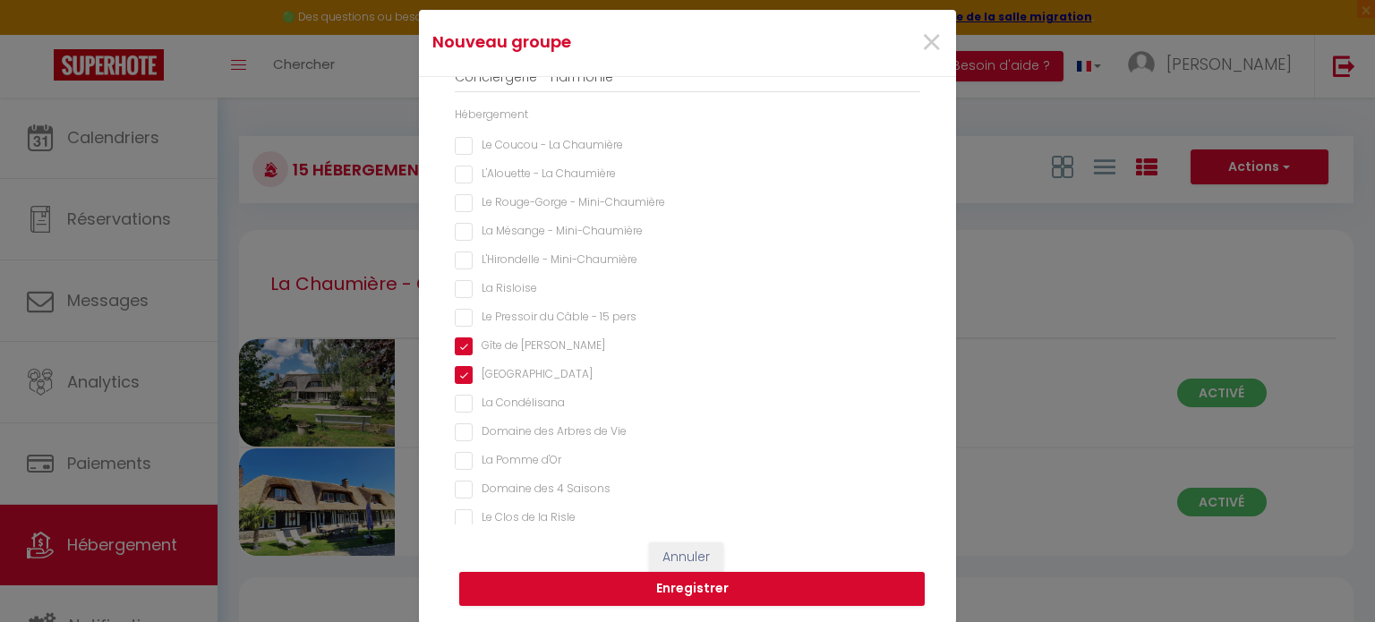
scroll to position [90, 0]
click at [458, 454] on Saisons "Domaine des 4 Saisons" at bounding box center [687, 450] width 465 height 18
click at [458, 481] on Risle "Le Clos de la Risle" at bounding box center [687, 479] width 465 height 18
click at [695, 591] on button "Enregistrer" at bounding box center [691, 589] width 465 height 34
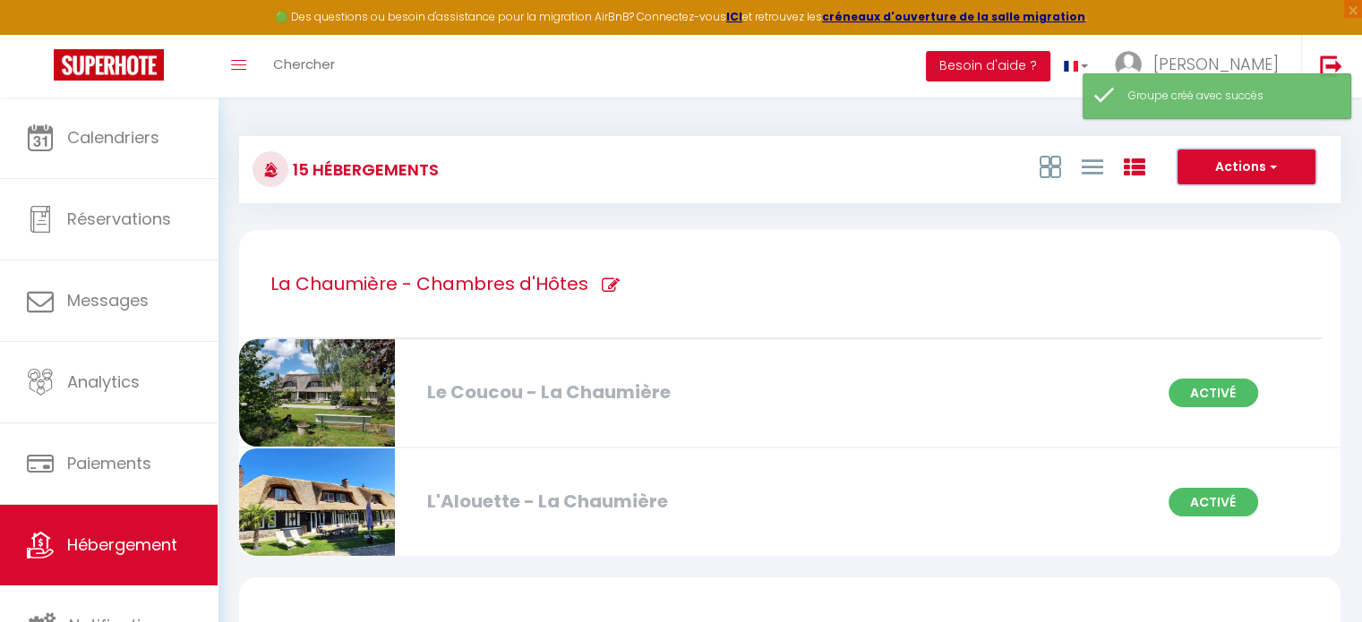
click at [1228, 166] on button "Actions" at bounding box center [1246, 167] width 138 height 36
click at [1210, 228] on li "Nouveau groupe" at bounding box center [1232, 224] width 164 height 20
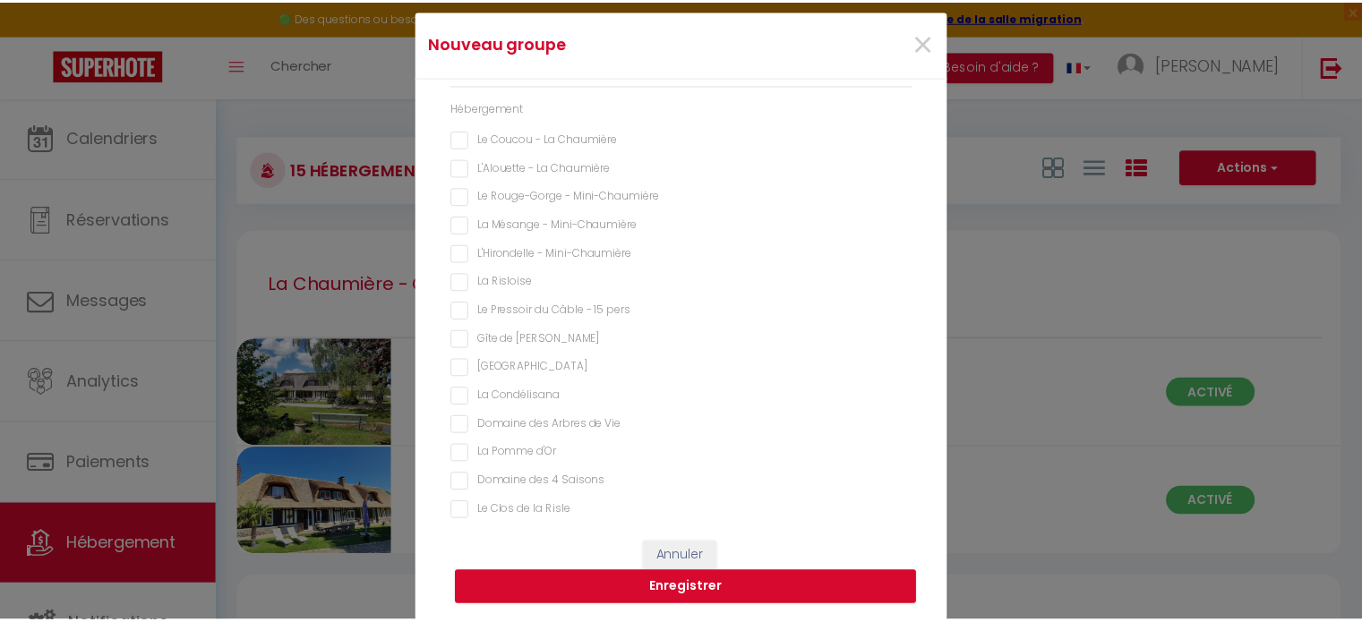
scroll to position [0, 0]
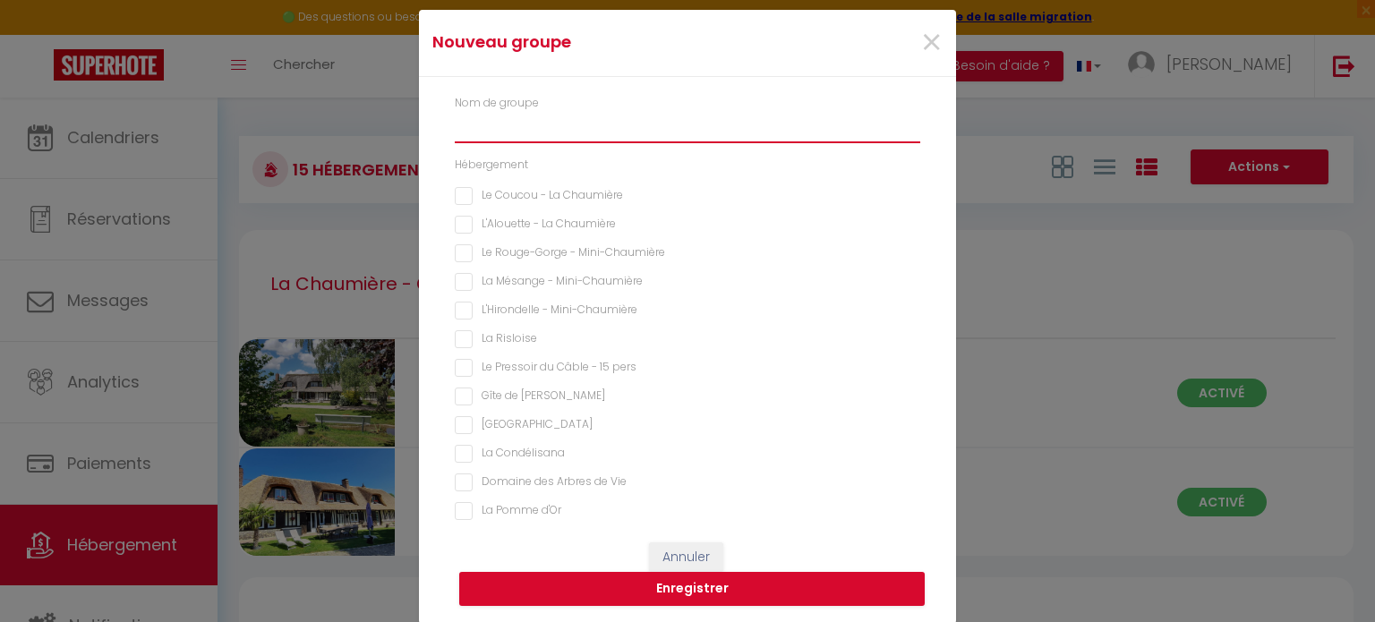
click at [517, 111] on input "text" at bounding box center [687, 127] width 465 height 32
click at [460, 514] on d\'Or "La Pomme d'Or" at bounding box center [687, 511] width 465 height 18
click at [702, 594] on button "Enregistrer" at bounding box center [691, 589] width 465 height 34
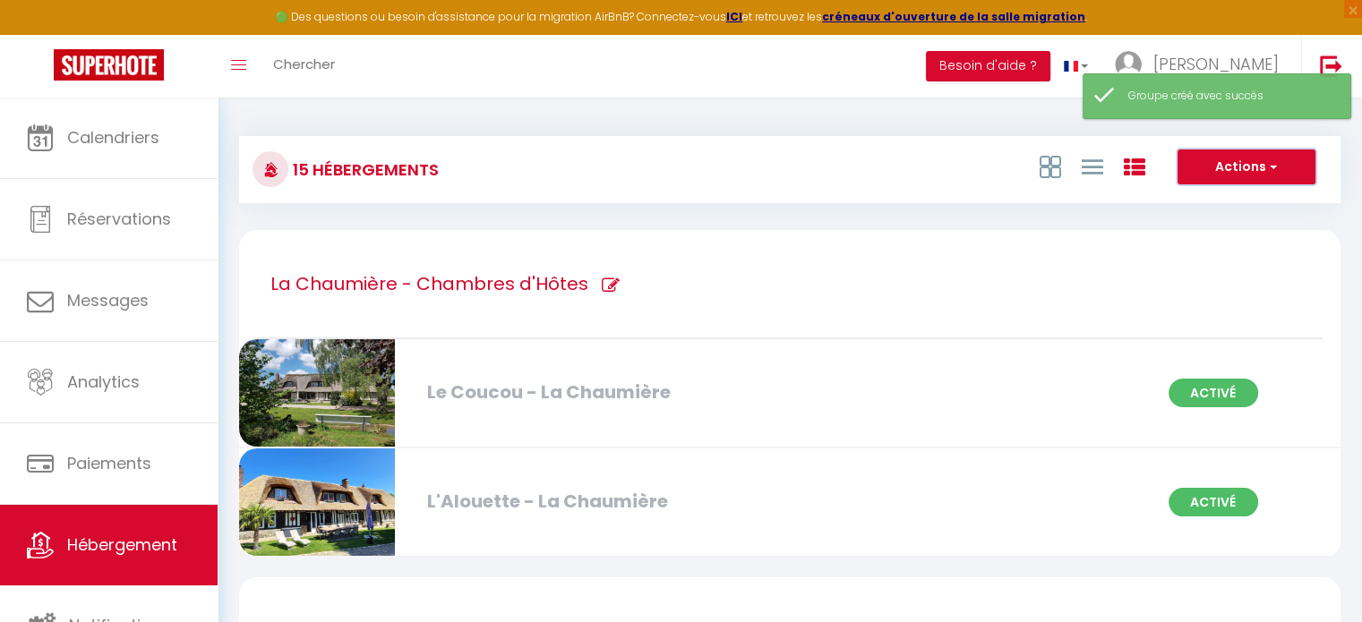
click at [1262, 163] on button "Actions" at bounding box center [1246, 167] width 138 height 36
click at [1202, 226] on li "Nouveau groupe" at bounding box center [1232, 224] width 164 height 20
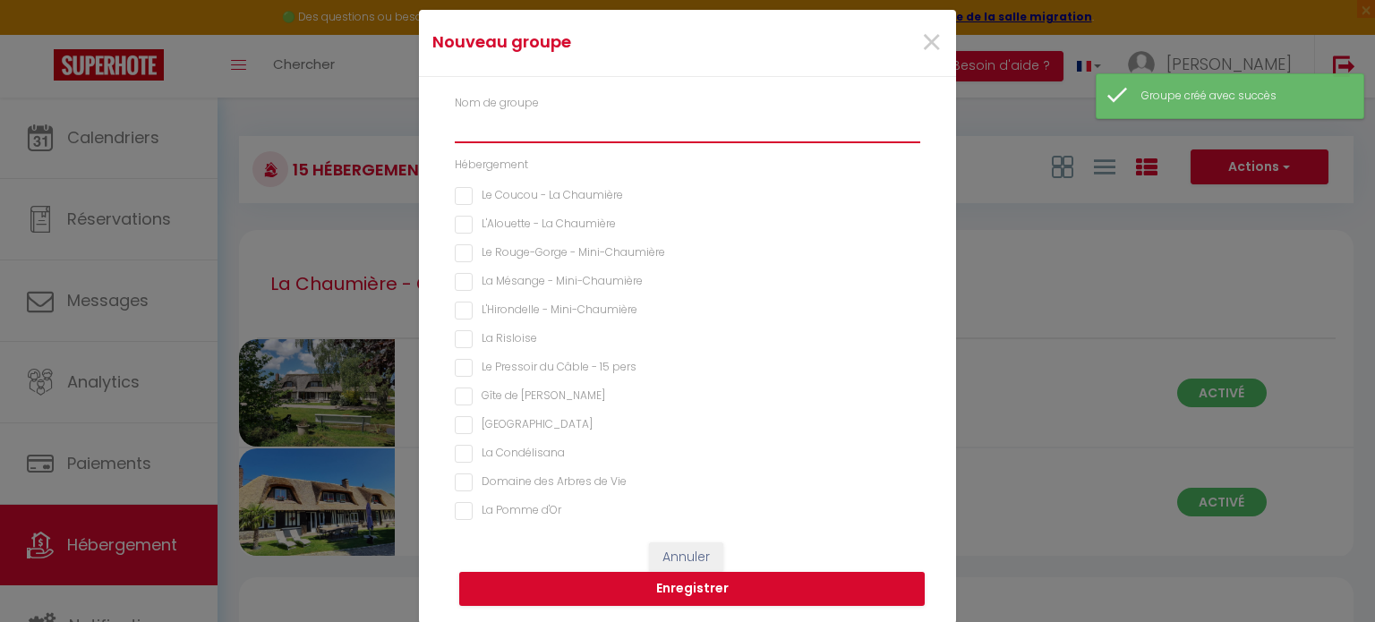
click at [486, 124] on input "text" at bounding box center [687, 127] width 465 height 32
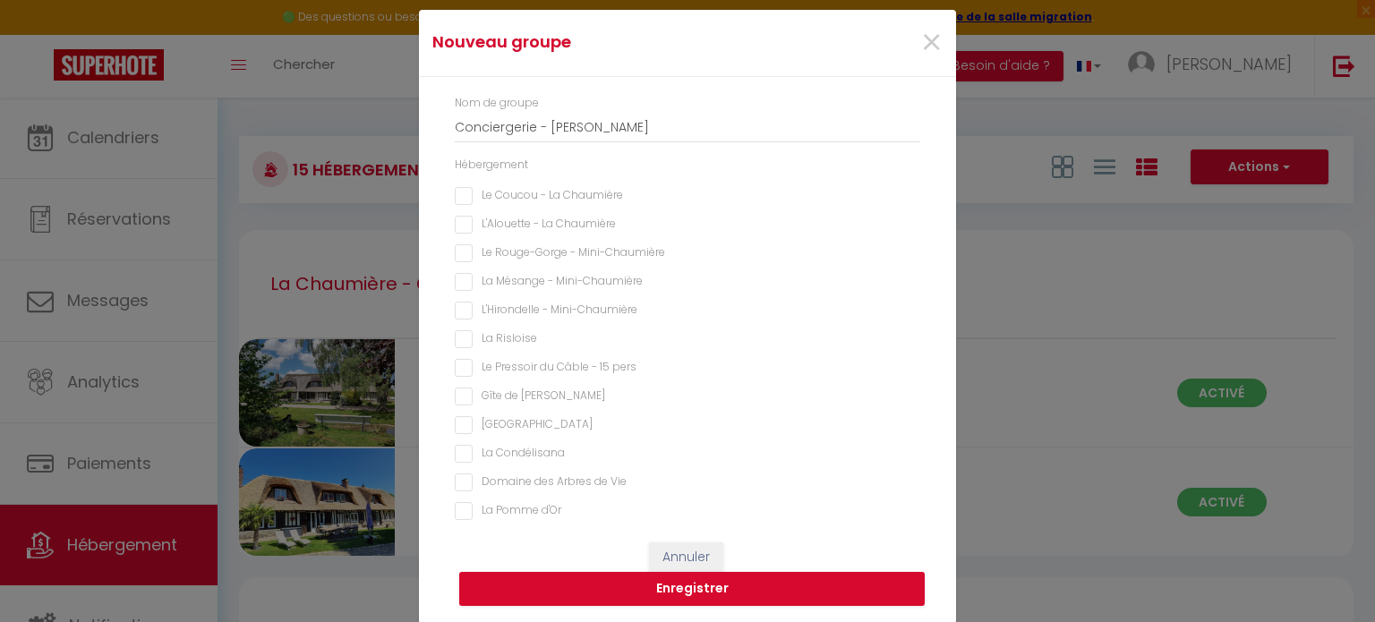
click at [460, 458] on Condélisana "La Condélisana" at bounding box center [687, 454] width 465 height 18
click at [729, 590] on button "Enregistrer" at bounding box center [691, 589] width 465 height 34
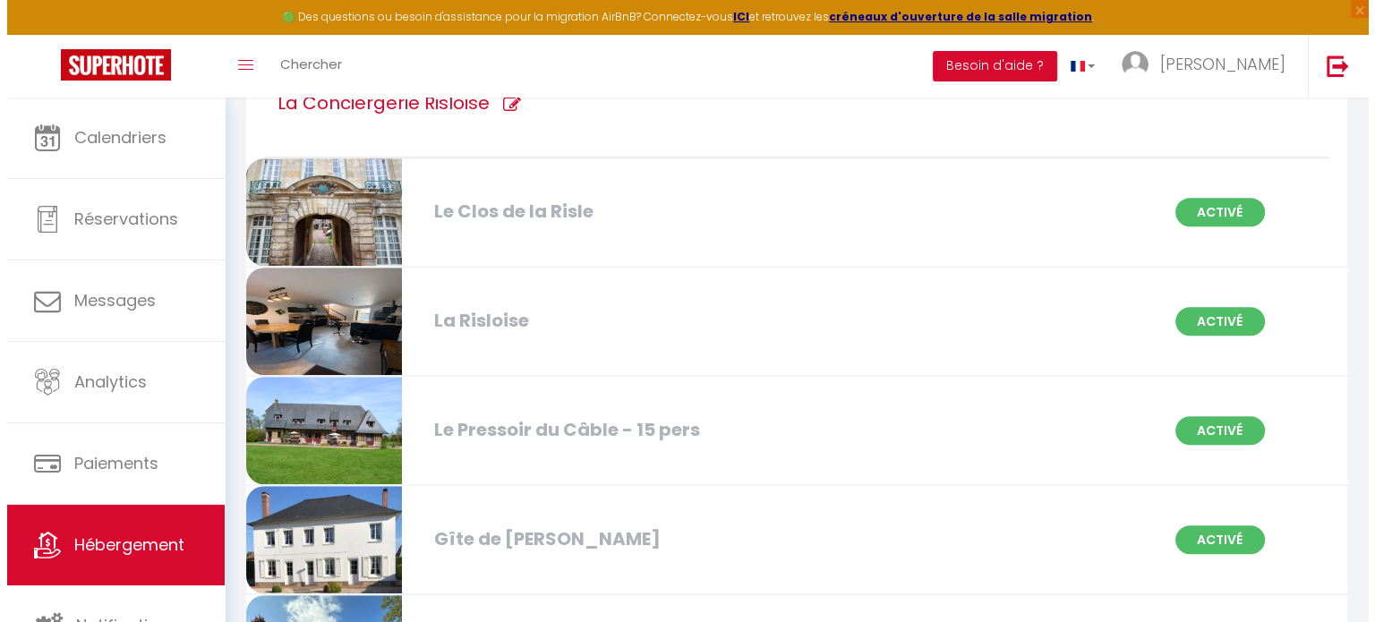
scroll to position [627, 0]
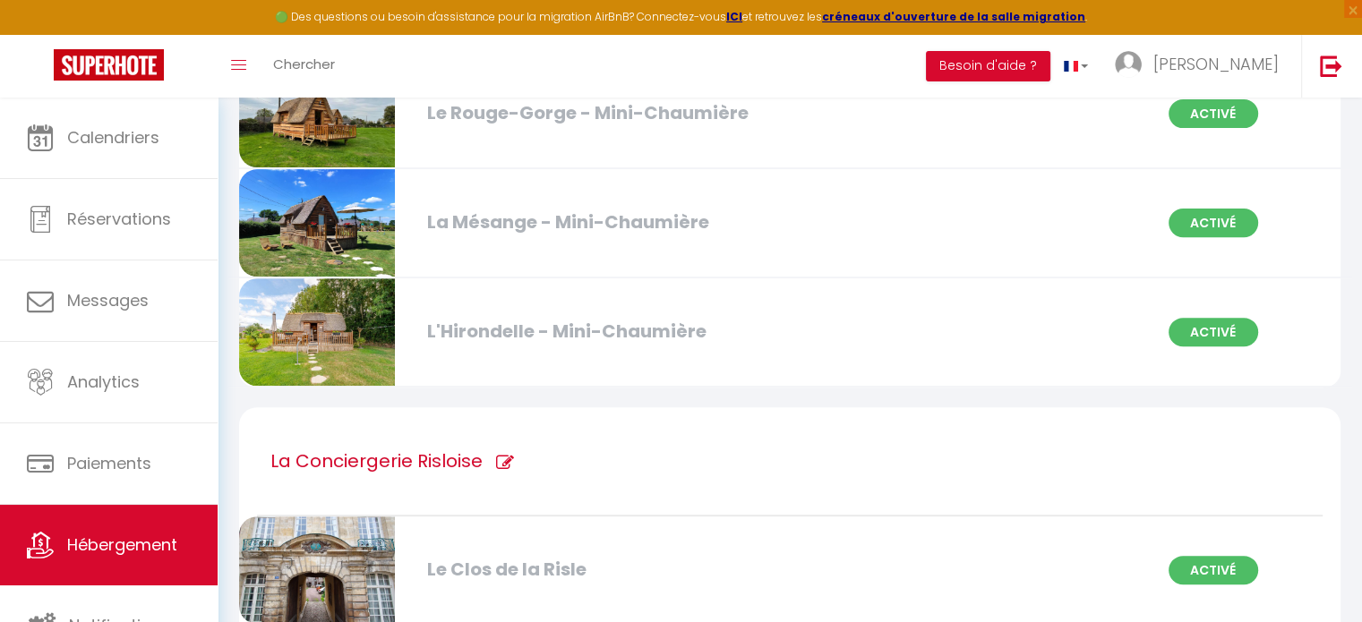
click at [499, 454] on icon at bounding box center [505, 463] width 18 height 18
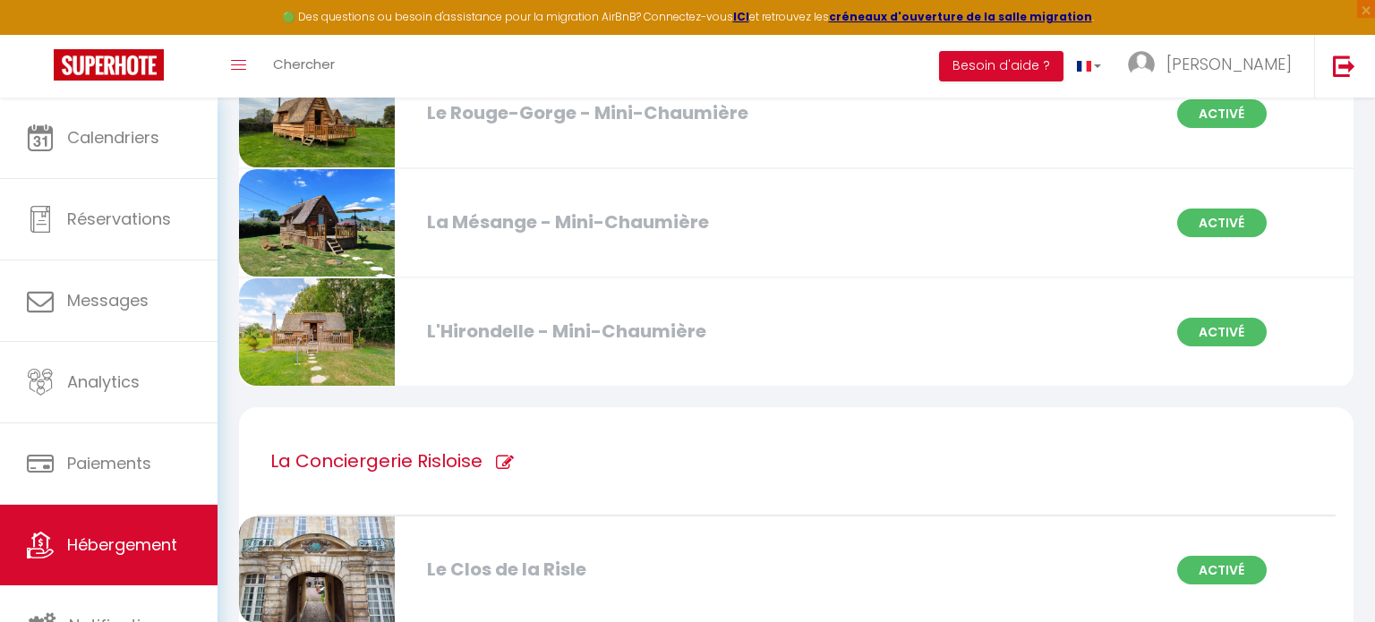
scroll to position [40, 0]
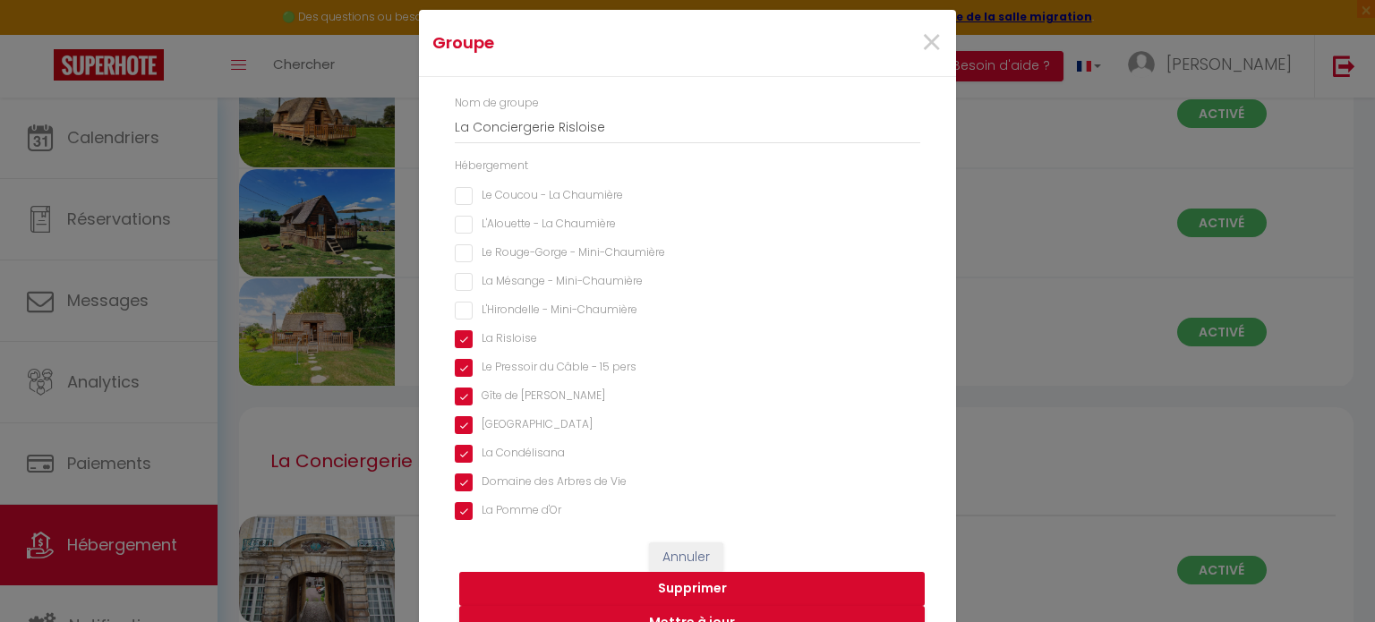
click at [714, 585] on button "Supprimer" at bounding box center [691, 589] width 465 height 34
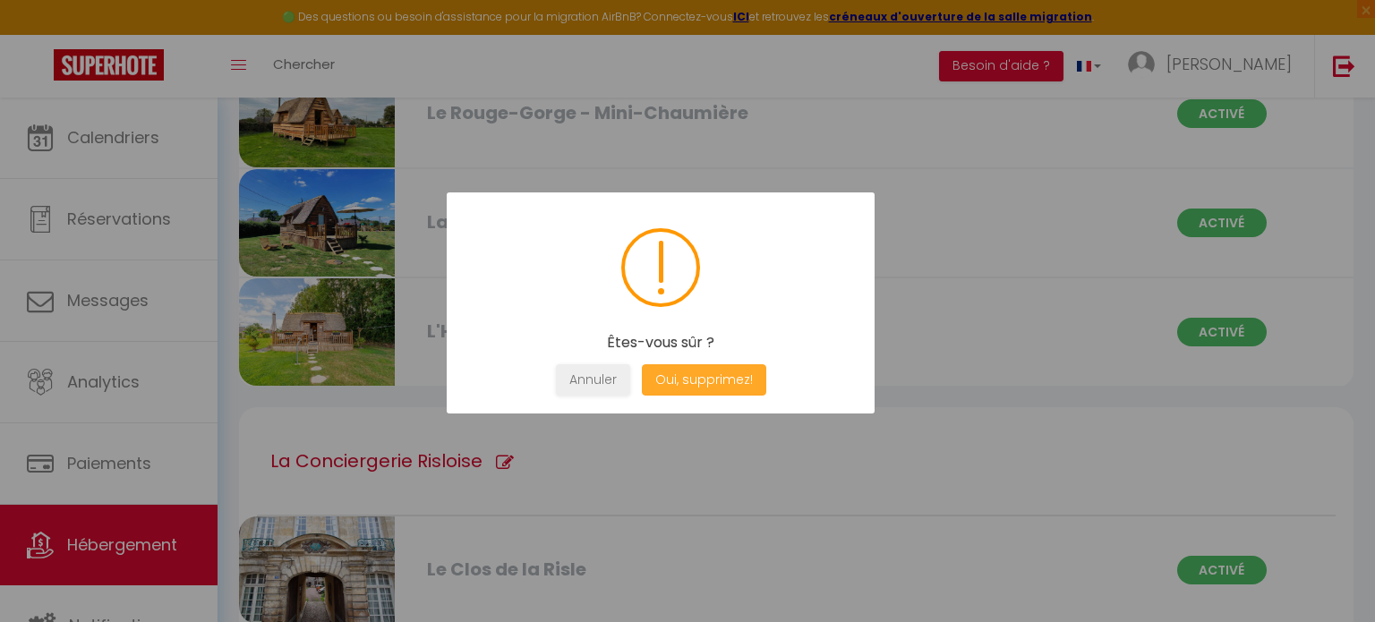
click at [702, 384] on button "Oui, supprimez!" at bounding box center [704, 379] width 124 height 31
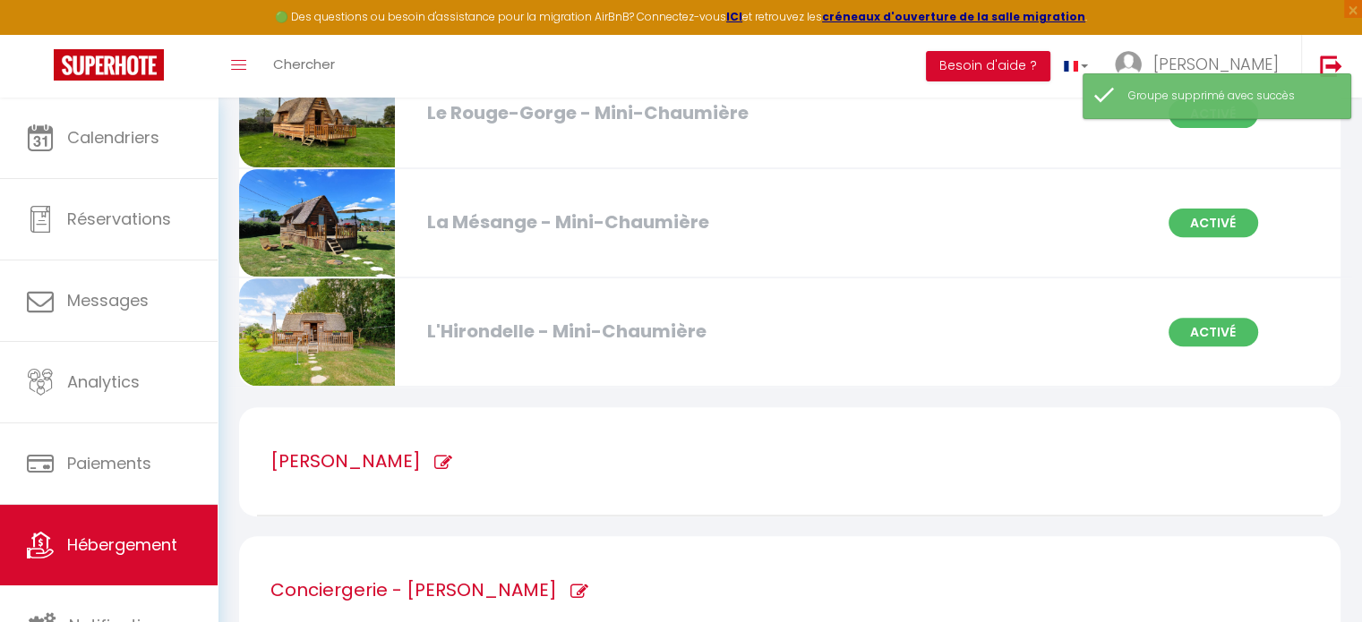
click at [435, 454] on icon at bounding box center [443, 463] width 18 height 18
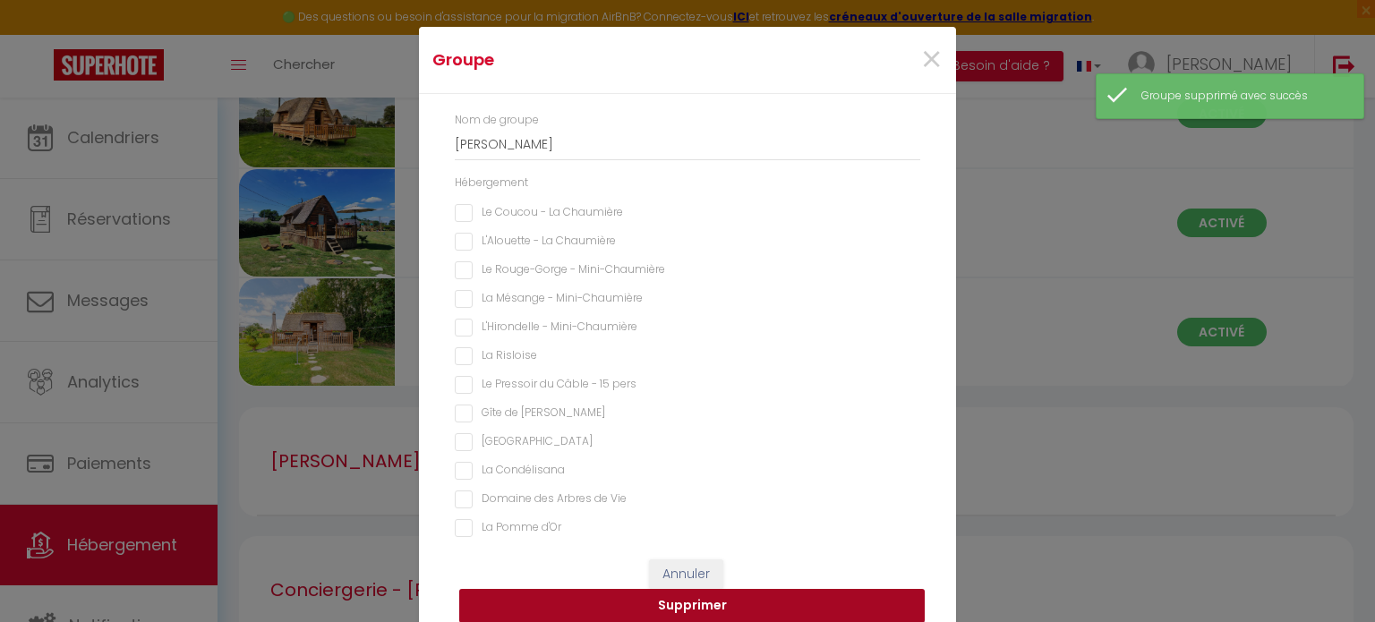
click at [694, 604] on button "Supprimer" at bounding box center [691, 606] width 465 height 34
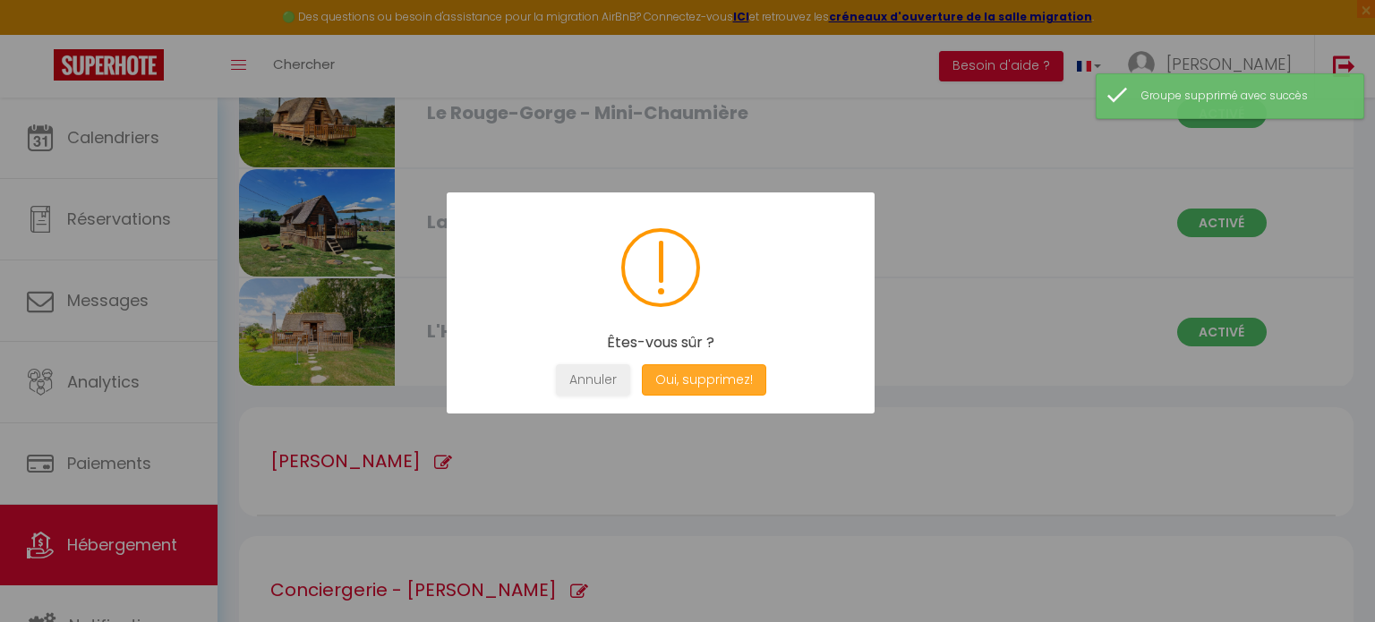
click at [695, 381] on button "Oui, supprimez!" at bounding box center [704, 379] width 124 height 31
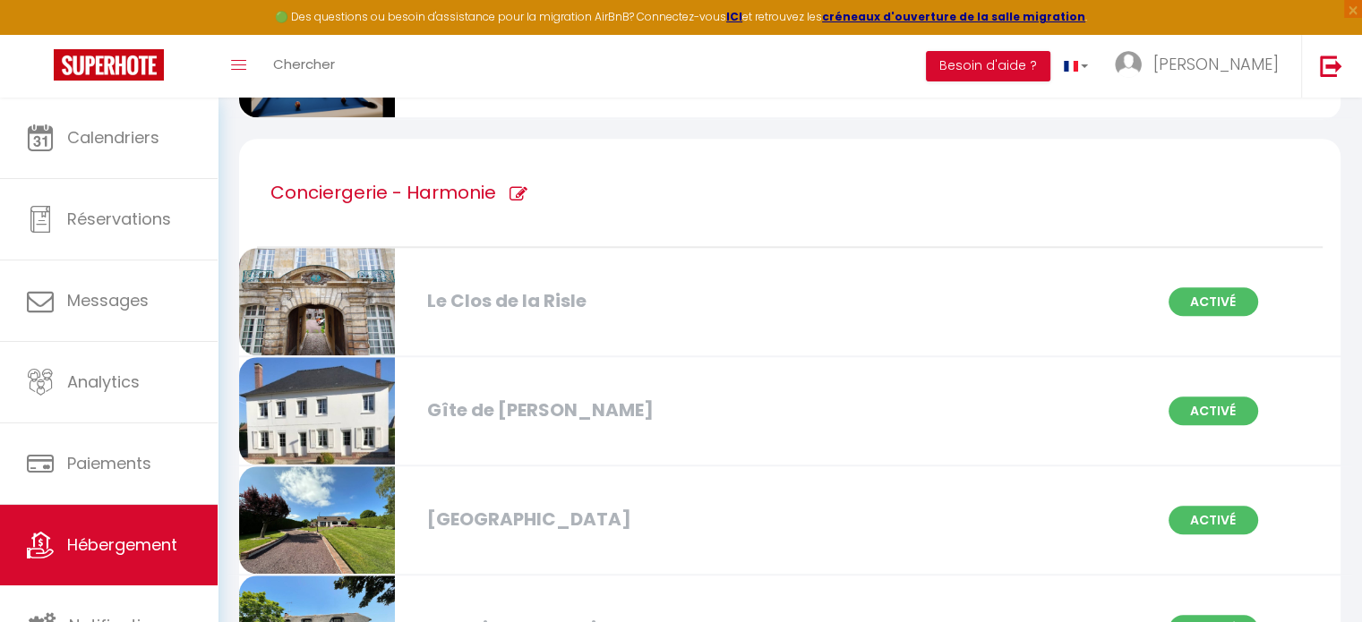
scroll to position [1493, 0]
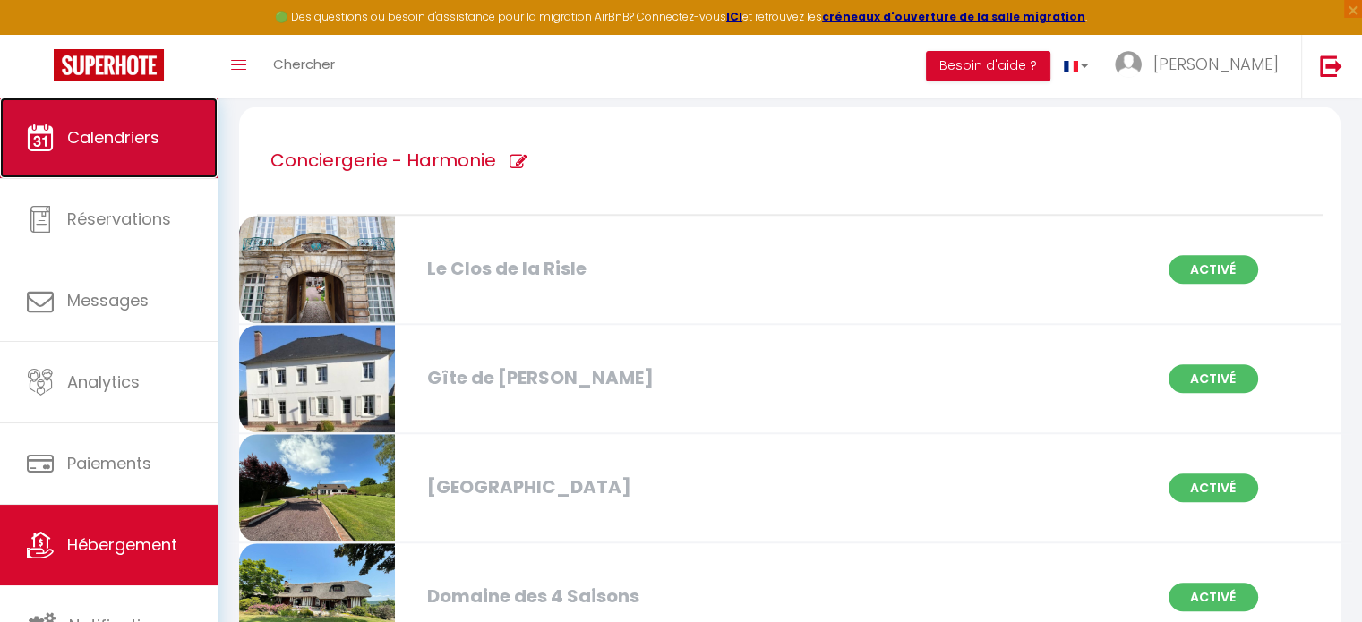
click at [90, 140] on span "Calendriers" at bounding box center [113, 137] width 92 height 22
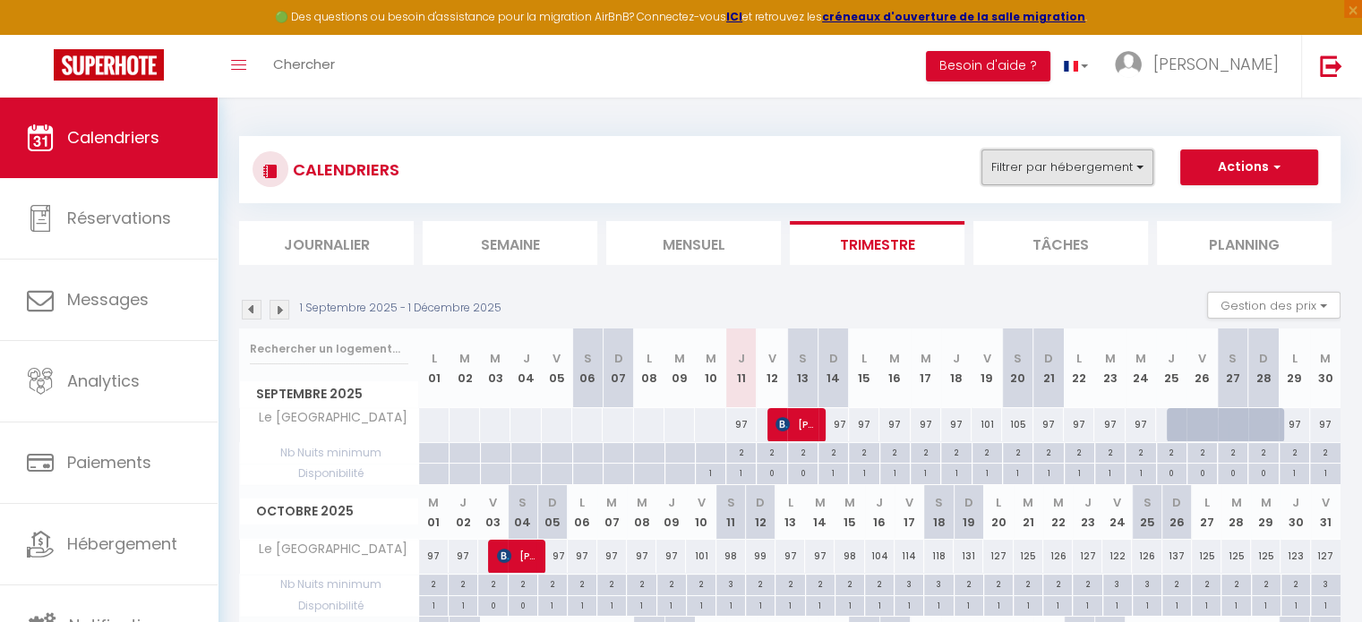
click at [1059, 170] on button "Filtrer par hébergement" at bounding box center [1067, 167] width 172 height 36
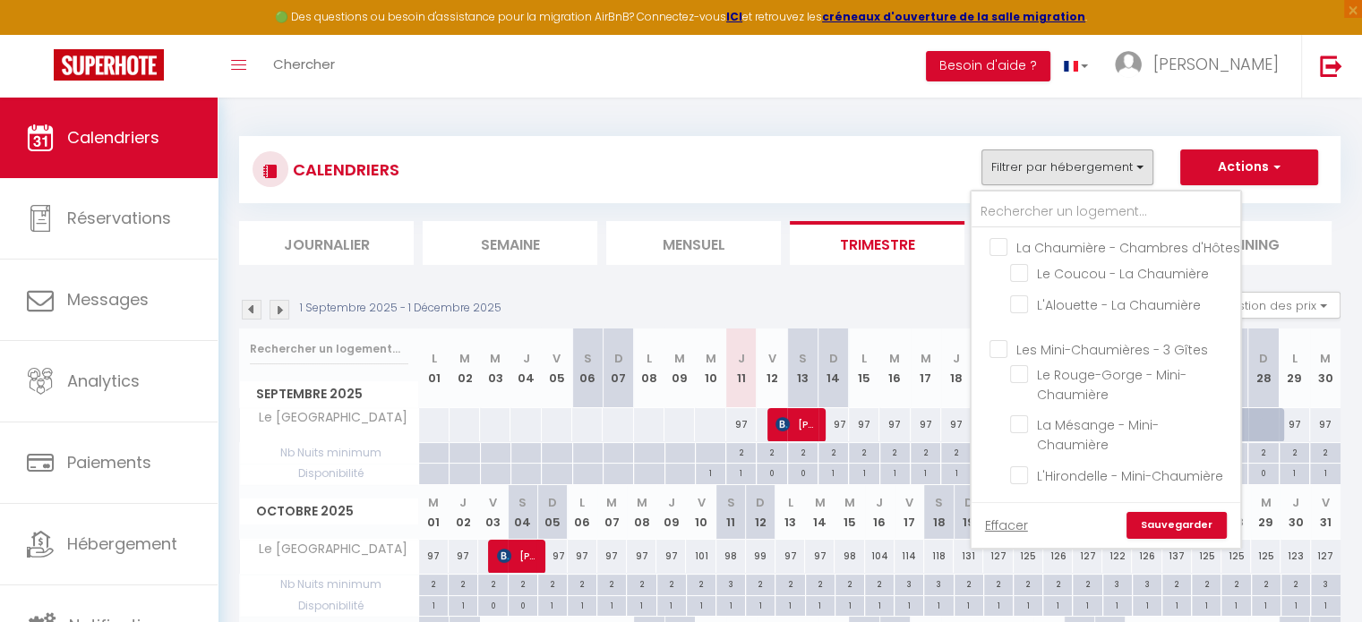
click at [1004, 244] on input "La Chaumière - Chambres d'Hôtes" at bounding box center [1123, 246] width 269 height 18
click at [994, 356] on input "Les Mini-Chaumières - 3 Gîtes" at bounding box center [1123, 347] width 269 height 18
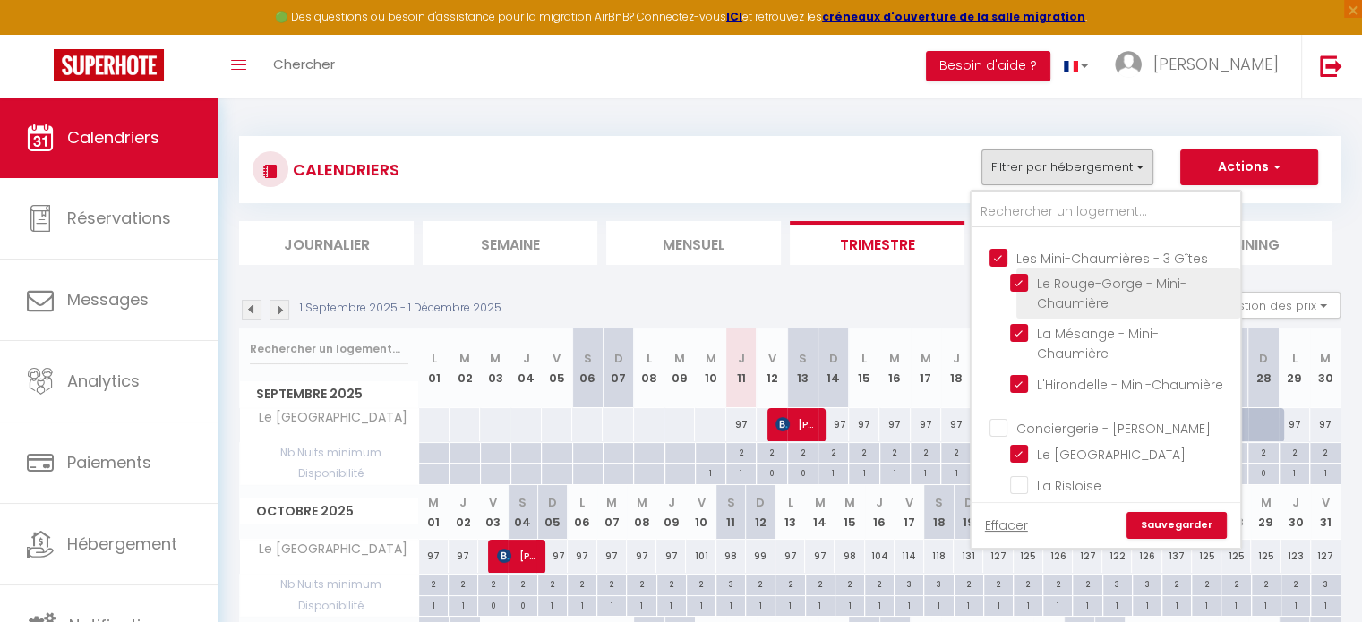
scroll to position [179, 0]
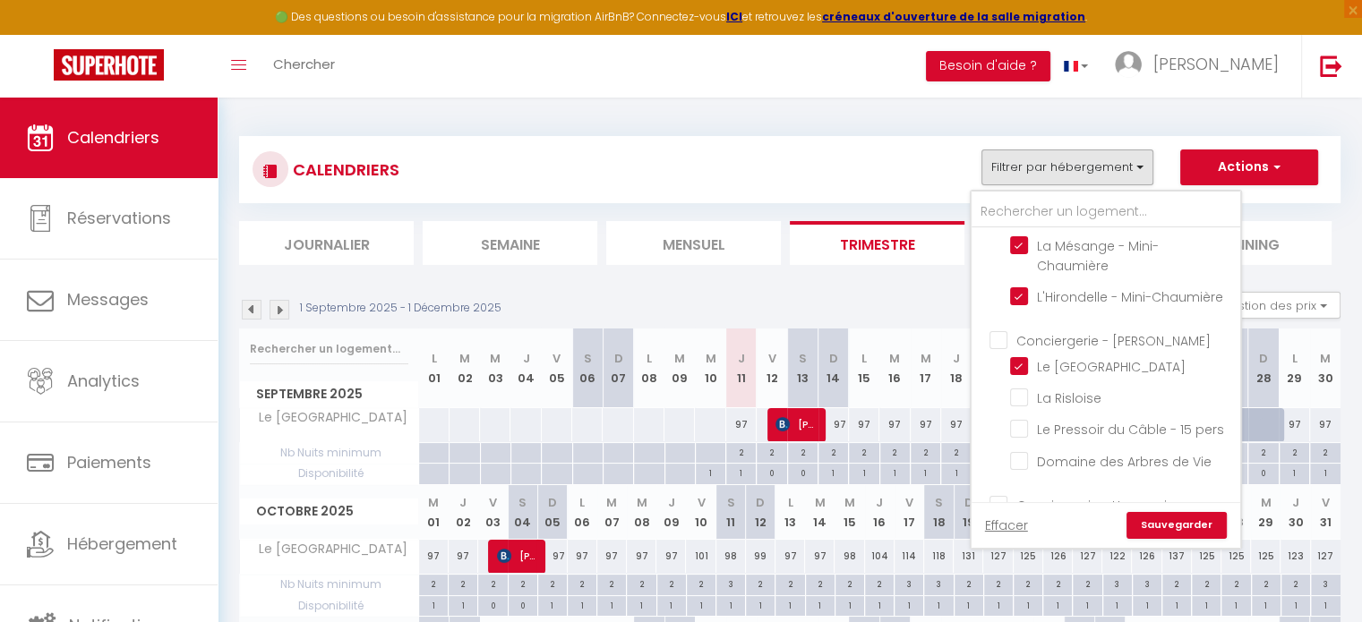
click at [1004, 348] on input "Conciergerie - [PERSON_NAME]" at bounding box center [1123, 339] width 269 height 18
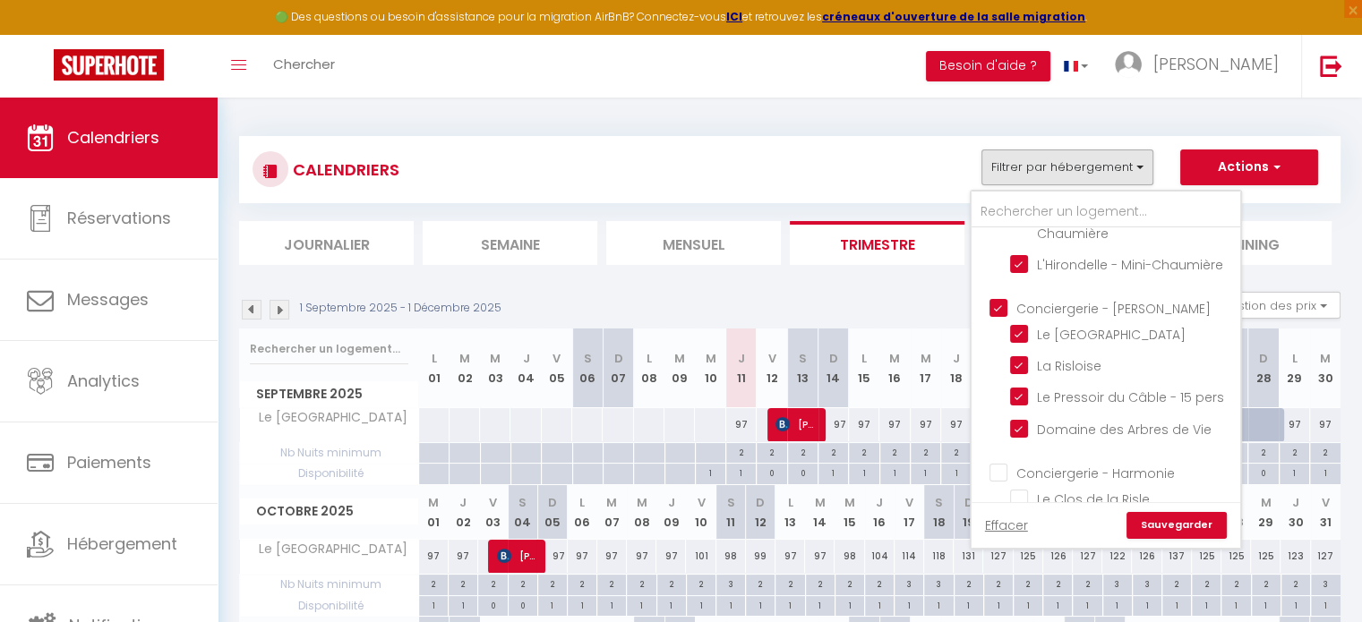
scroll to position [269, 0]
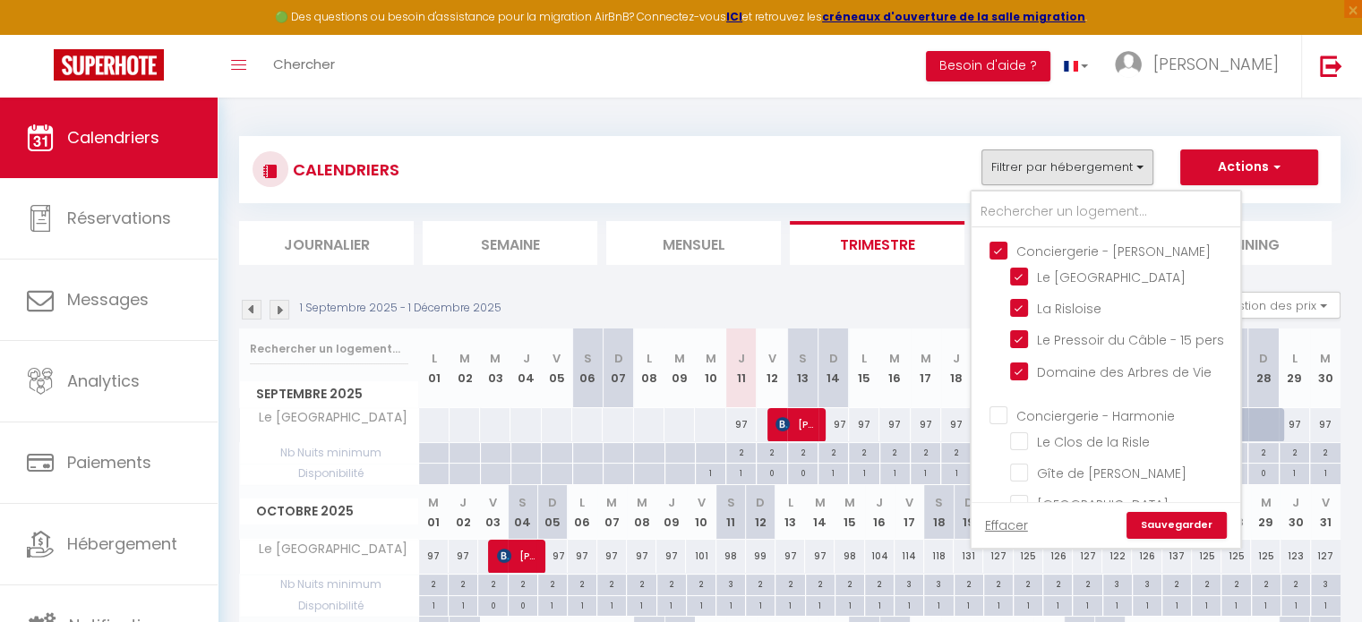
click at [998, 423] on input "Conciergerie - Harmonie" at bounding box center [1123, 415] width 269 height 18
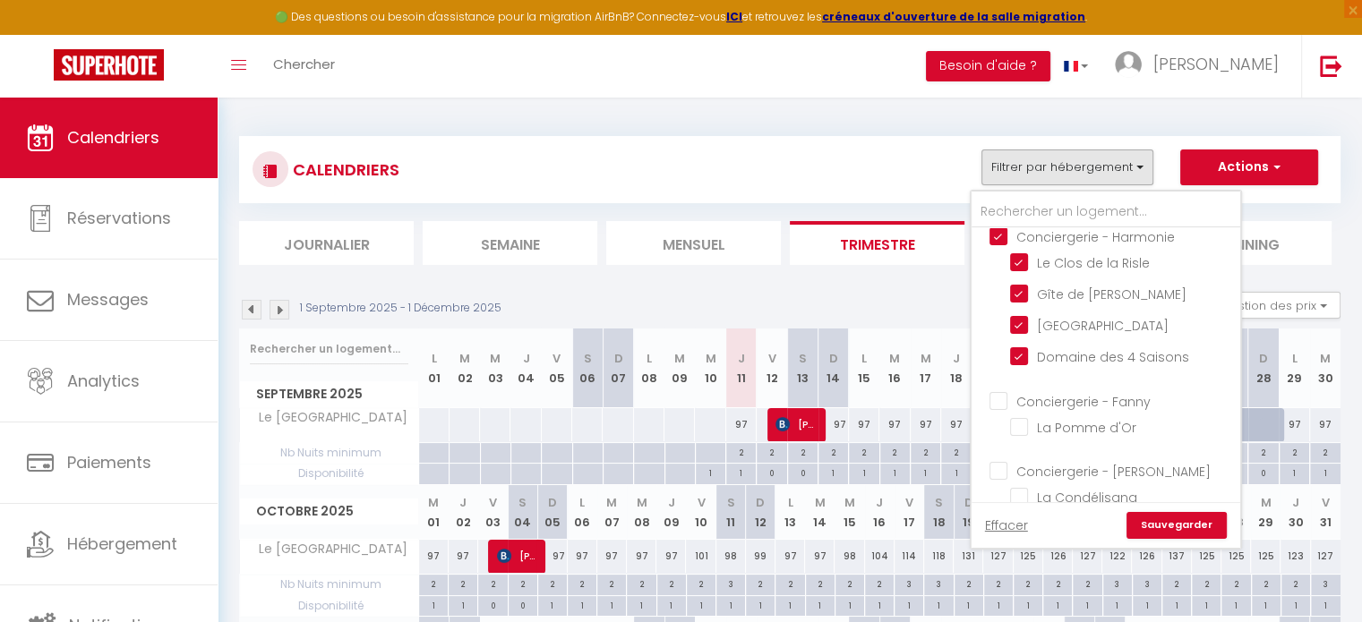
scroll to position [491, 0]
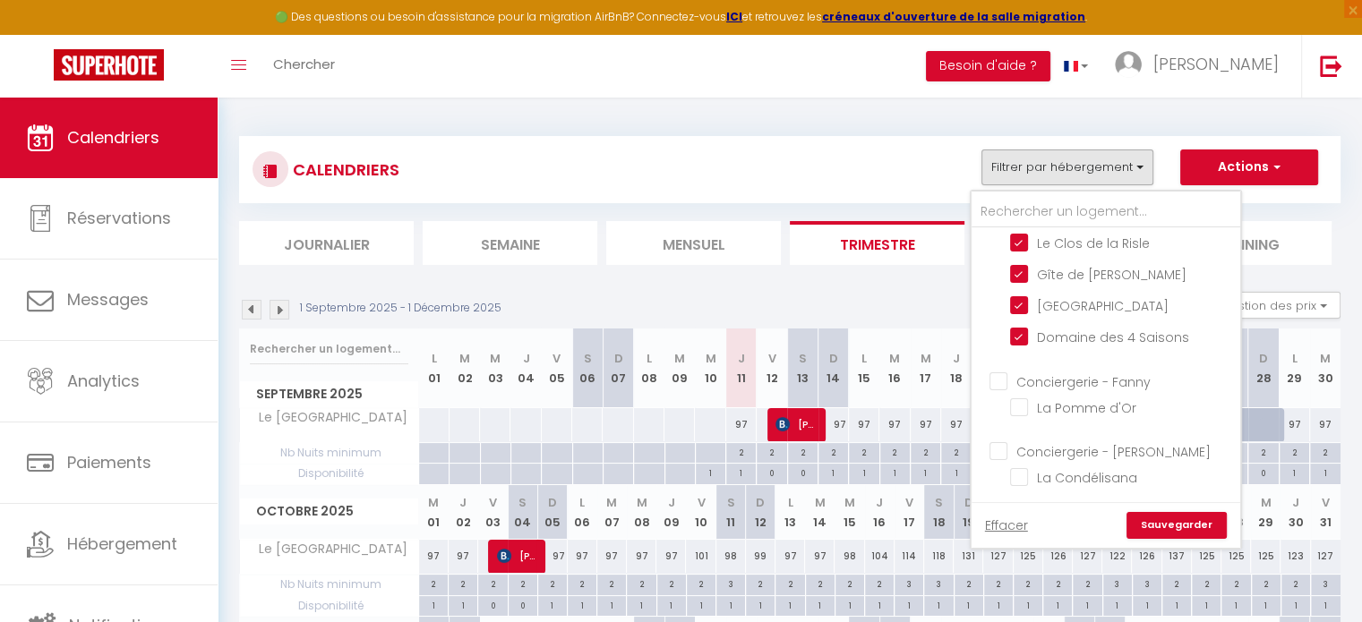
click at [1001, 384] on input "Conciergerie - Fanny" at bounding box center [1123, 380] width 269 height 18
click at [999, 455] on input "Conciergerie - [PERSON_NAME]" at bounding box center [1123, 450] width 269 height 18
click at [1203, 529] on link "Sauvegarder" at bounding box center [1176, 525] width 100 height 27
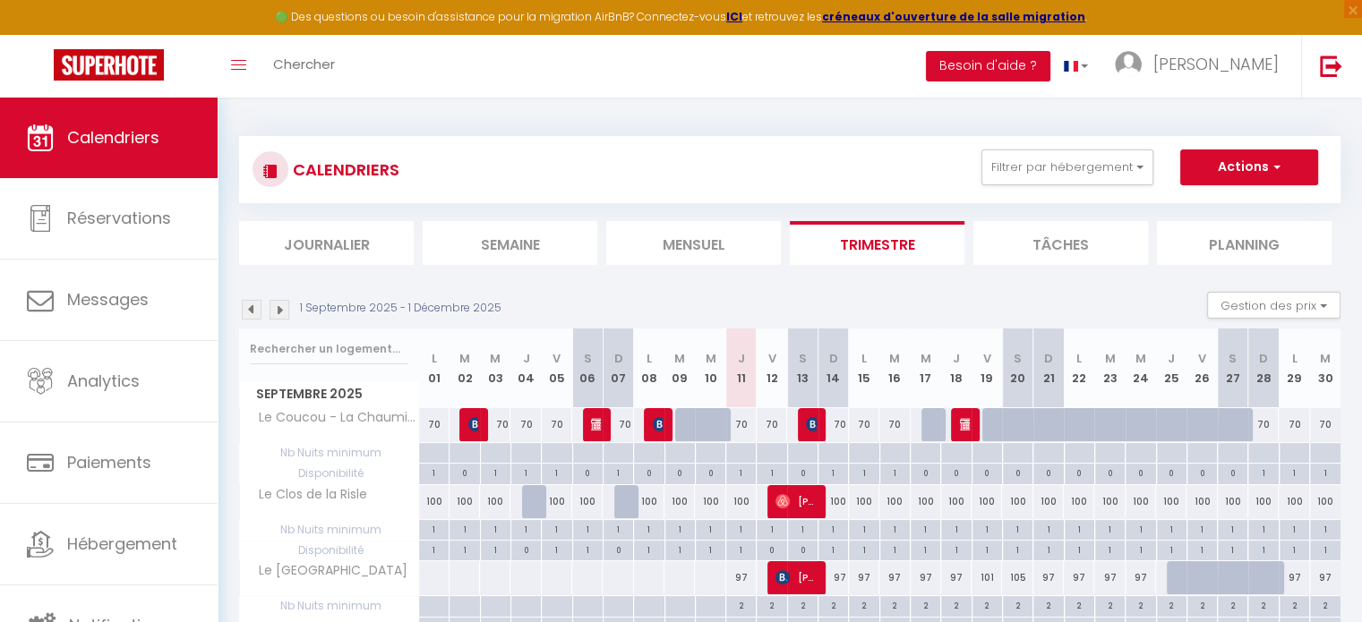
scroll to position [90, 0]
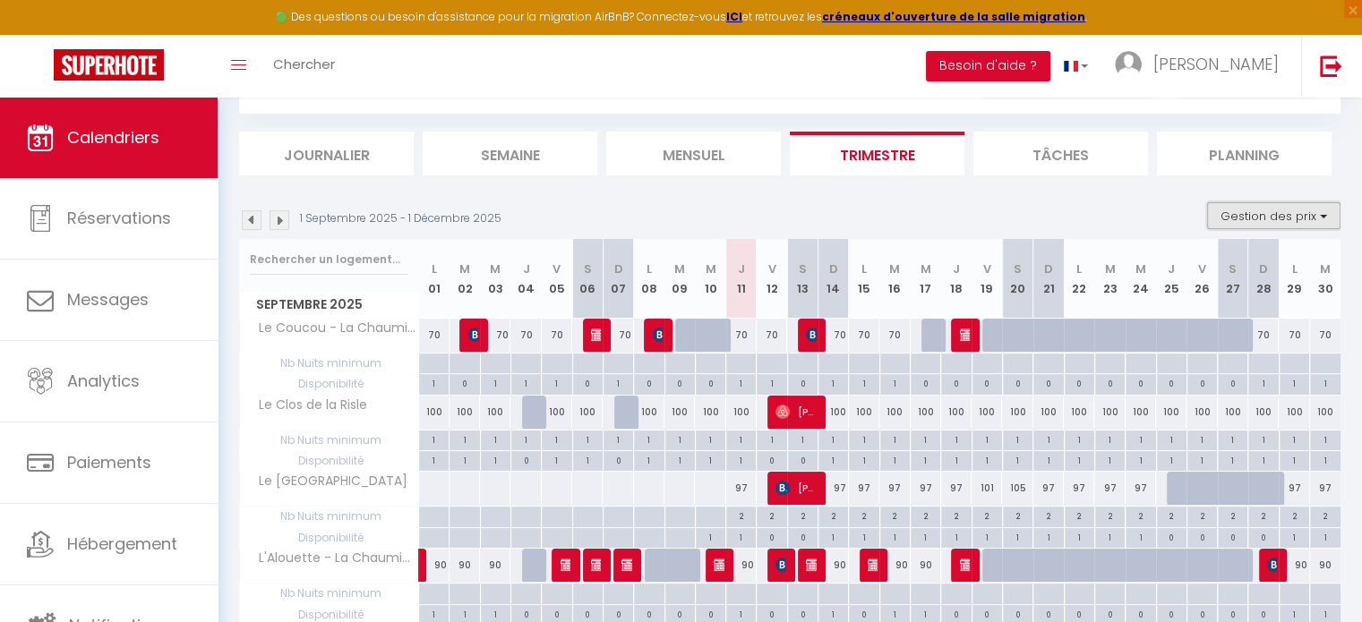
click at [1294, 217] on button "Gestion des prix" at bounding box center [1273, 215] width 133 height 27
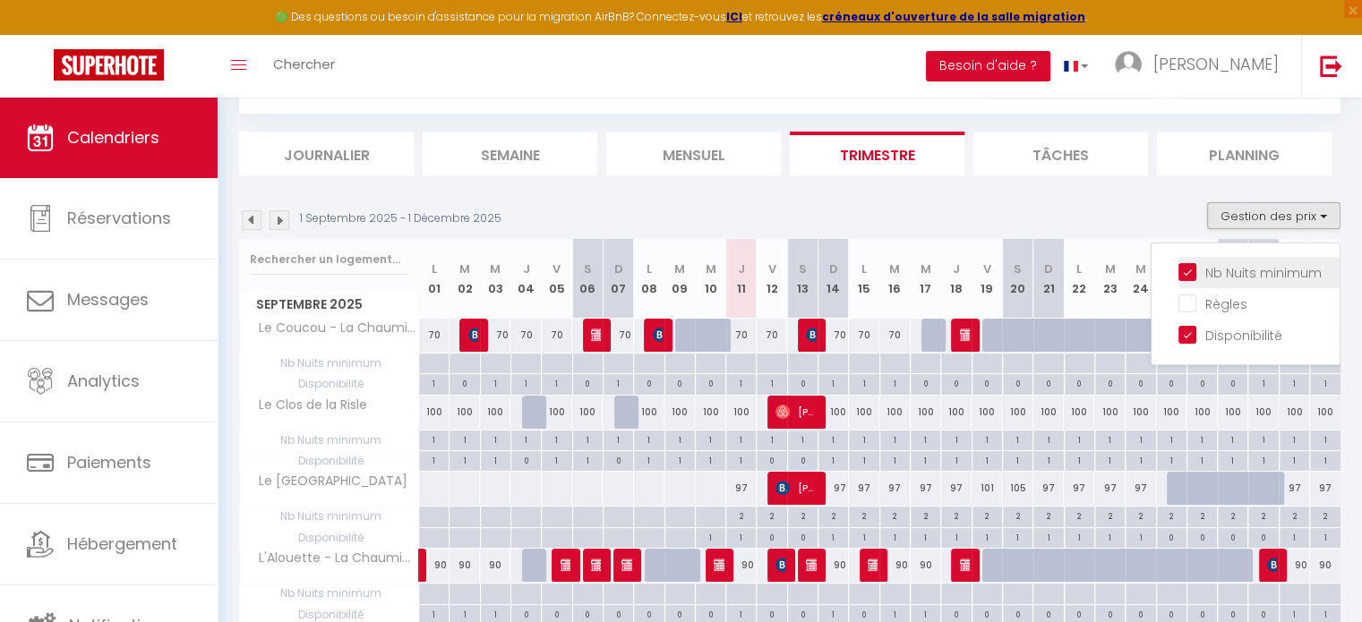
click at [1229, 271] on input "Nb Nuits minimum" at bounding box center [1258, 271] width 161 height 18
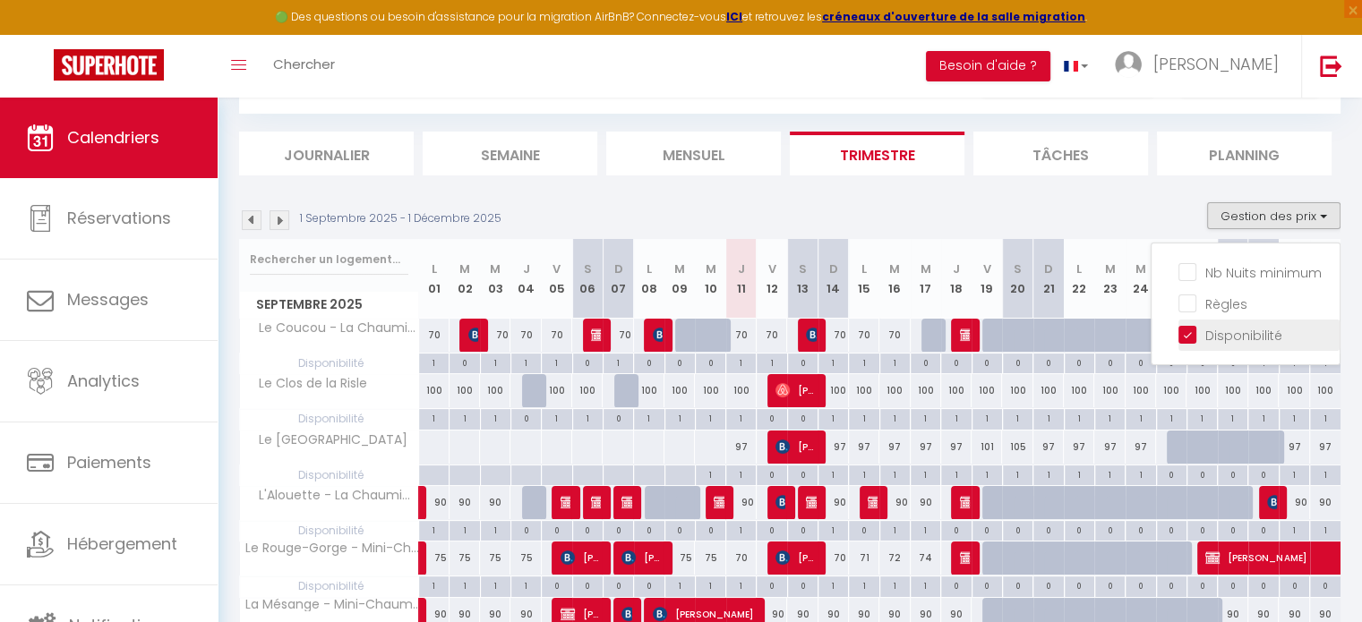
click at [1219, 330] on input "Disponibilité" at bounding box center [1258, 334] width 161 height 18
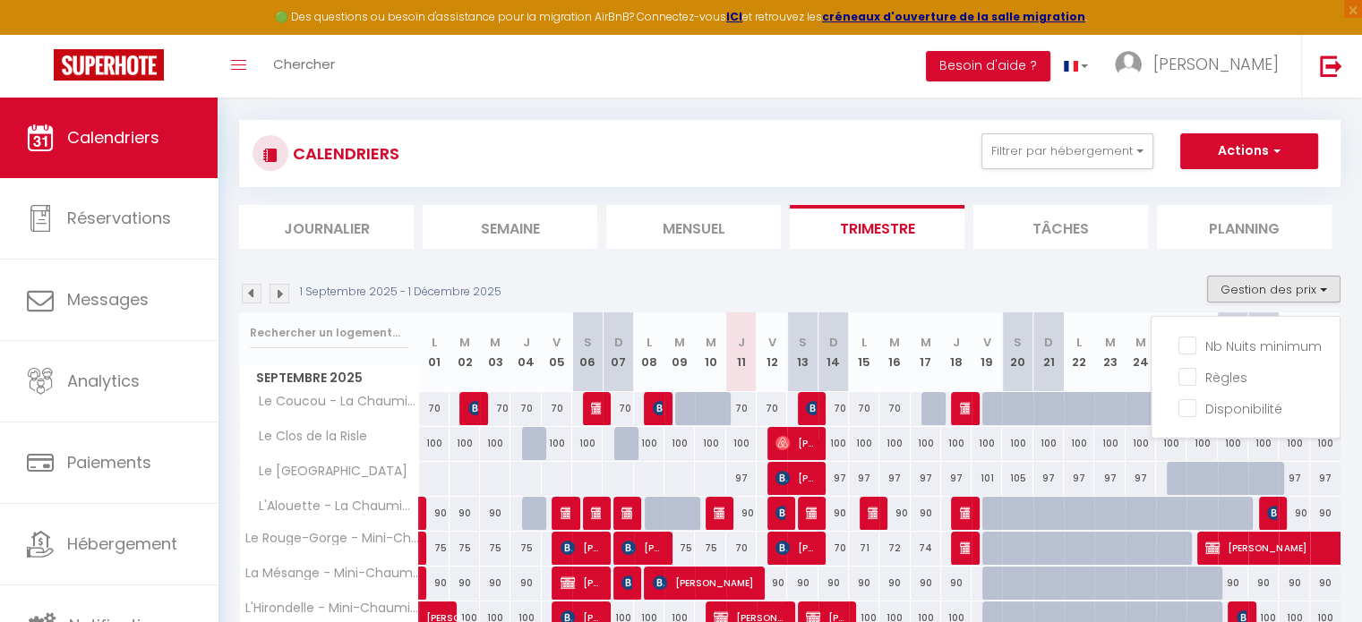
scroll to position [0, 0]
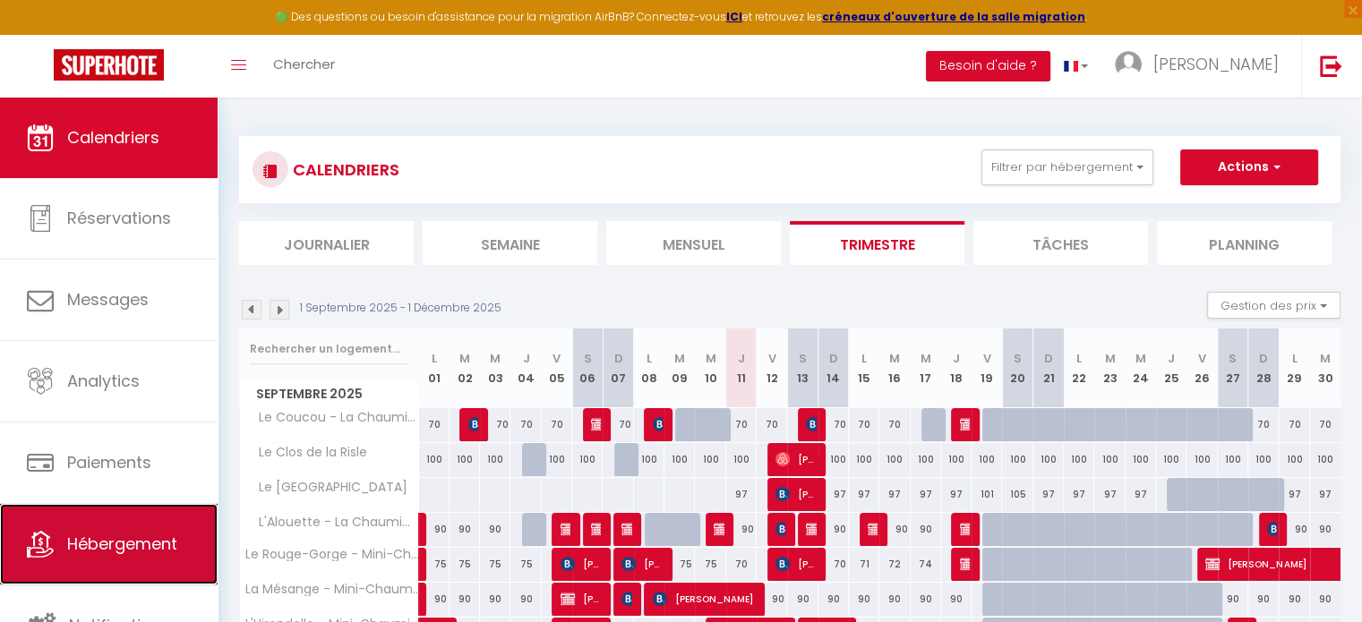
click at [50, 543] on icon at bounding box center [40, 544] width 27 height 27
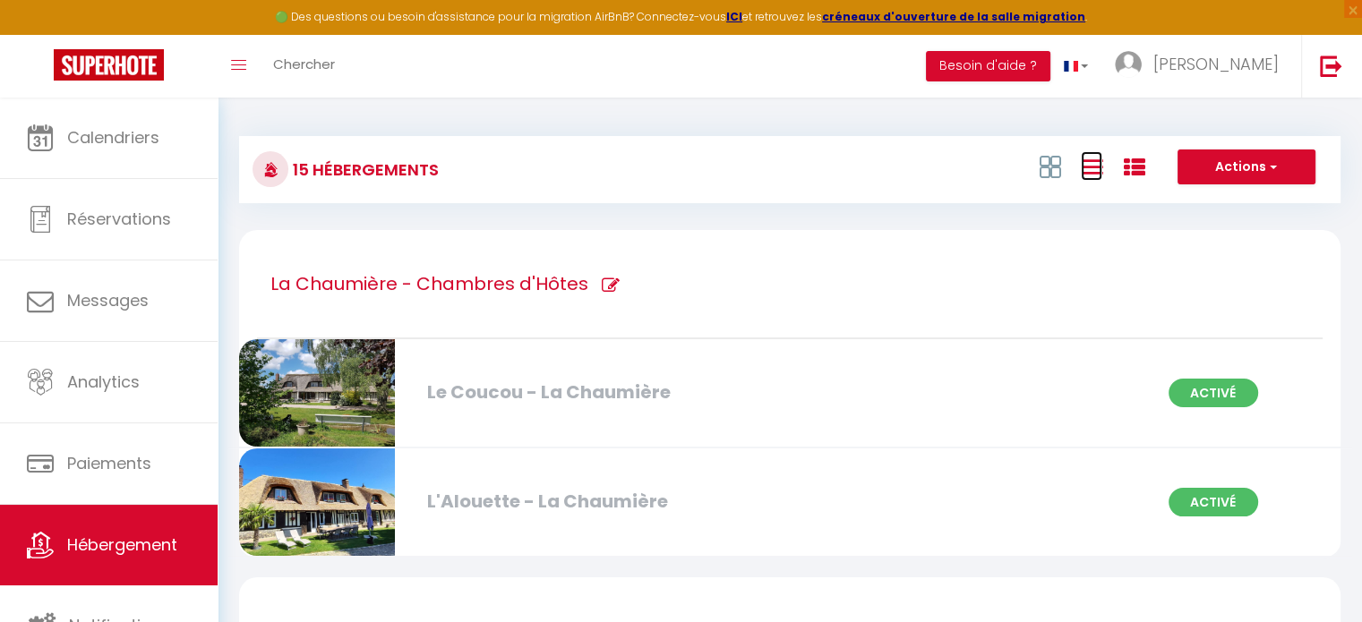
click at [1101, 174] on icon at bounding box center [1090, 167] width 21 height 22
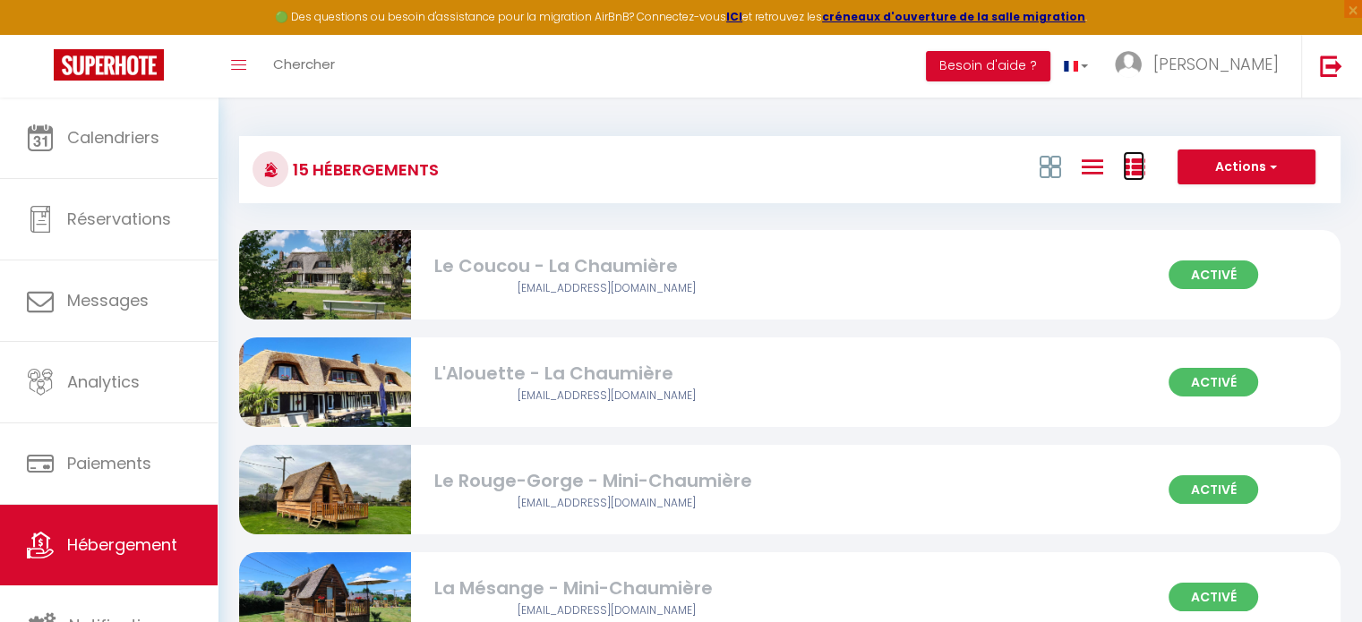
click at [1124, 177] on icon at bounding box center [1133, 167] width 21 height 21
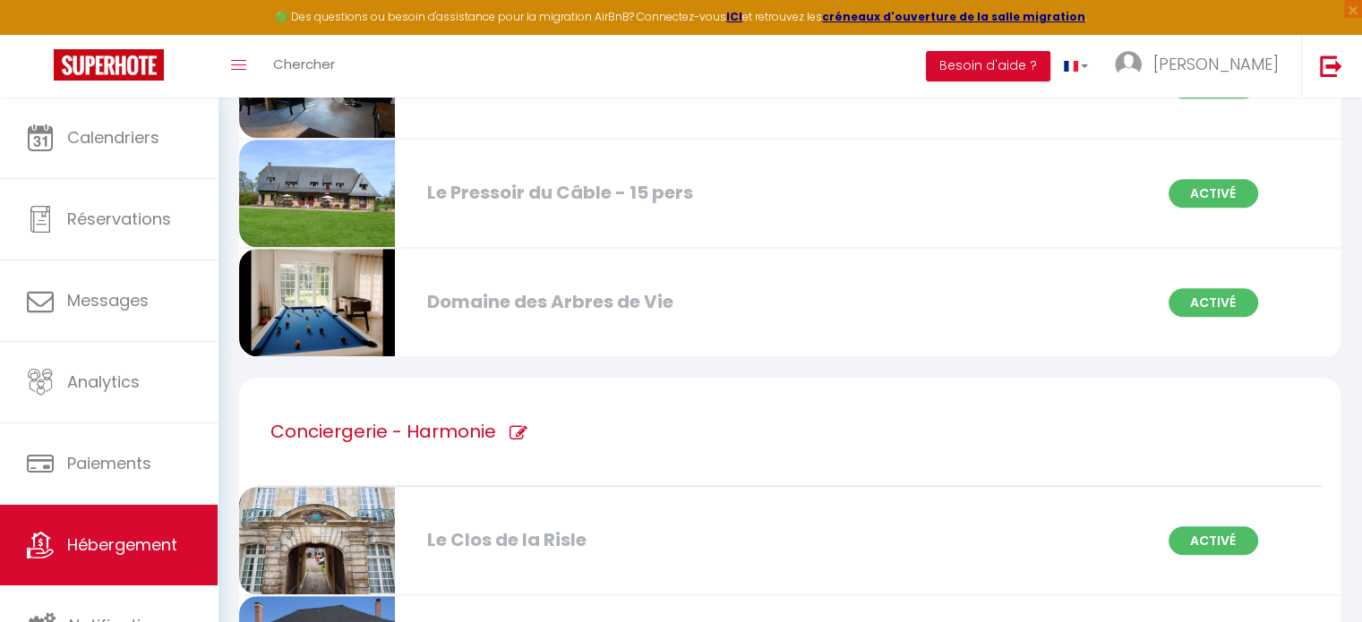
scroll to position [1253, 0]
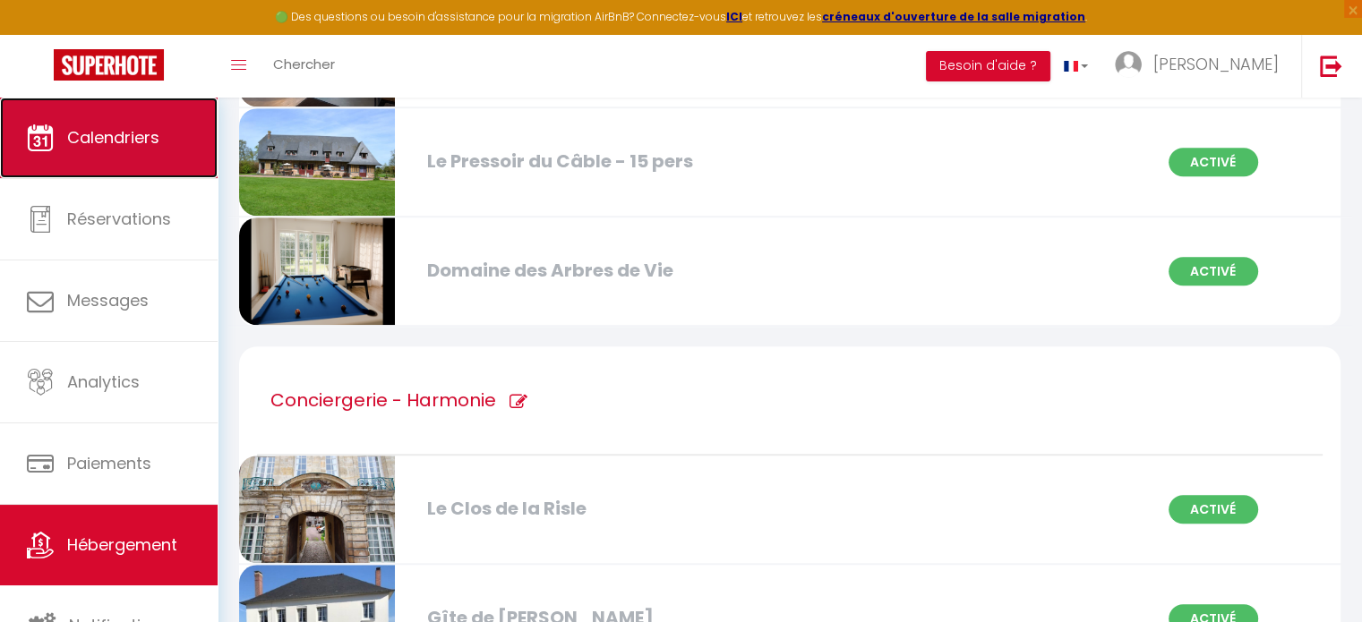
click at [85, 131] on span "Calendriers" at bounding box center [113, 137] width 92 height 22
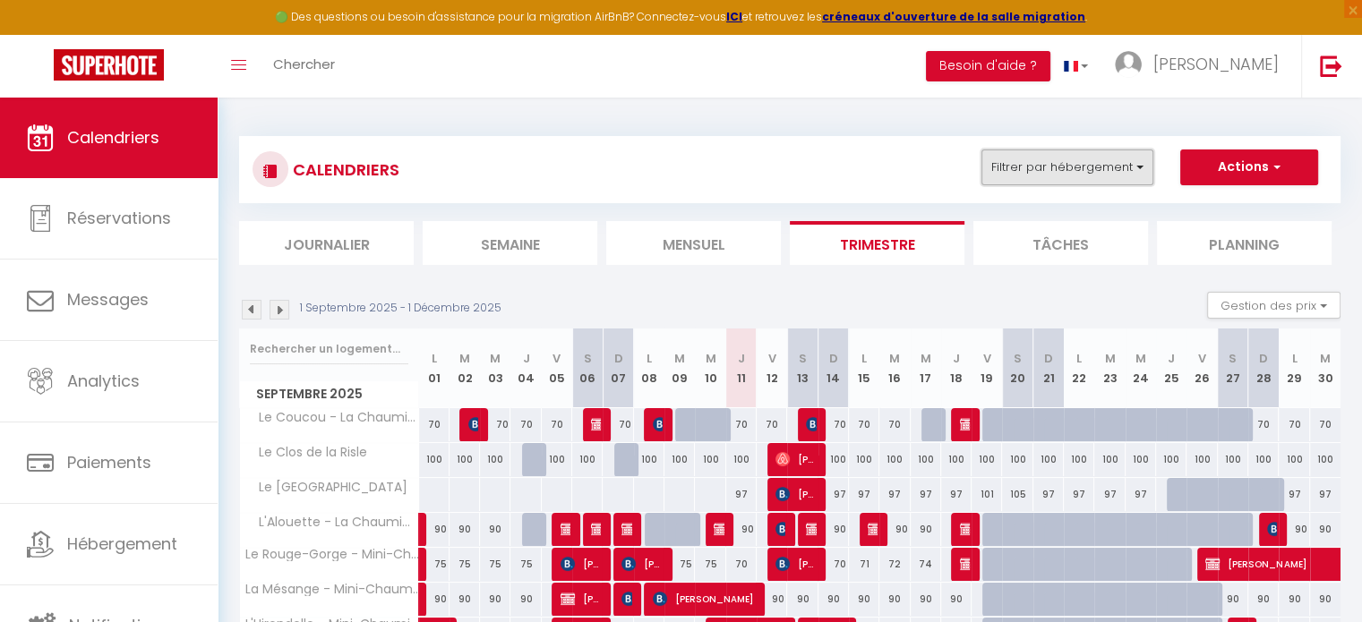
click at [1079, 175] on button "Filtrer par hébergement" at bounding box center [1067, 167] width 172 height 36
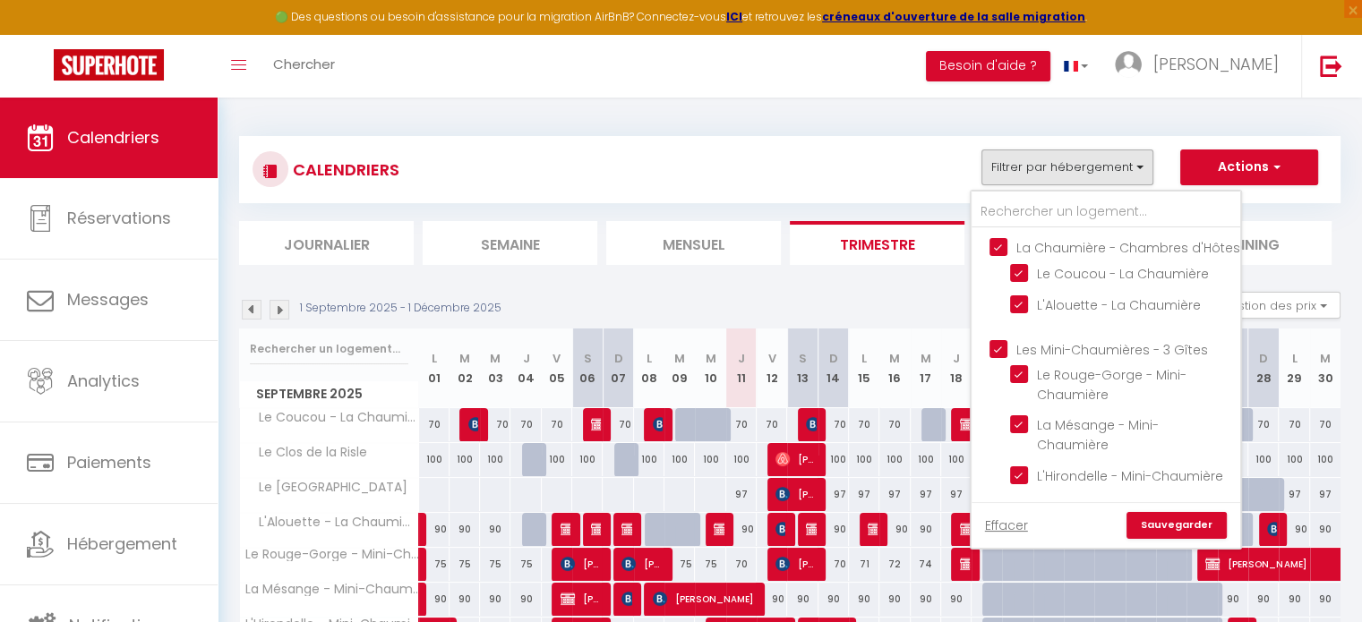
click at [993, 241] on input "La Chaumière - Chambres d'Hôtes" at bounding box center [1123, 246] width 269 height 18
click at [999, 356] on input "Les Mini-Chaumières - 3 Gîtes" at bounding box center [1123, 347] width 269 height 18
click at [1206, 525] on link "Sauvegarder" at bounding box center [1176, 525] width 100 height 27
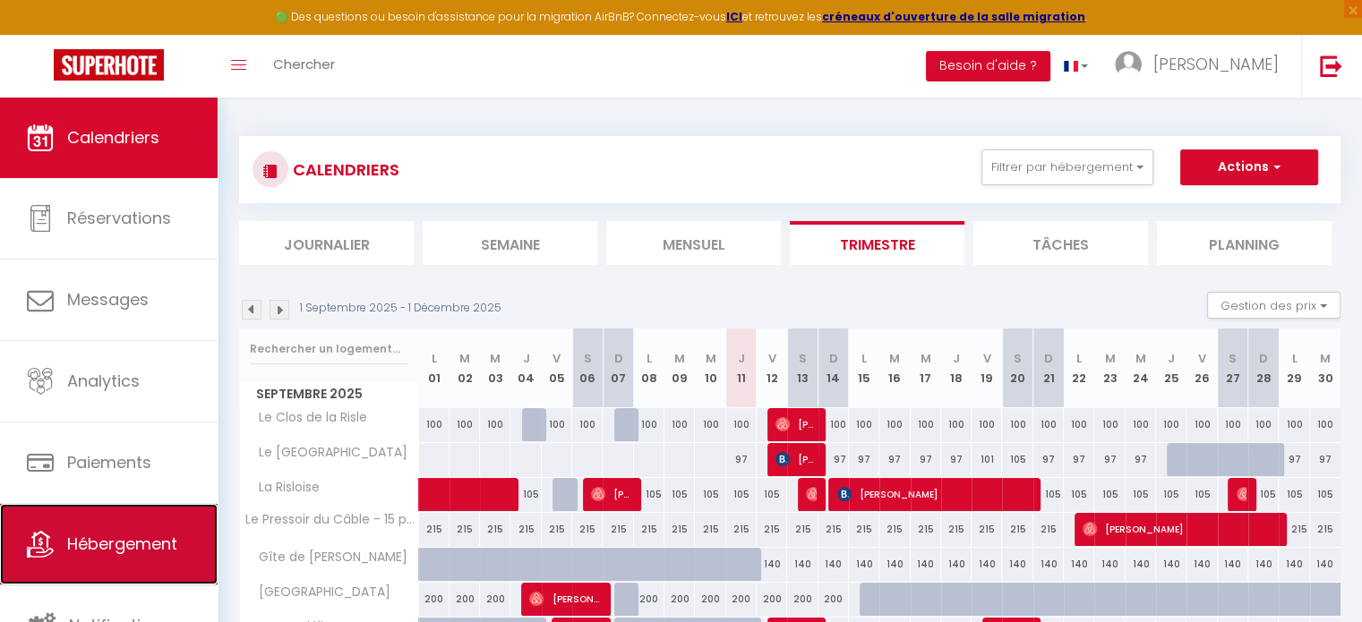
click at [80, 542] on span "Hébergement" at bounding box center [122, 544] width 110 height 22
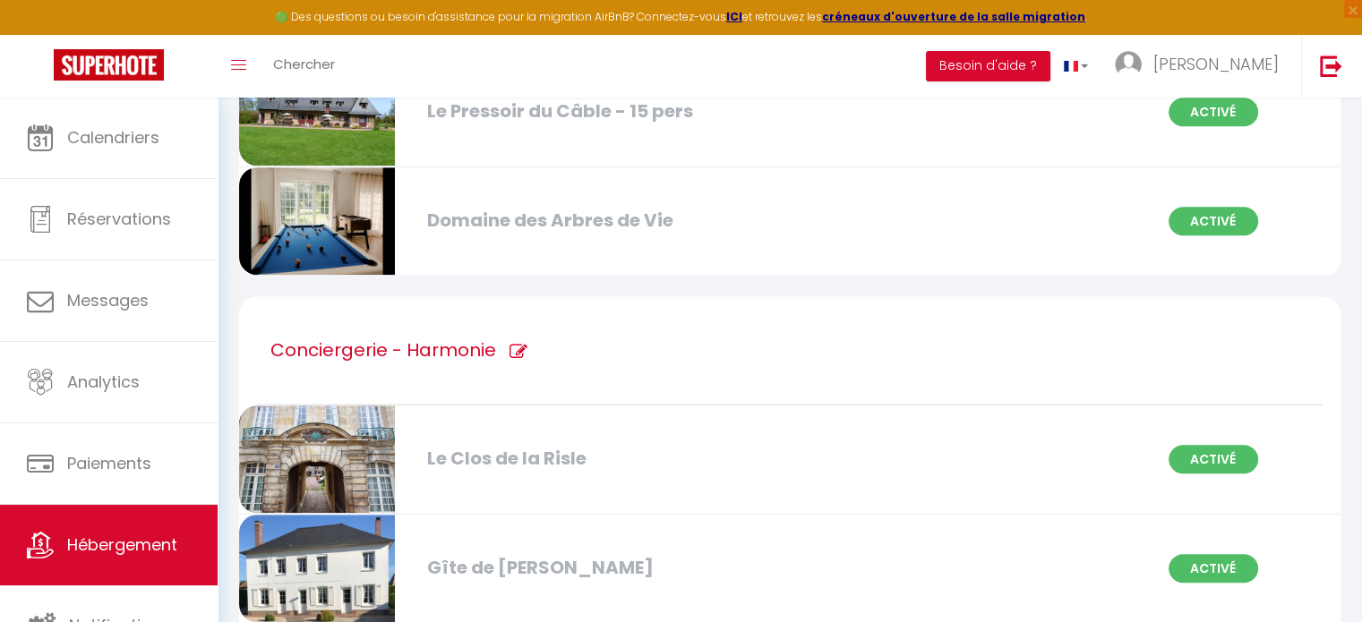
scroll to position [1343, 0]
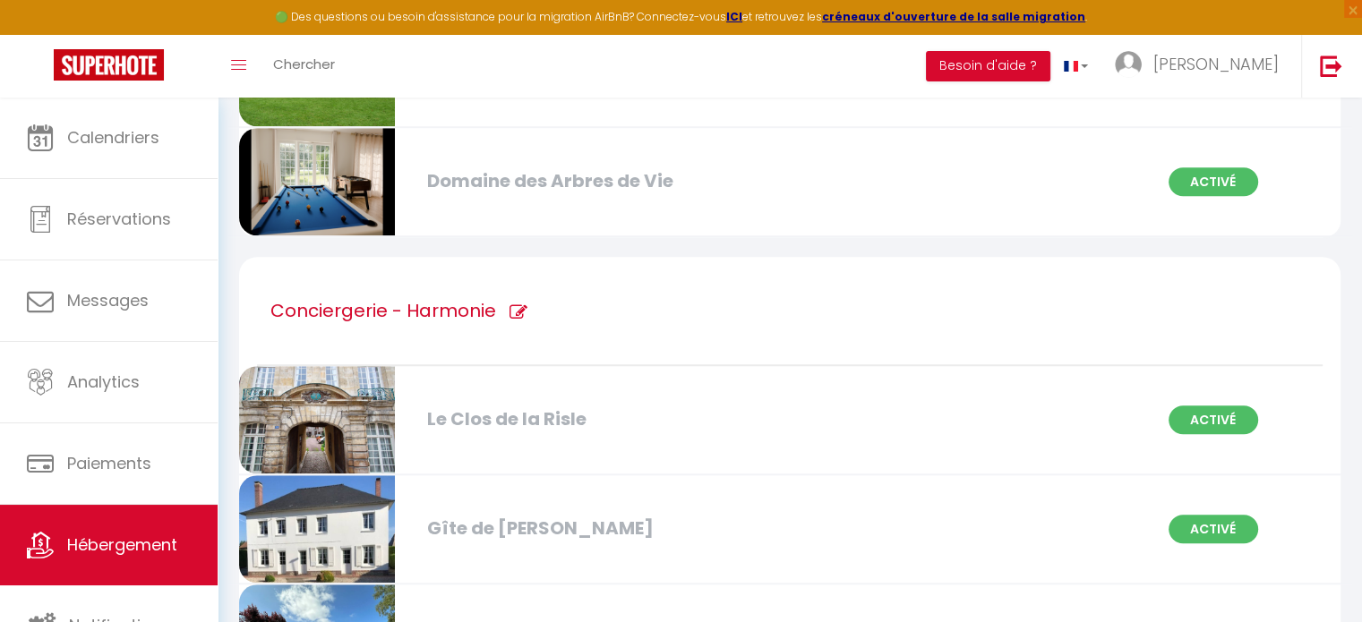
click at [538, 411] on div "Le Clos de la Risle" at bounding box center [594, 420] width 352 height 28
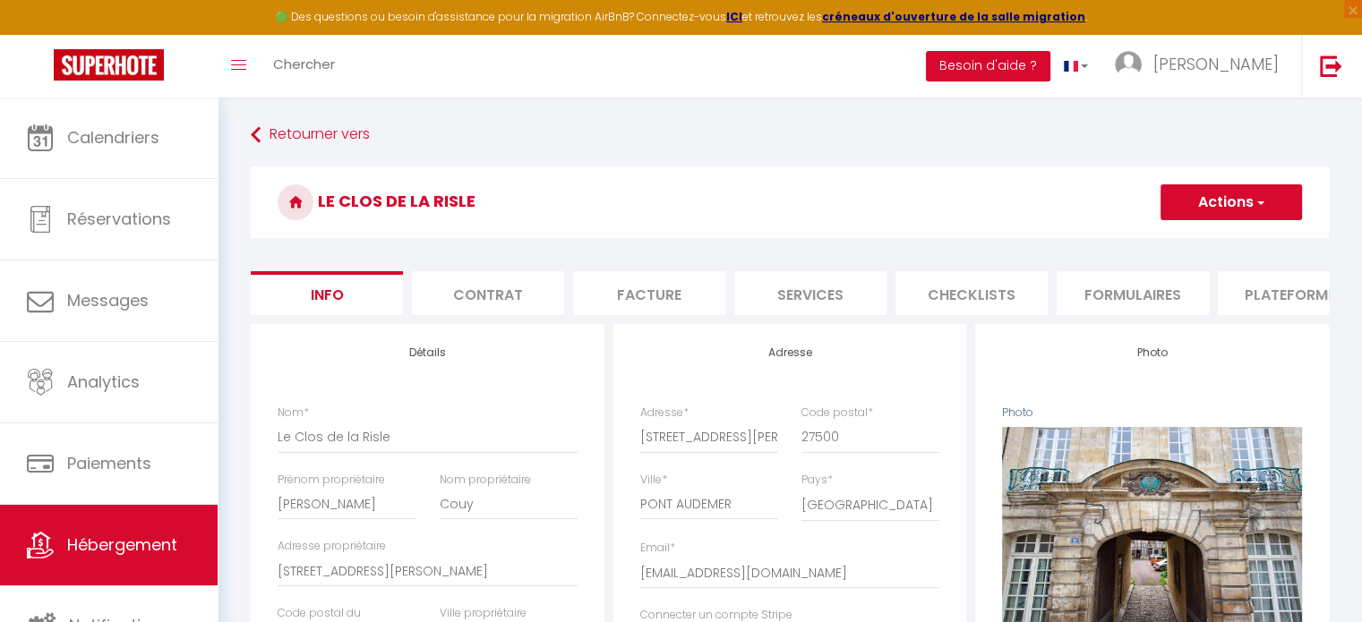
click at [1300, 285] on li "Plateformes" at bounding box center [1293, 293] width 152 height 44
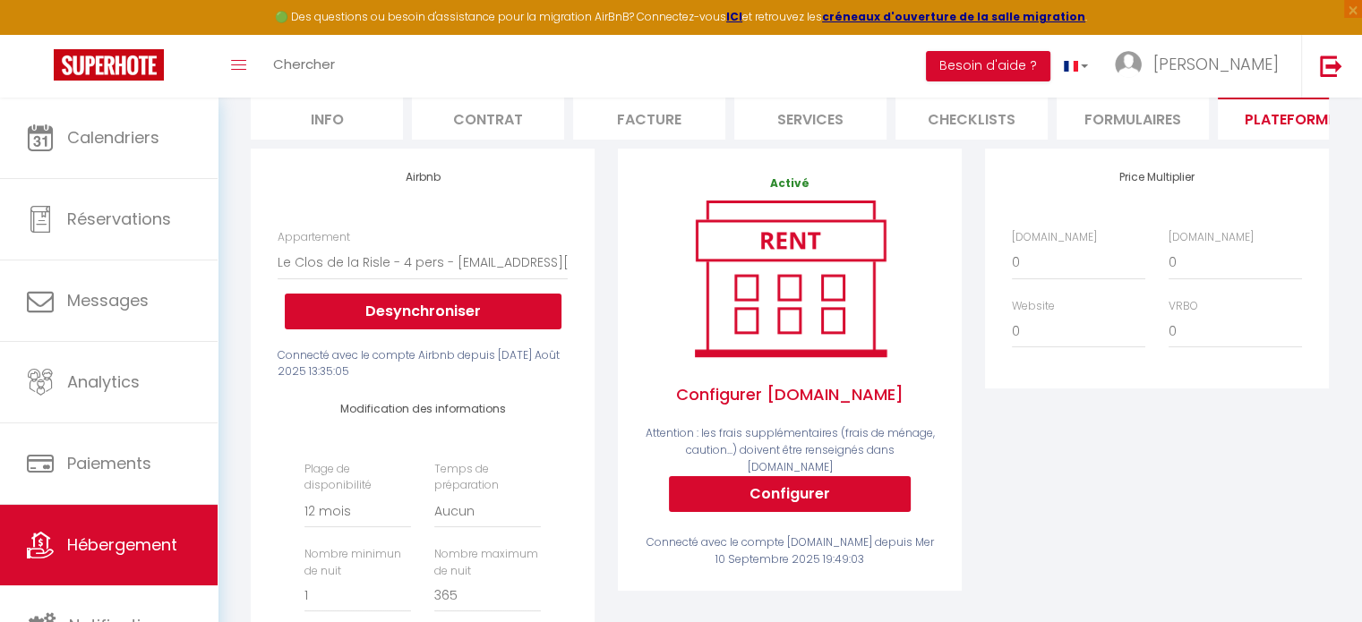
scroll to position [179, 0]
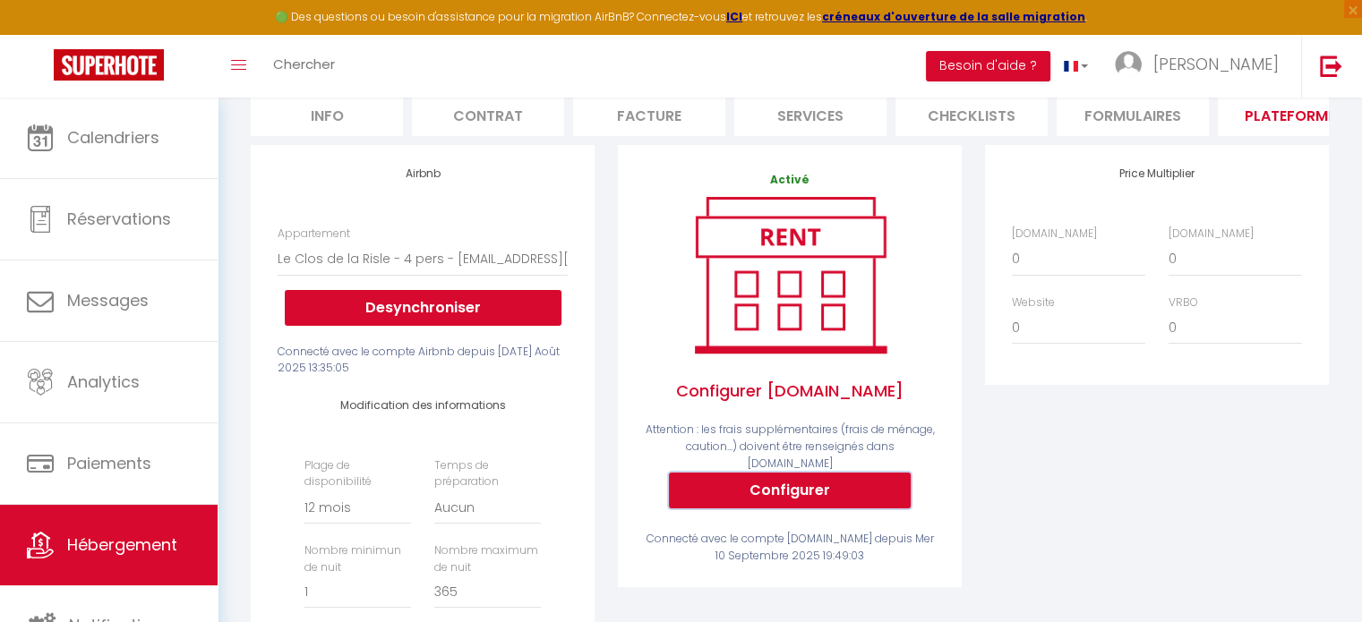
click at [795, 490] on button "Configurer" at bounding box center [790, 491] width 242 height 36
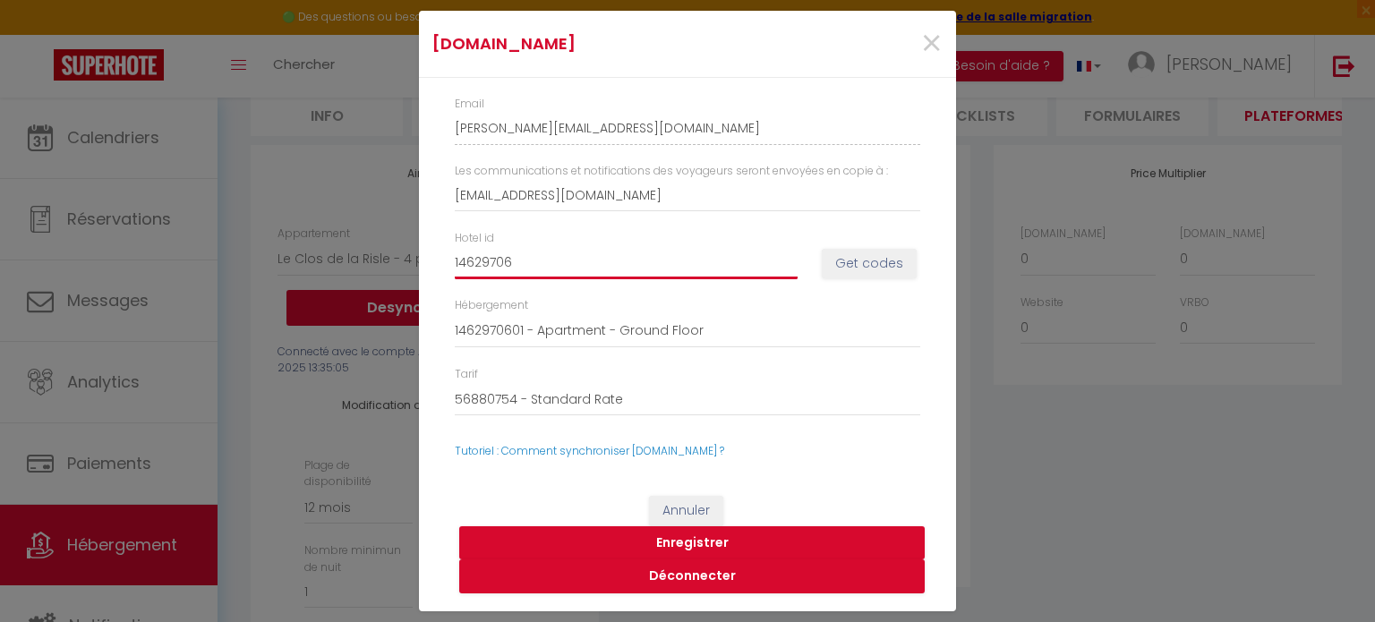
drag, startPoint x: 527, startPoint y: 267, endPoint x: 313, endPoint y: 252, distance: 214.5
click at [313, 252] on div "[DOMAIN_NAME] × Email [PERSON_NAME][EMAIL_ADDRESS][DOMAIN_NAME] Les communicati…" at bounding box center [687, 311] width 1375 height 622
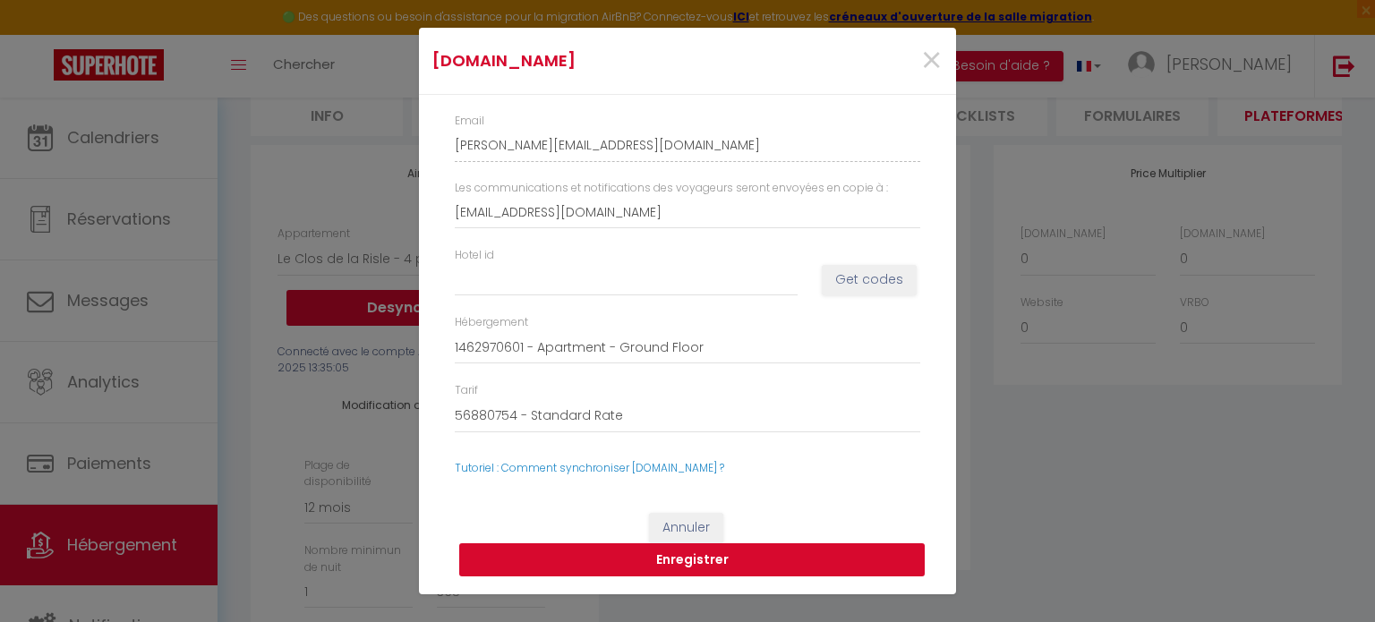
click at [663, 557] on button "Enregistrer" at bounding box center [691, 560] width 465 height 34
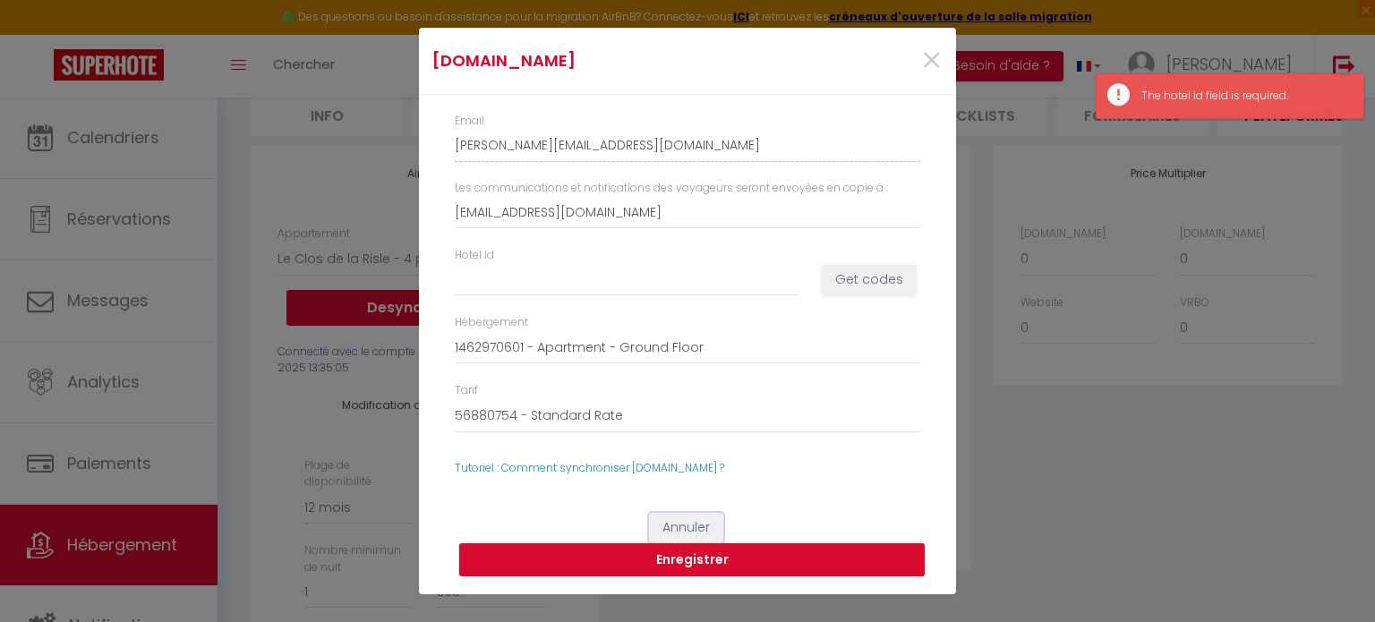
click at [680, 525] on button "Annuler" at bounding box center [686, 528] width 74 height 30
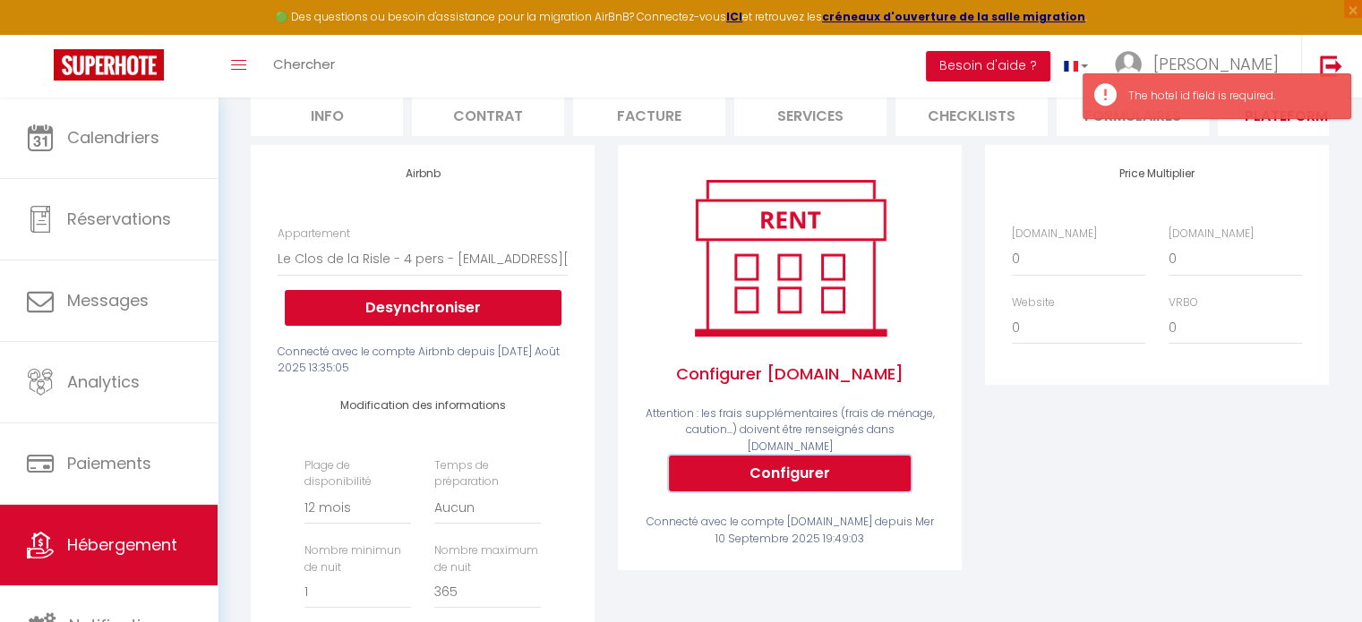
click at [758, 468] on button "Configurer" at bounding box center [790, 474] width 242 height 36
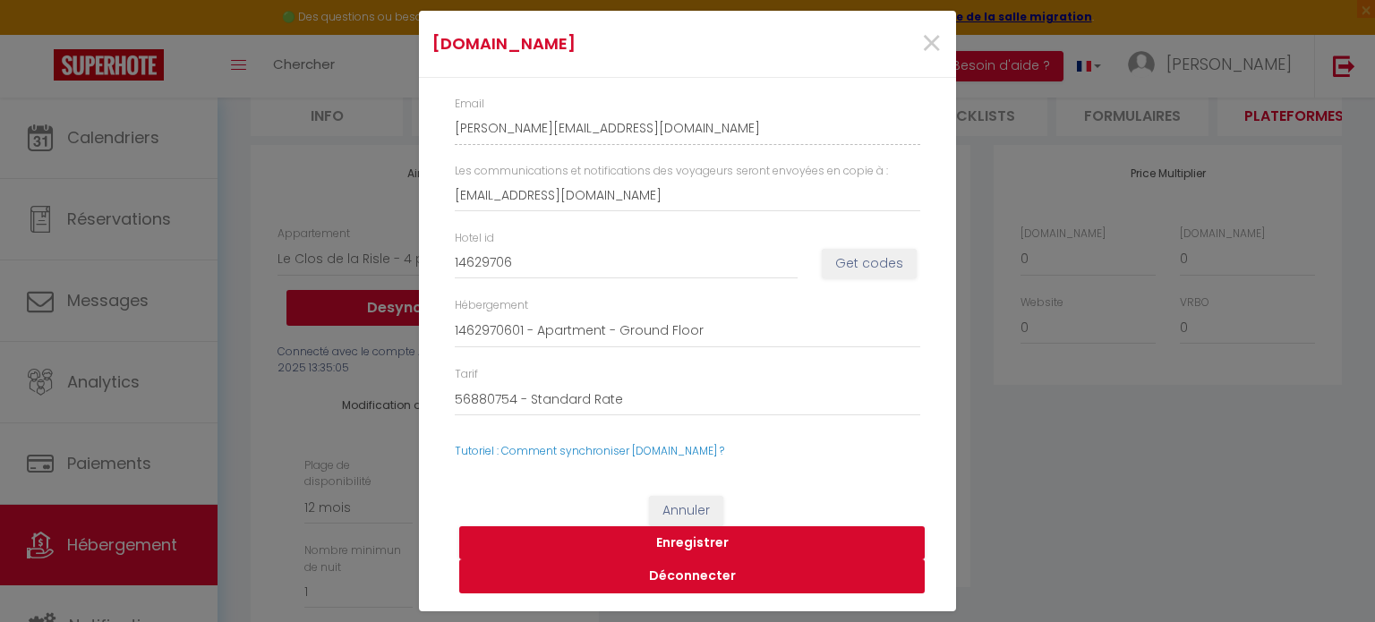
click at [701, 576] on button "Déconnecter" at bounding box center [691, 576] width 465 height 34
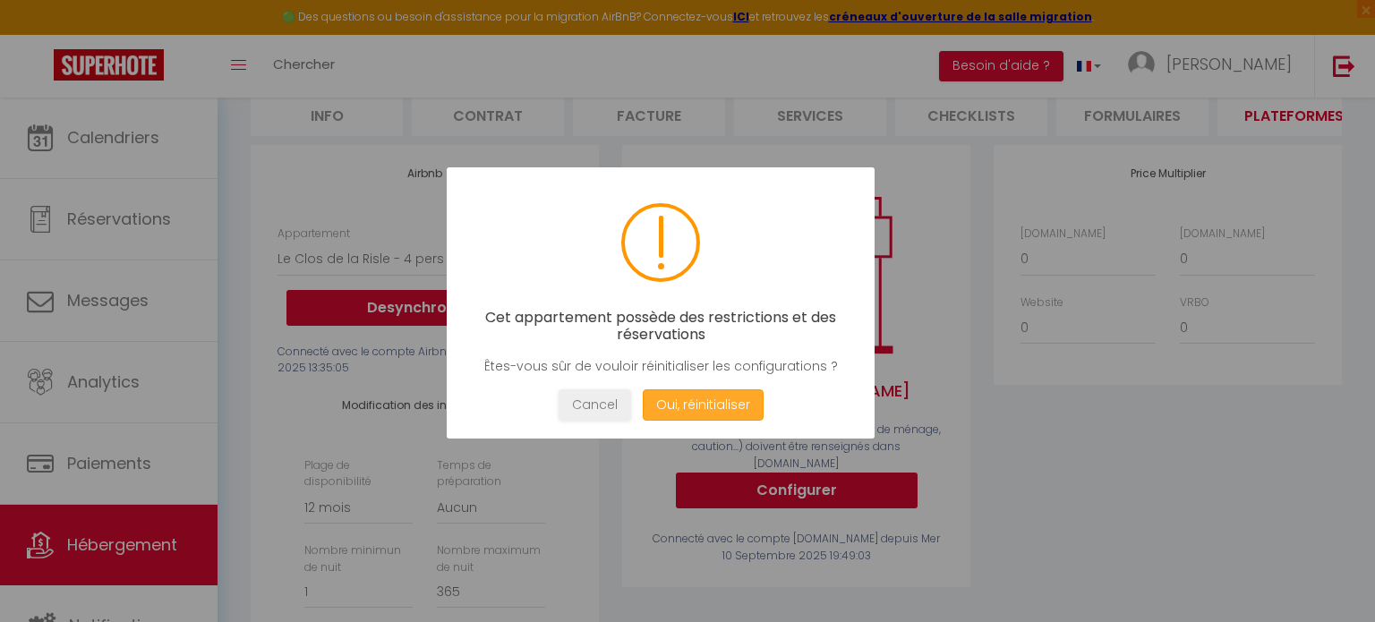
click at [713, 405] on button "Oui, réinitialiser" at bounding box center [703, 404] width 121 height 31
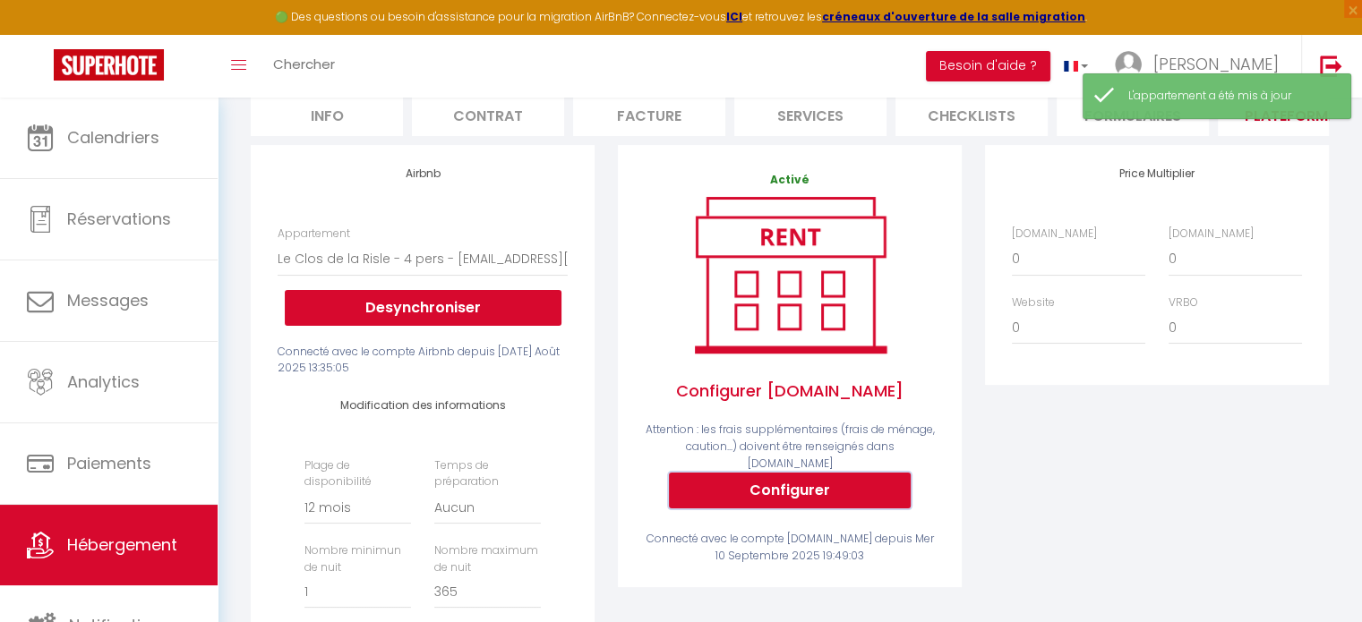
click at [800, 490] on button "Configurer" at bounding box center [790, 491] width 242 height 36
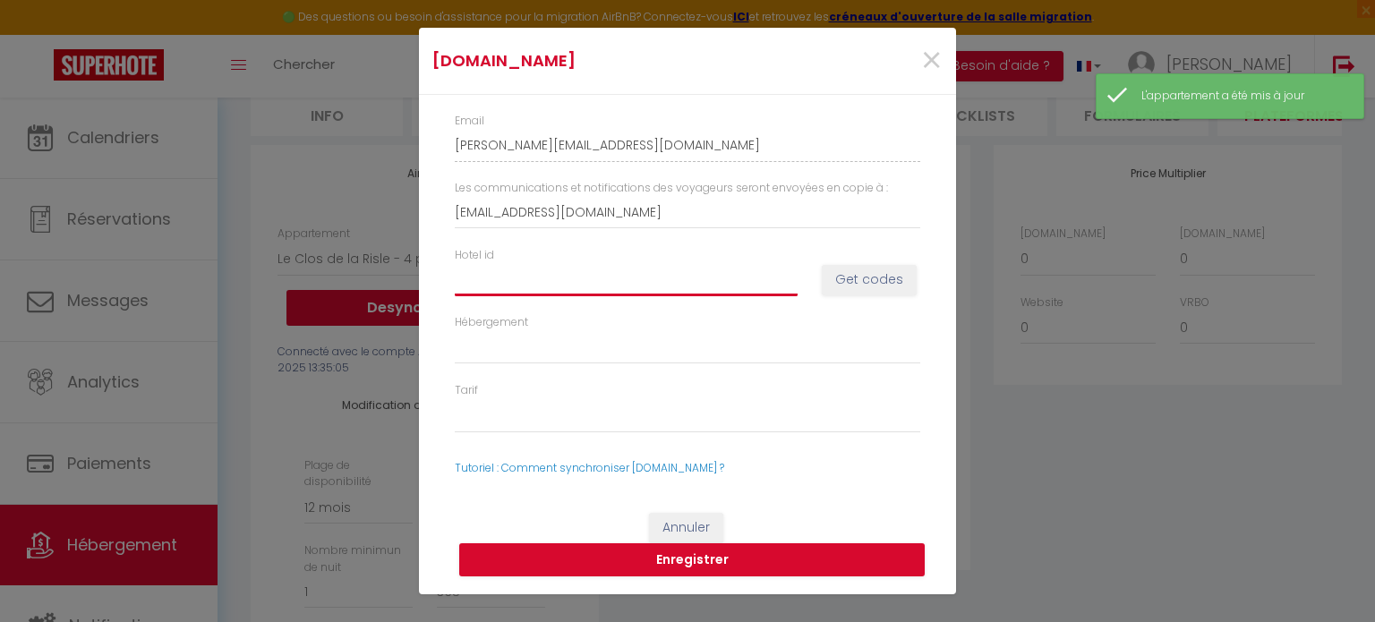
click at [501, 275] on input "Hotel id" at bounding box center [626, 279] width 343 height 32
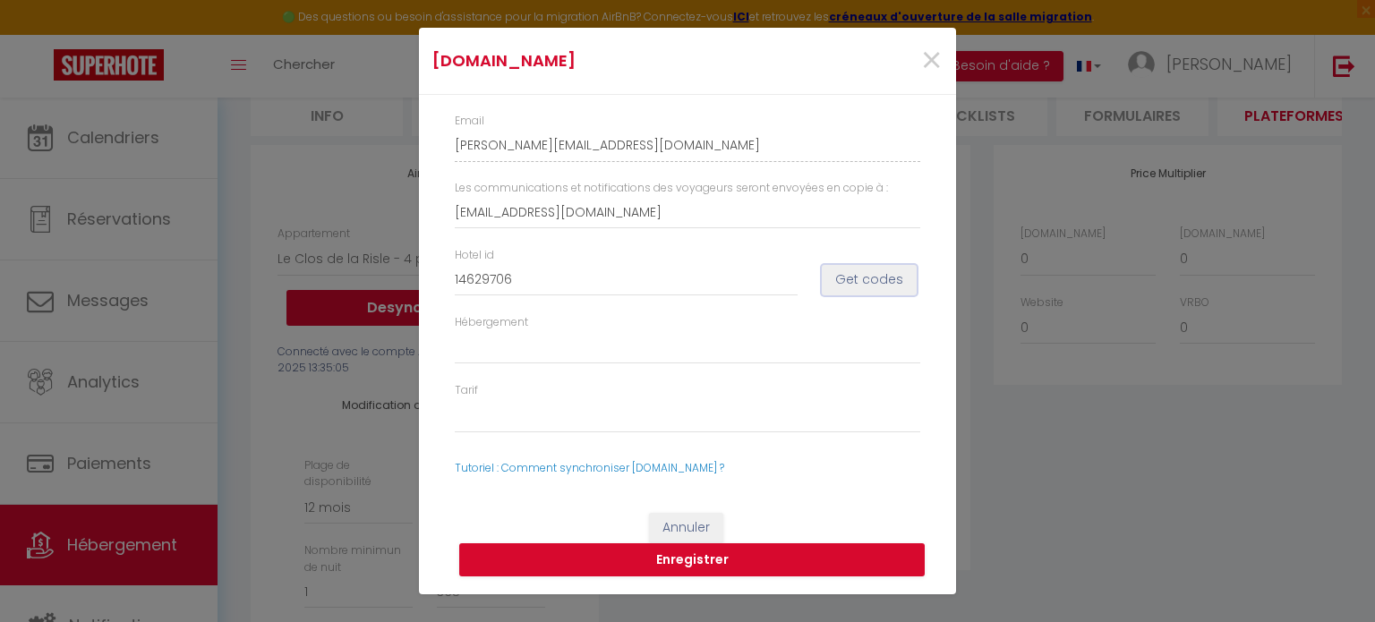
click at [859, 279] on button "Get codes" at bounding box center [869, 280] width 95 height 30
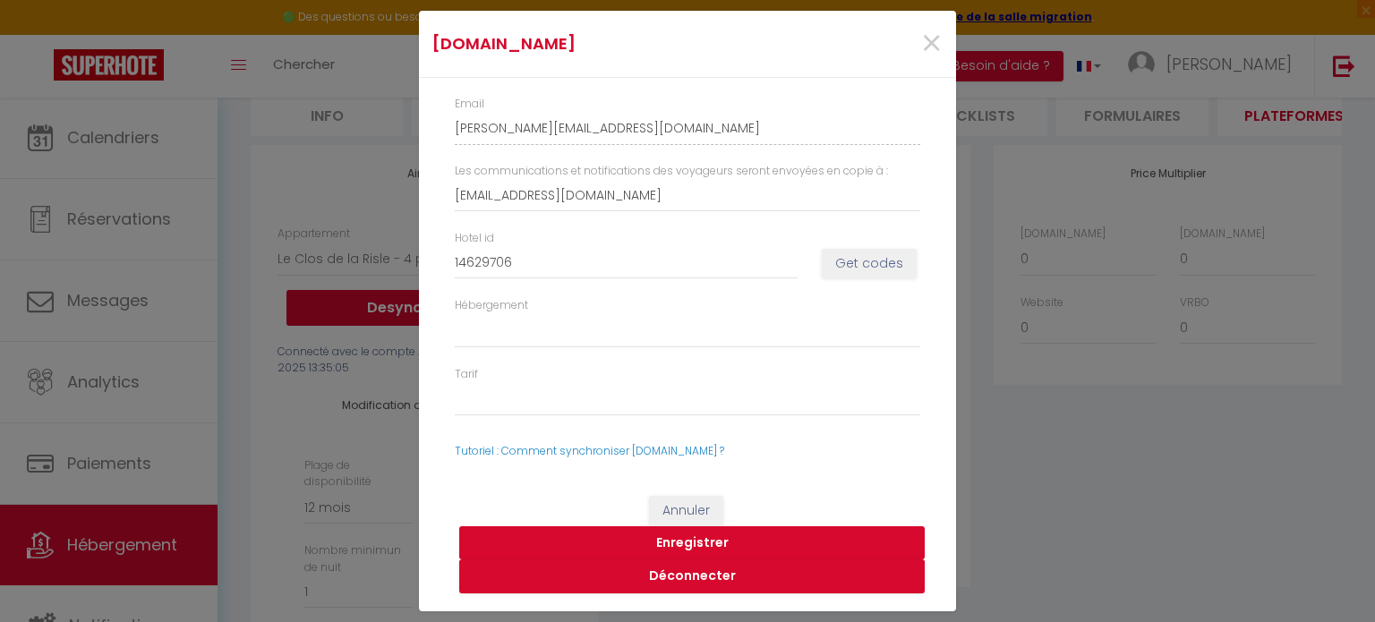
click at [701, 542] on button "Enregistrer" at bounding box center [691, 543] width 465 height 34
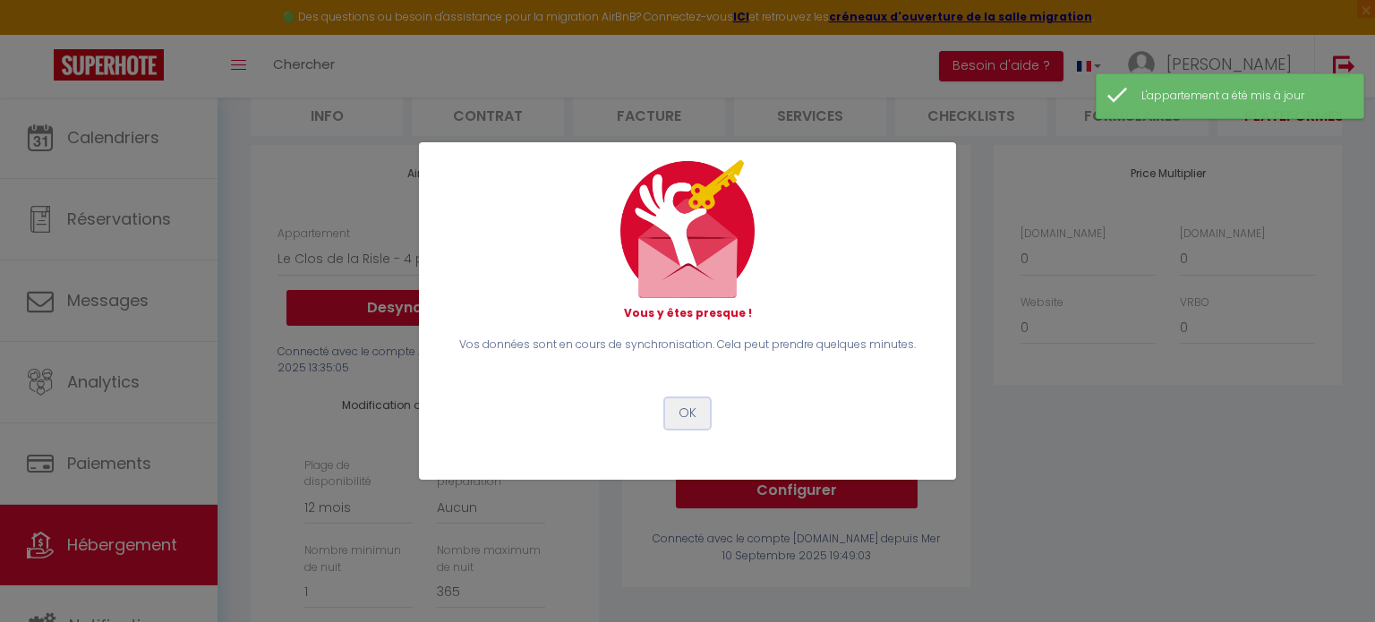
click at [687, 411] on button "OK" at bounding box center [687, 413] width 45 height 30
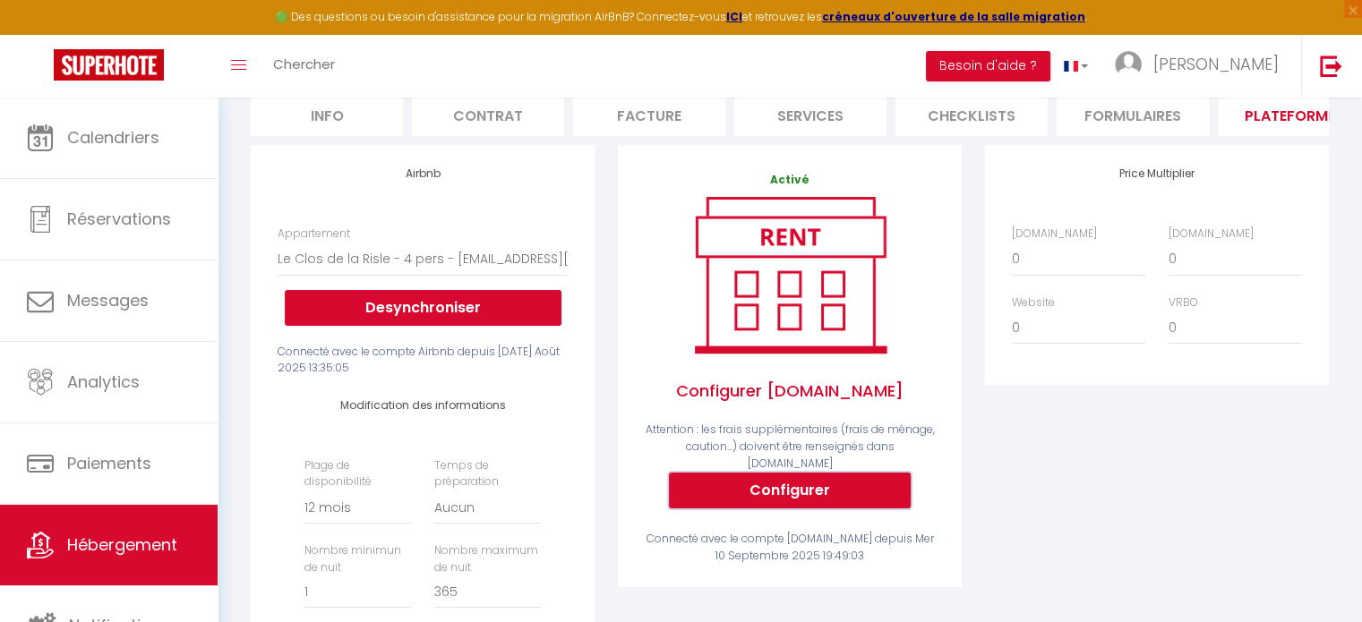
click at [770, 496] on button "Configurer" at bounding box center [790, 491] width 242 height 36
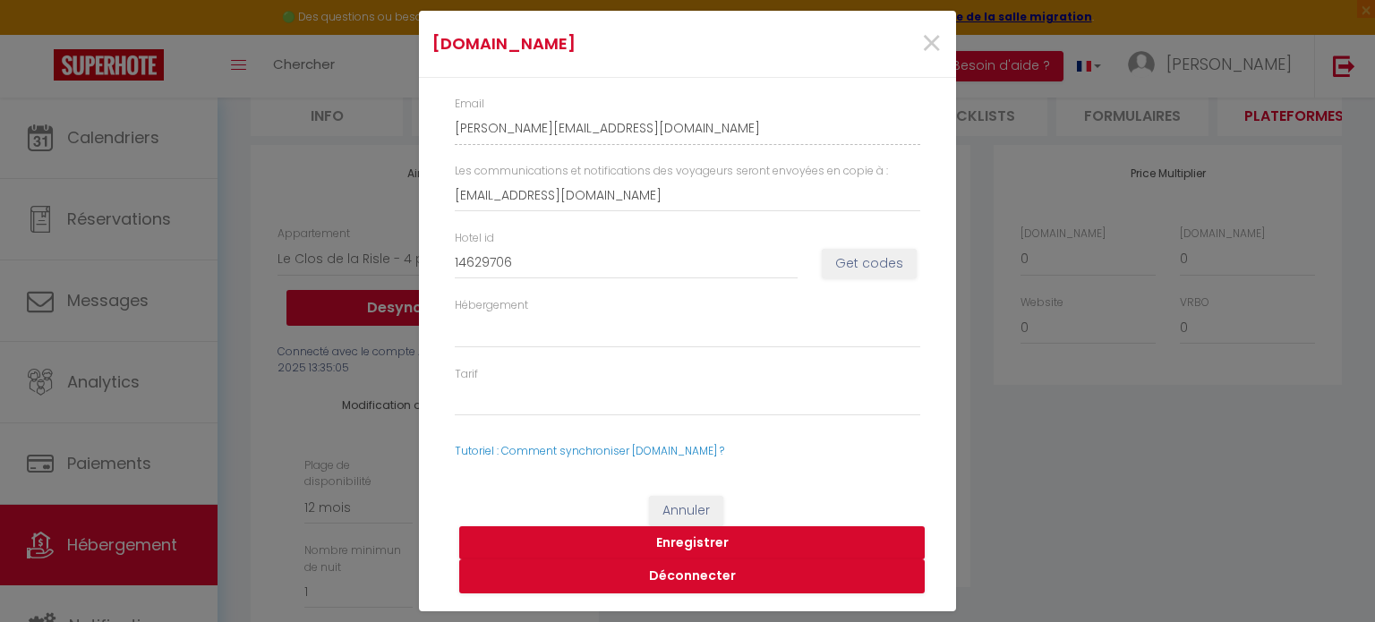
click at [129, 135] on div "[DOMAIN_NAME] × Email [PERSON_NAME][EMAIL_ADDRESS][DOMAIN_NAME] Les communicati…" at bounding box center [687, 311] width 1375 height 622
click at [933, 27] on span "×" at bounding box center [931, 44] width 22 height 54
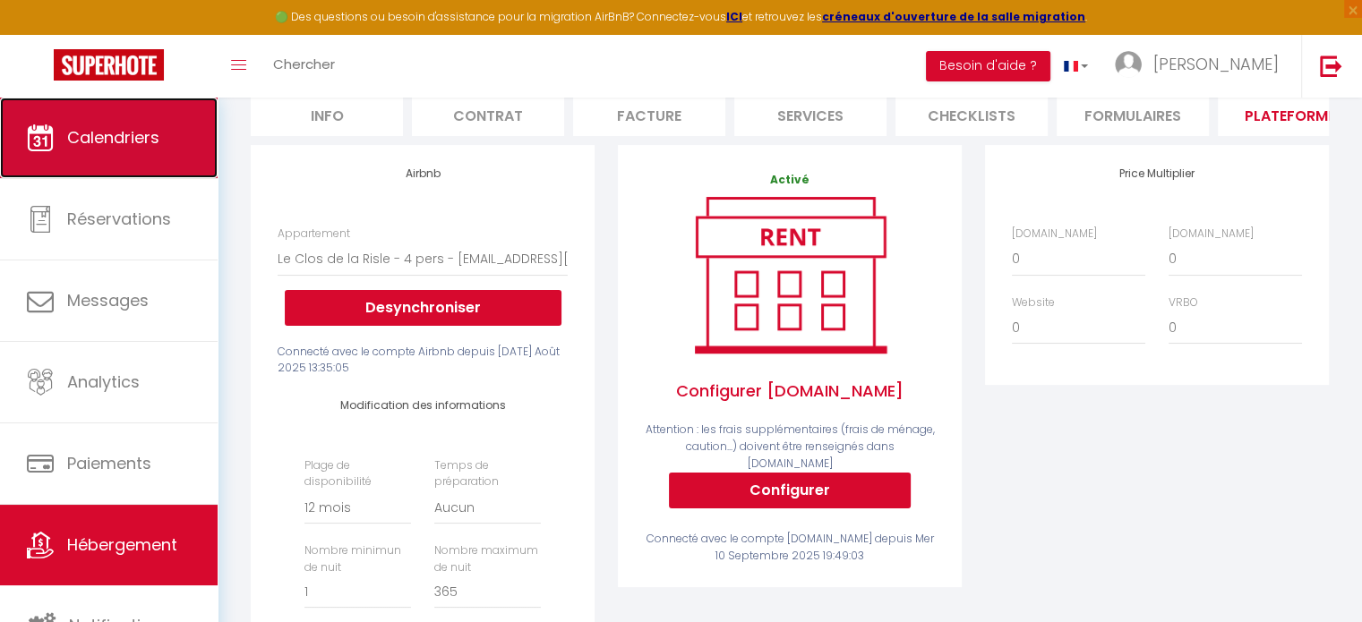
click at [87, 126] on span "Calendriers" at bounding box center [113, 137] width 92 height 22
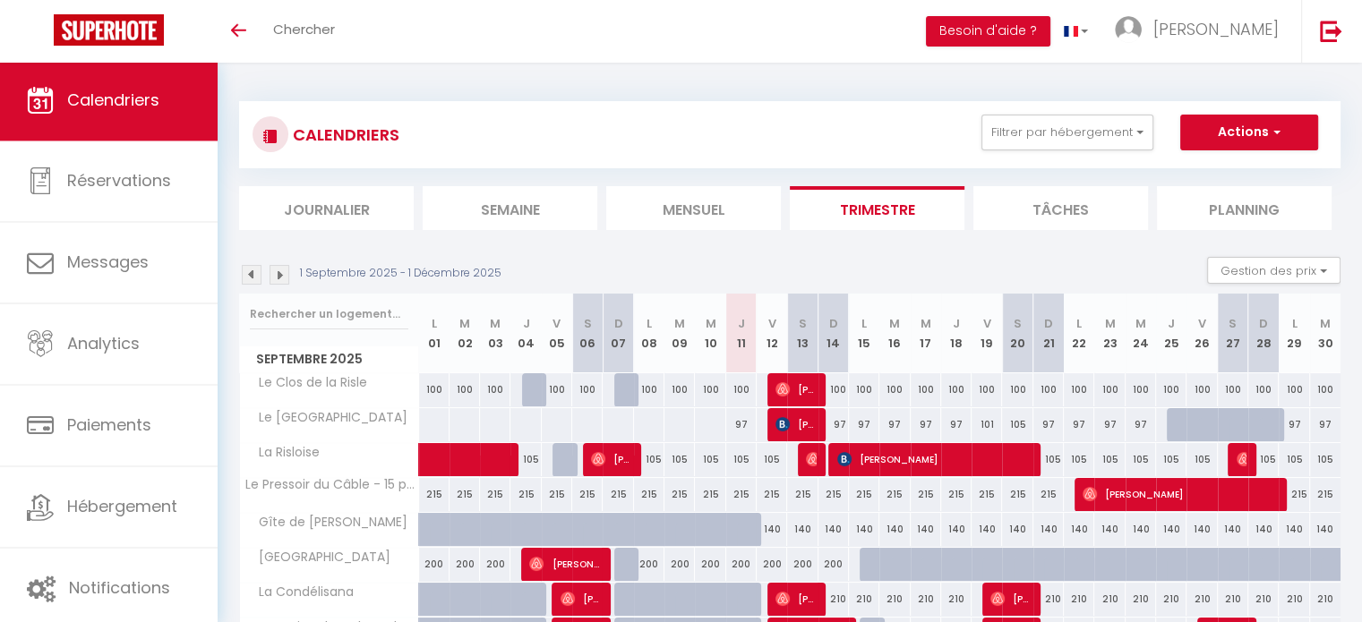
click at [251, 278] on img at bounding box center [252, 275] width 20 height 20
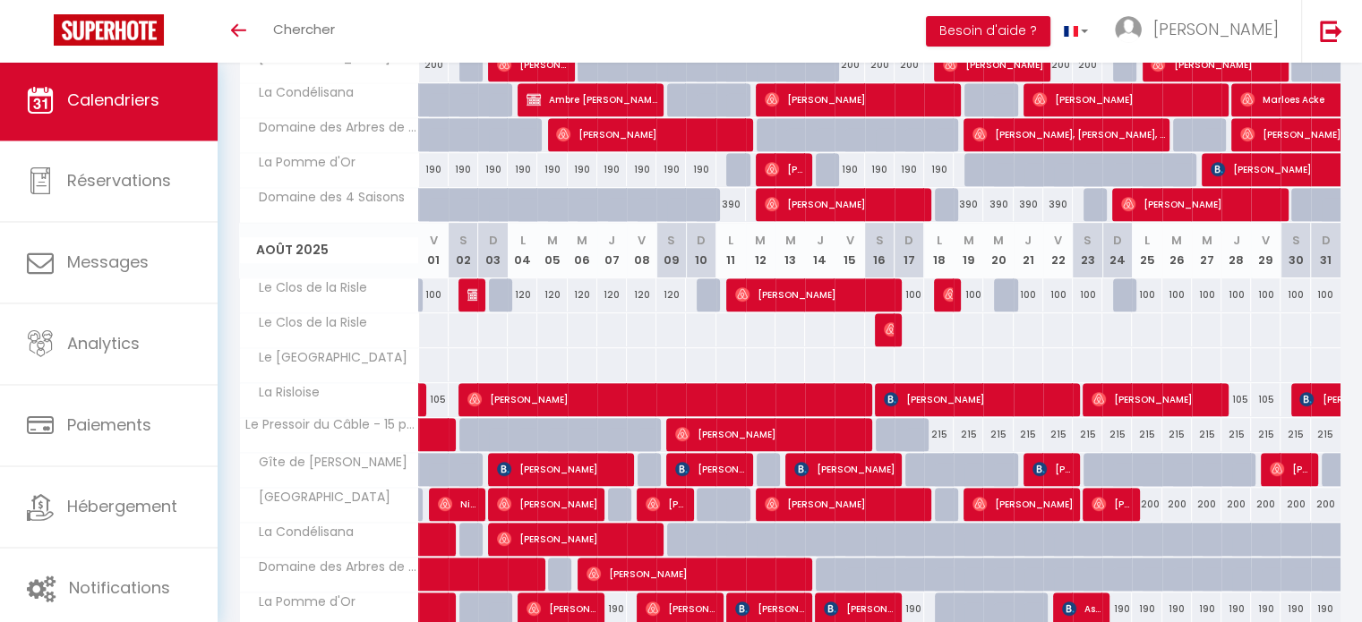
scroll to position [985, 0]
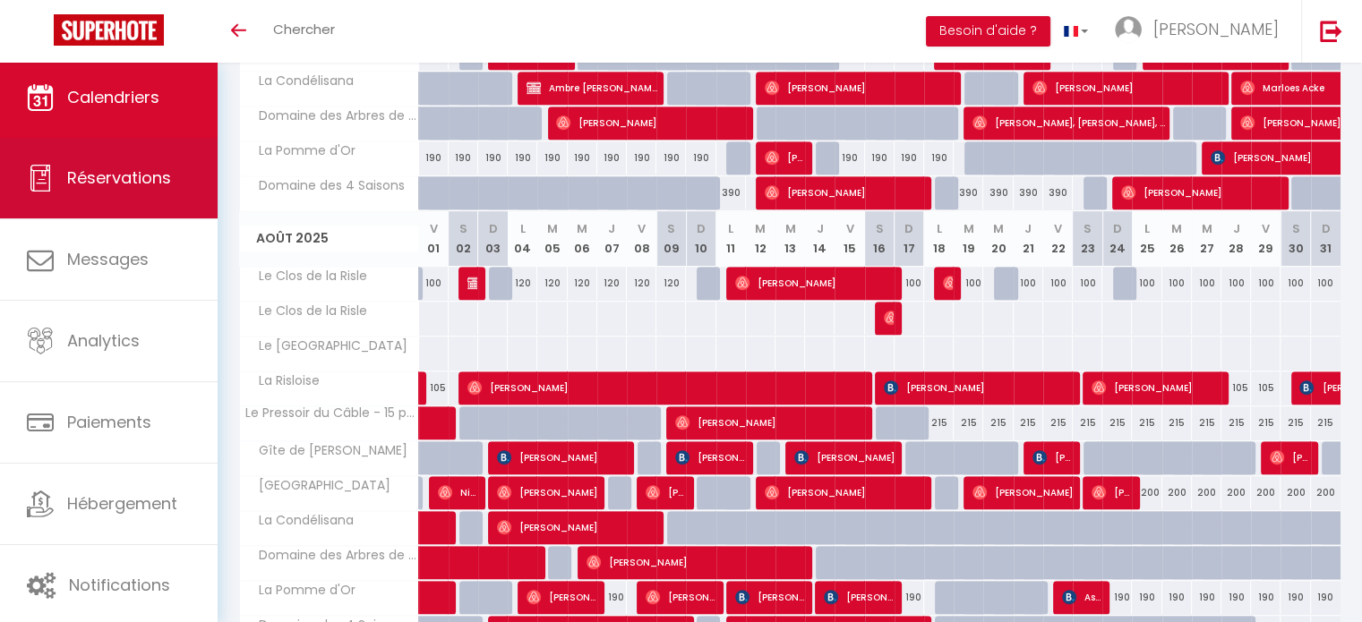
click at [154, 178] on span "Réservations" at bounding box center [119, 178] width 104 height 22
select select "not_cancelled"
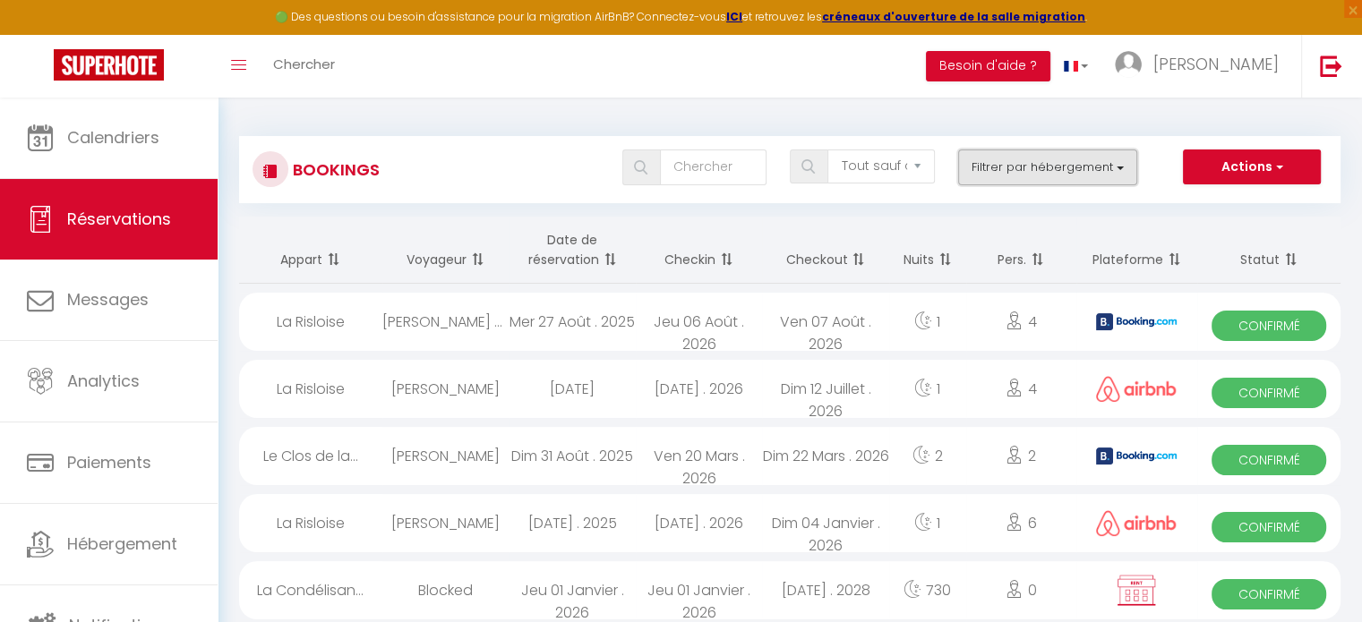
click at [1089, 167] on button "Filtrer par hébergement" at bounding box center [1047, 167] width 179 height 36
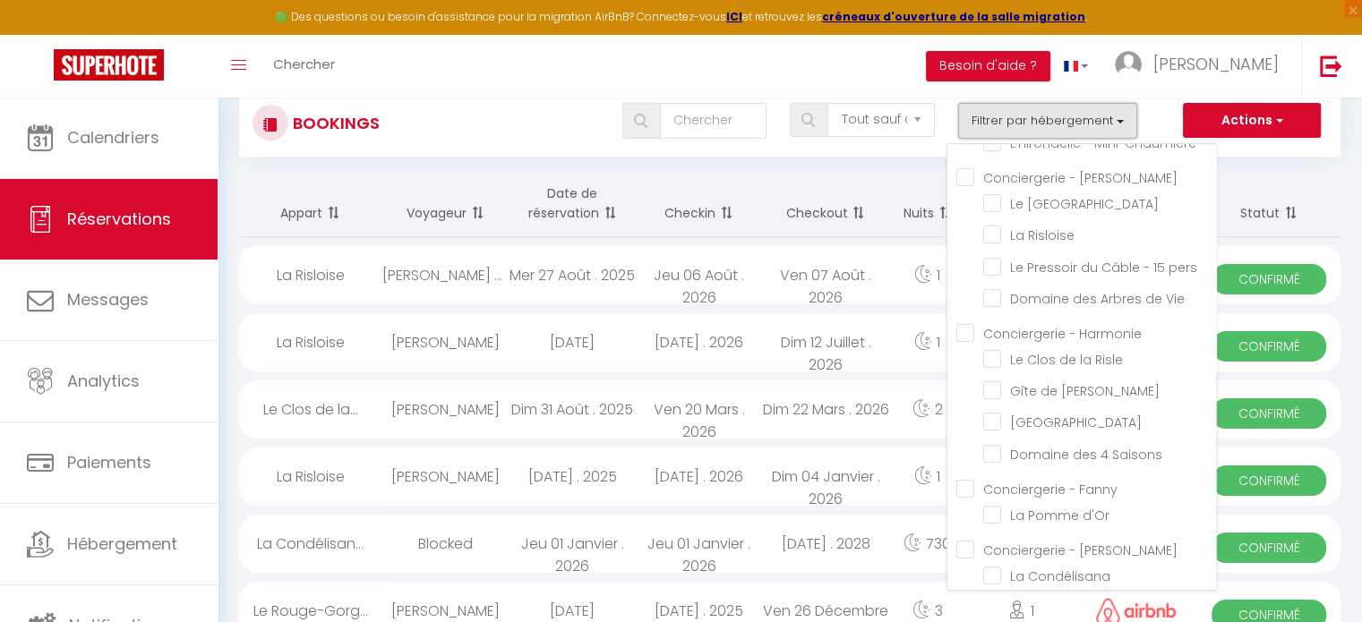
scroll to position [90, 0]
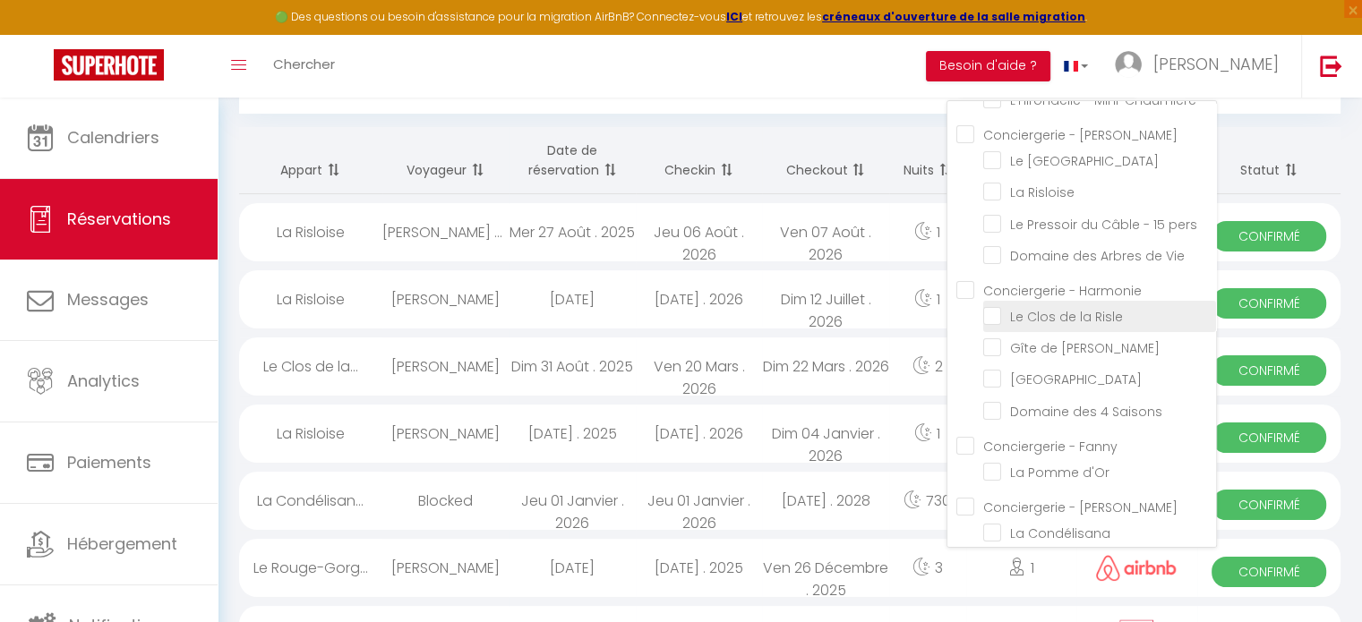
click at [990, 314] on input "Le Clos de la Risle" at bounding box center [1099, 315] width 233 height 18
checkbox input "true"
checkbox input "false"
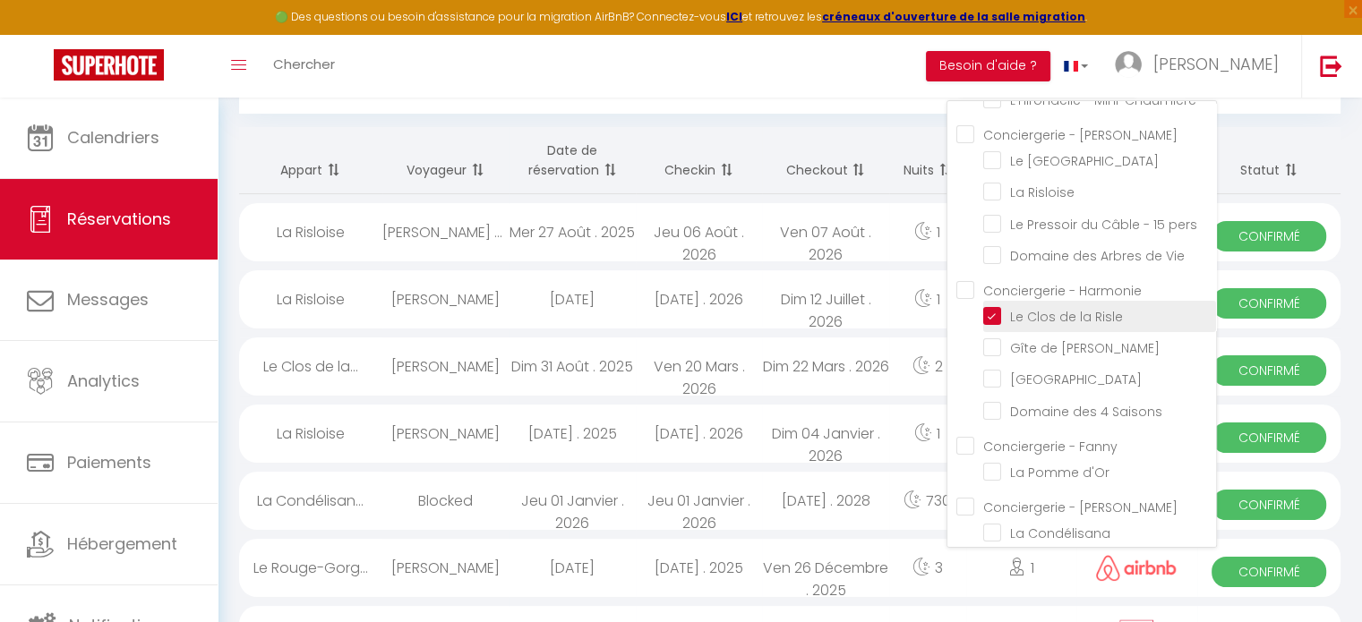
checkbox input "false"
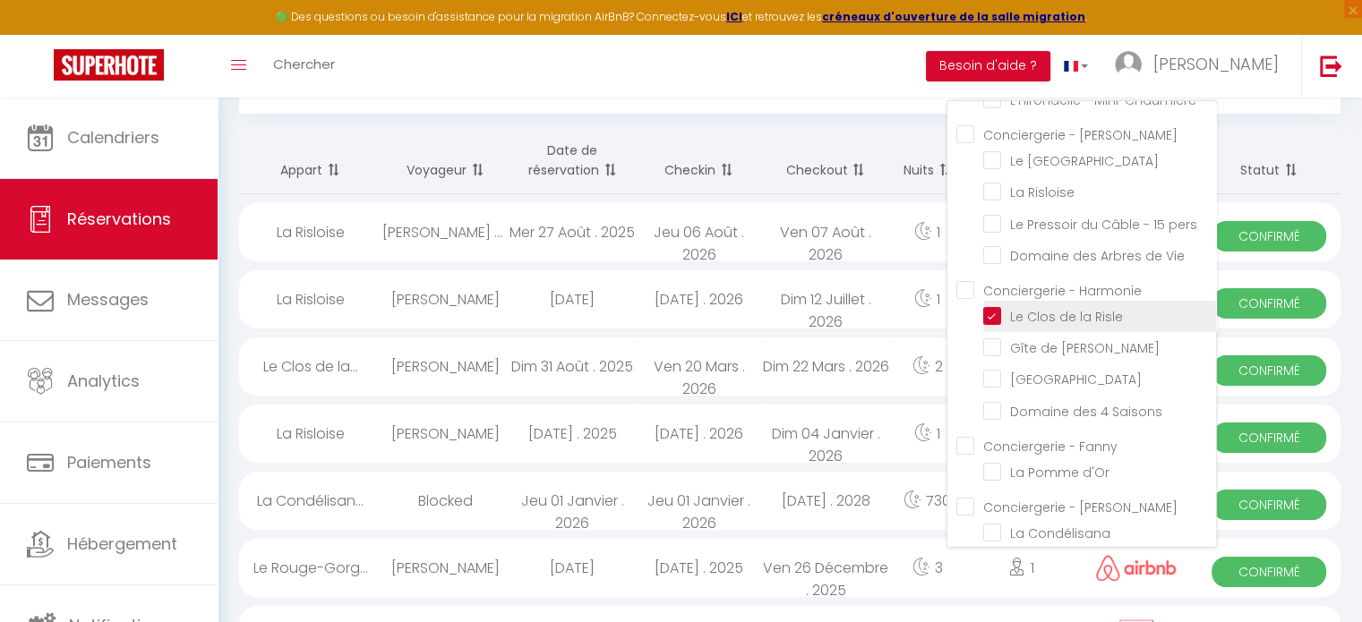
checkbox input "false"
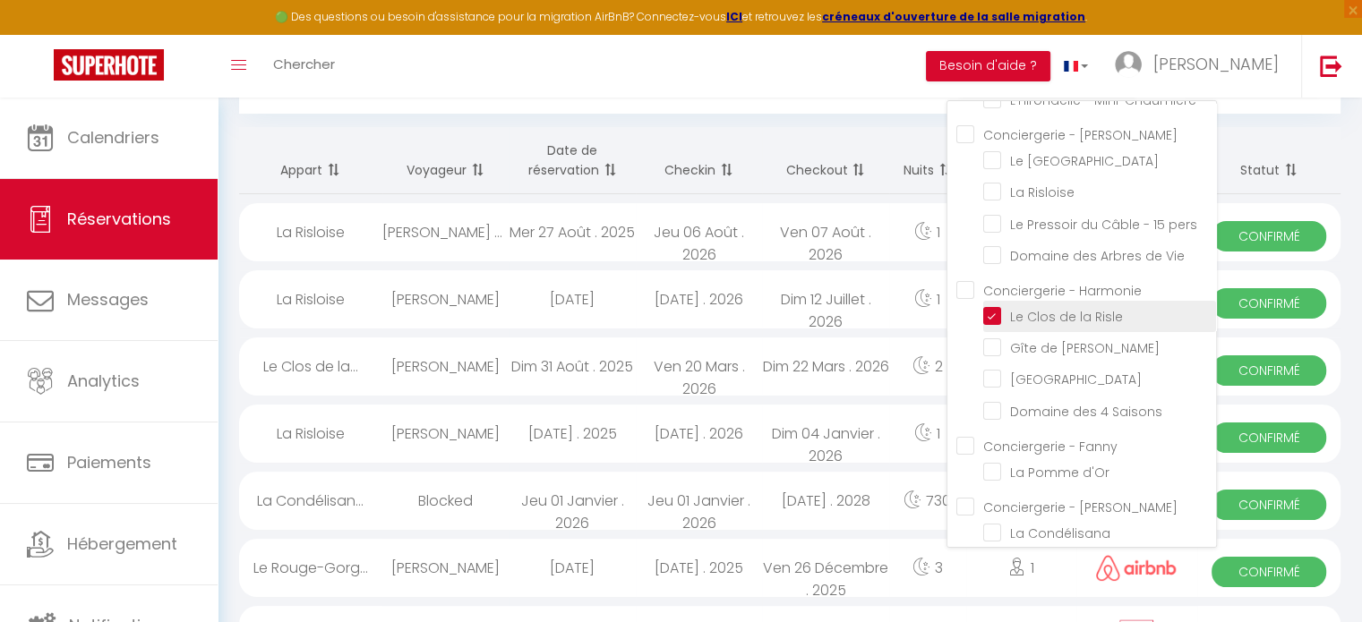
checkbox input "false"
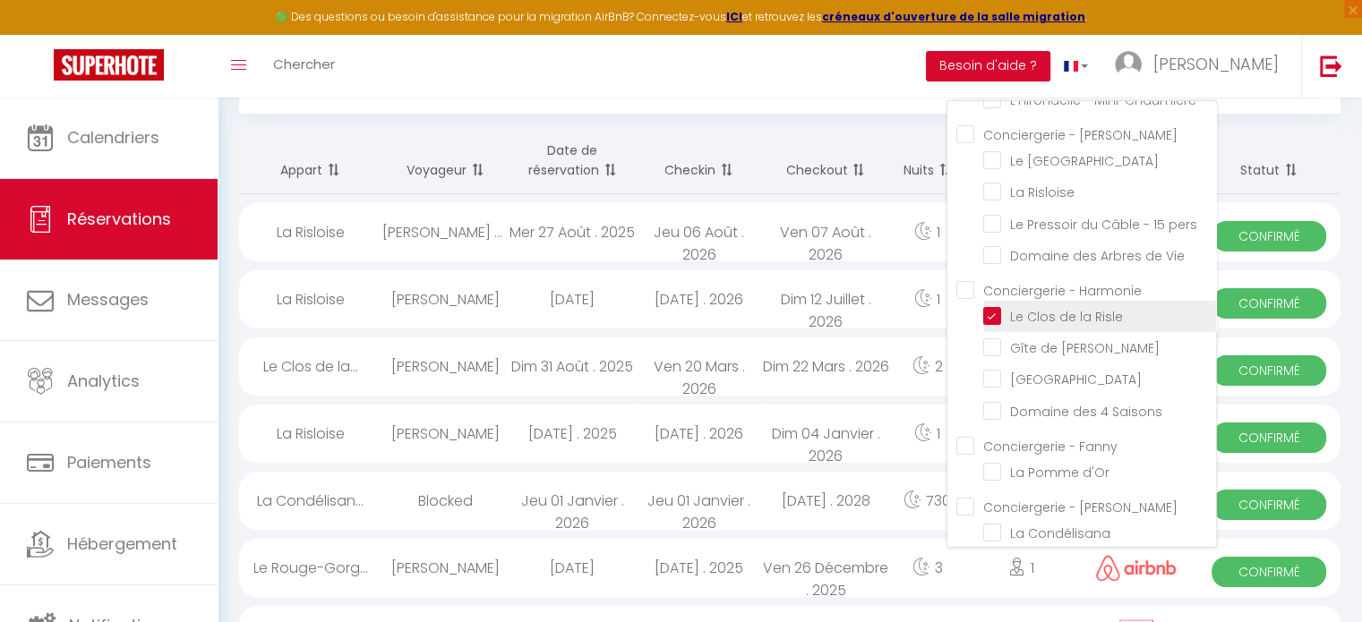
checkbox input "false"
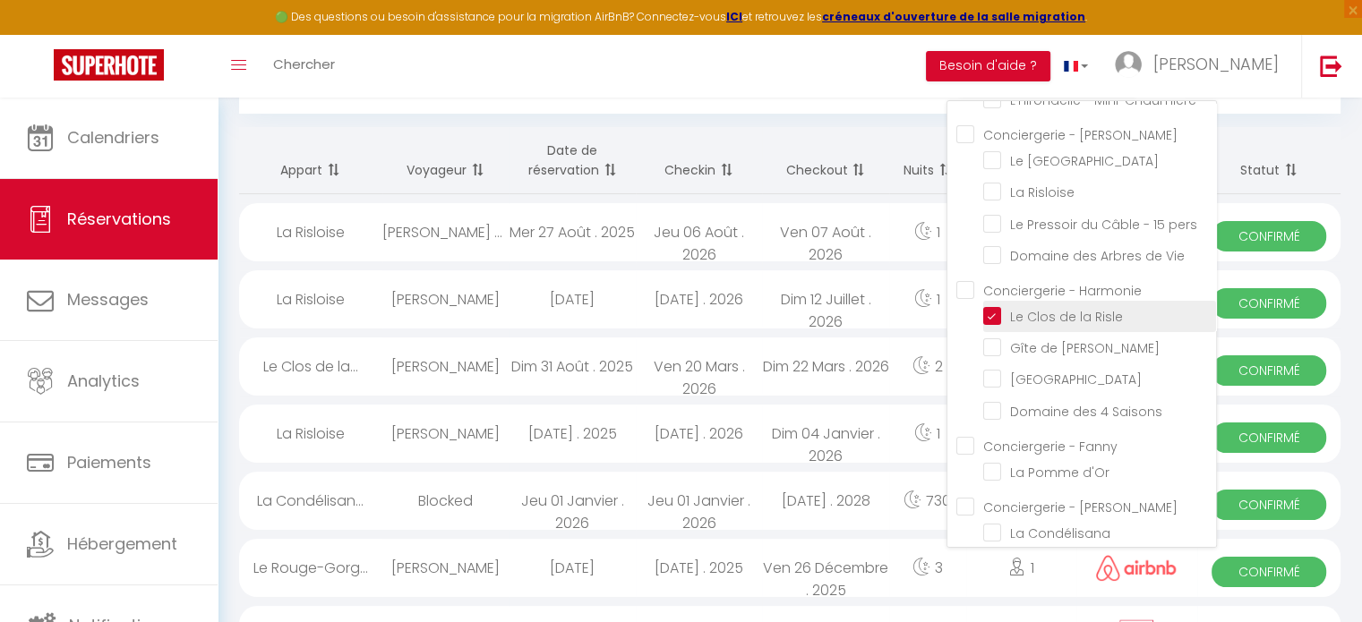
checkbox input "false"
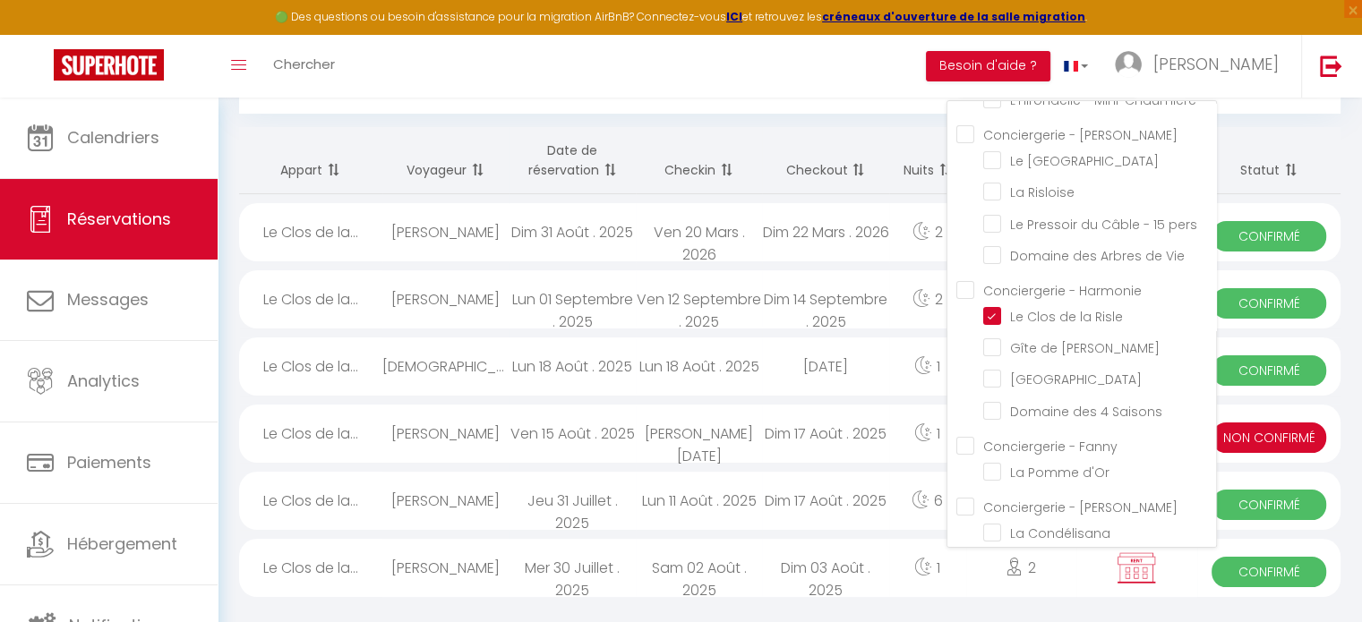
click at [479, 122] on div "Bookings Tous les statuts Annulé Confirmé Non Confirmé Tout sauf annulé No Show…" at bounding box center [790, 319] width 1144 height 623
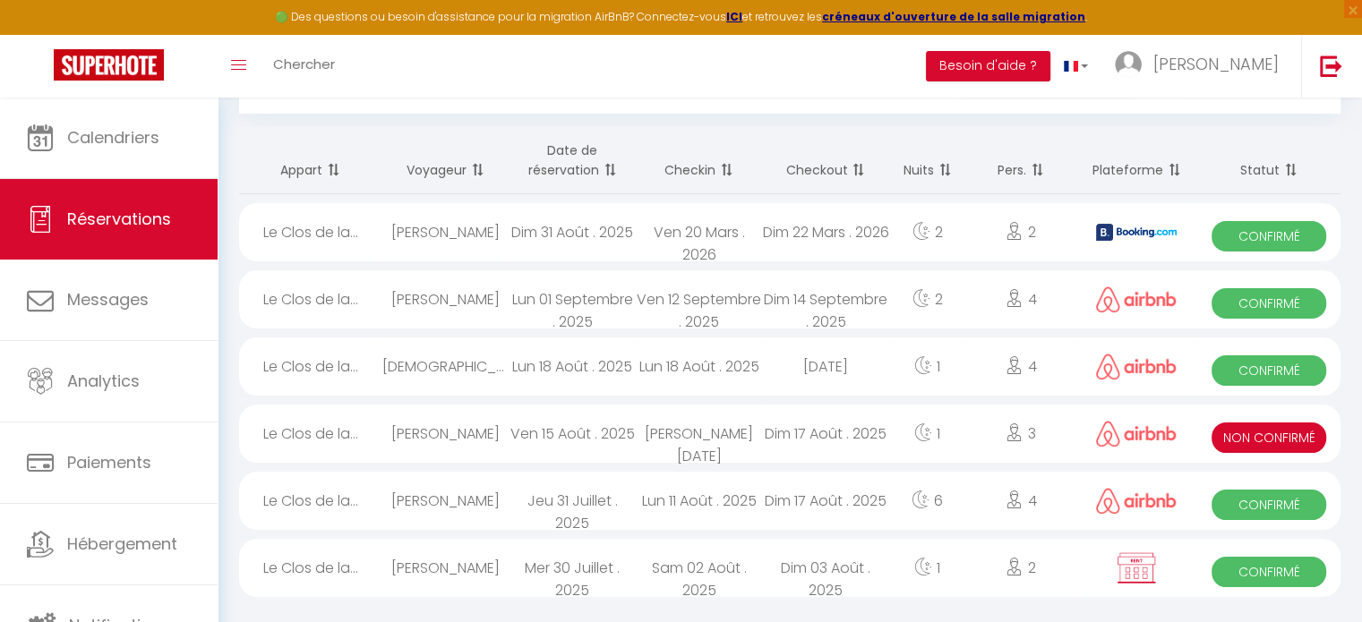
click at [568, 231] on div "Dim 31 Août . 2025" at bounding box center [571, 232] width 126 height 58
select select "OK"
select select "KO"
select select "0"
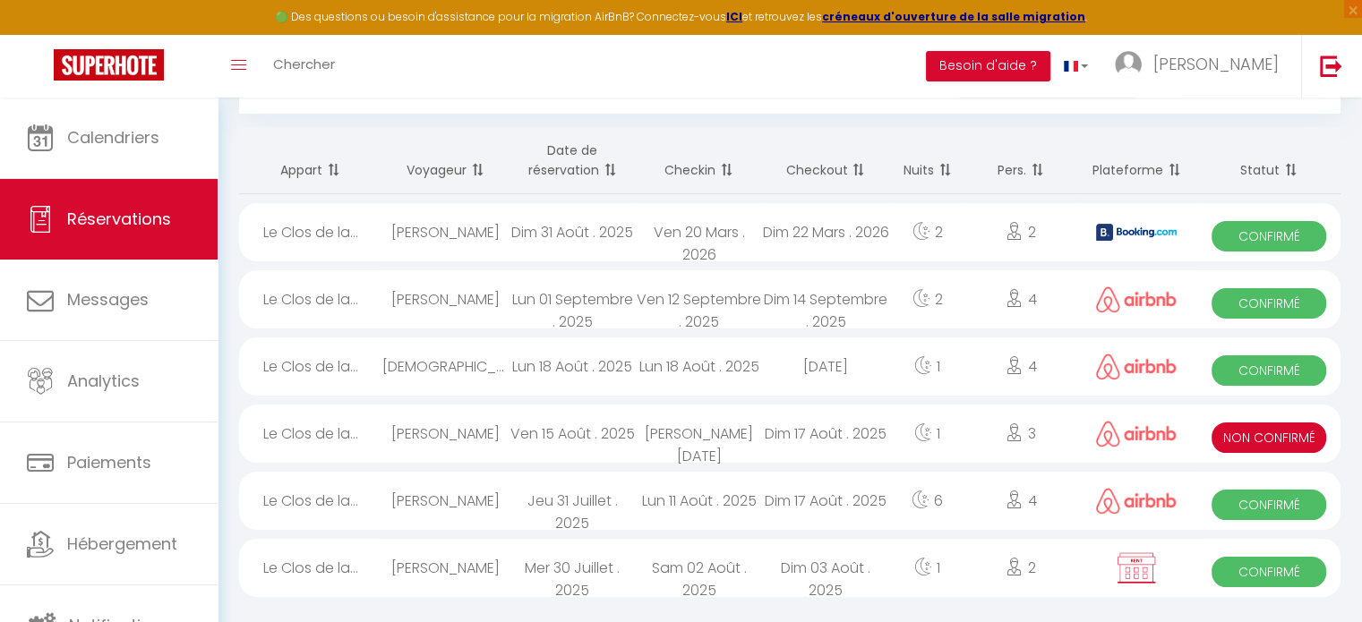
select select "1"
select select
select select "40113"
select select "39294"
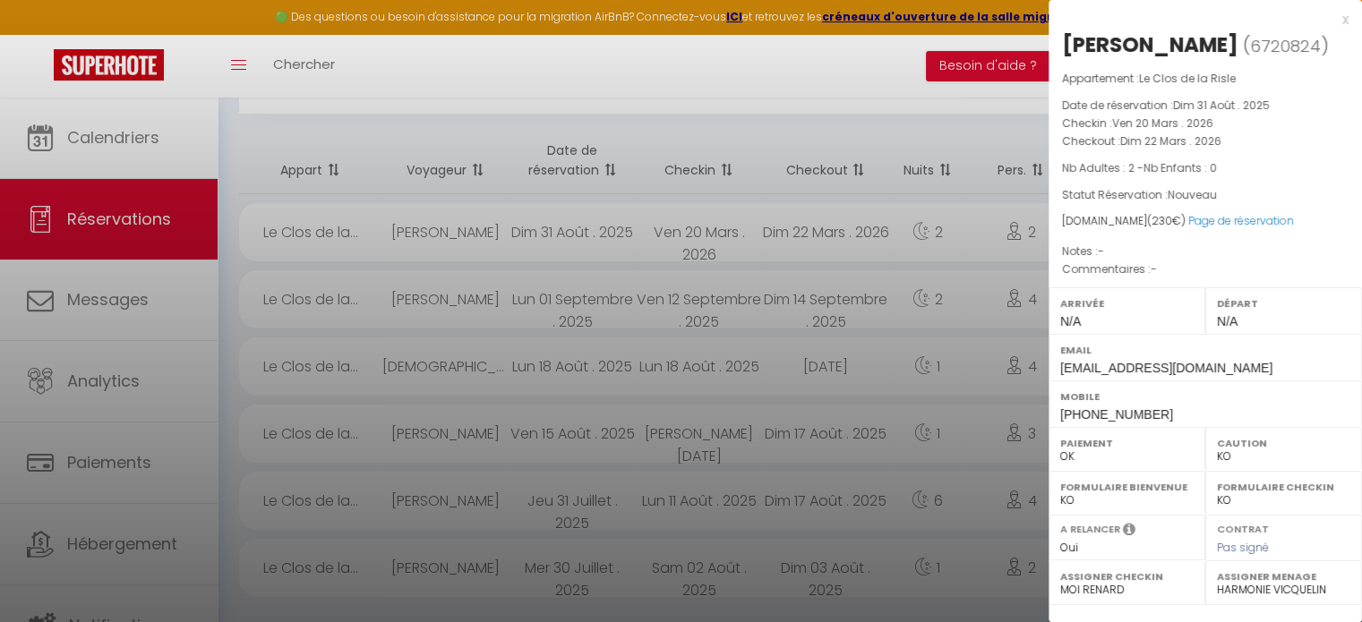
click at [877, 239] on div at bounding box center [681, 311] width 1362 height 622
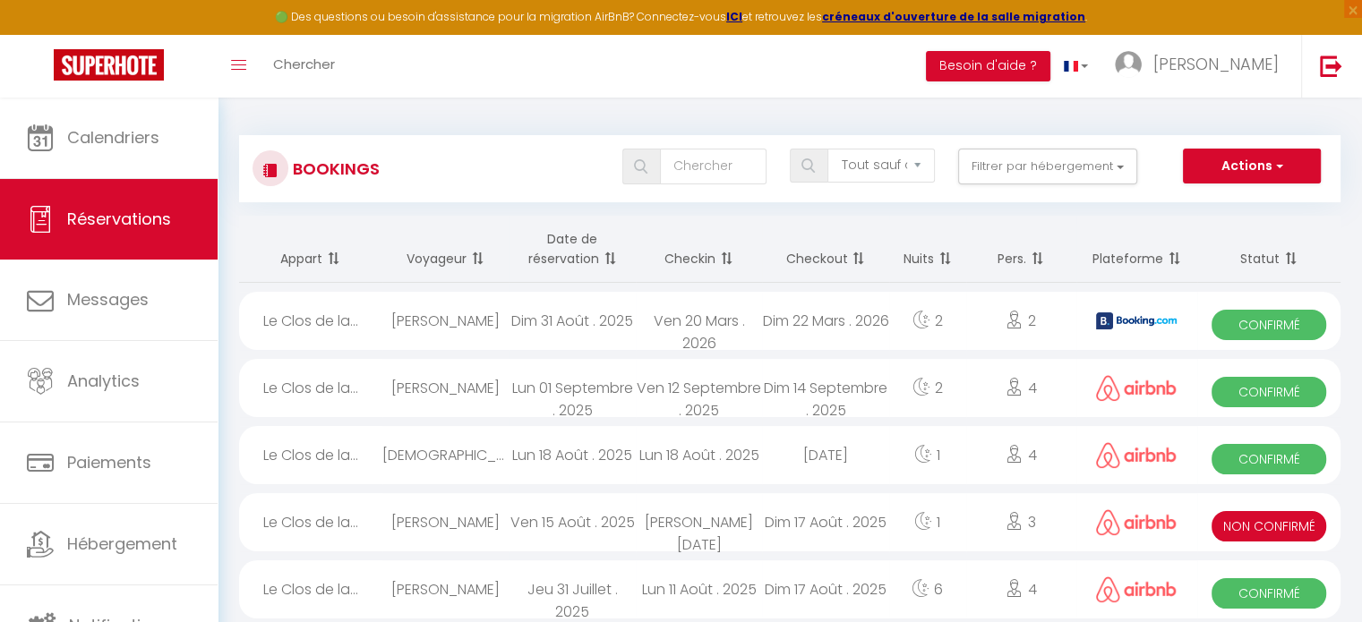
scroll to position [0, 0]
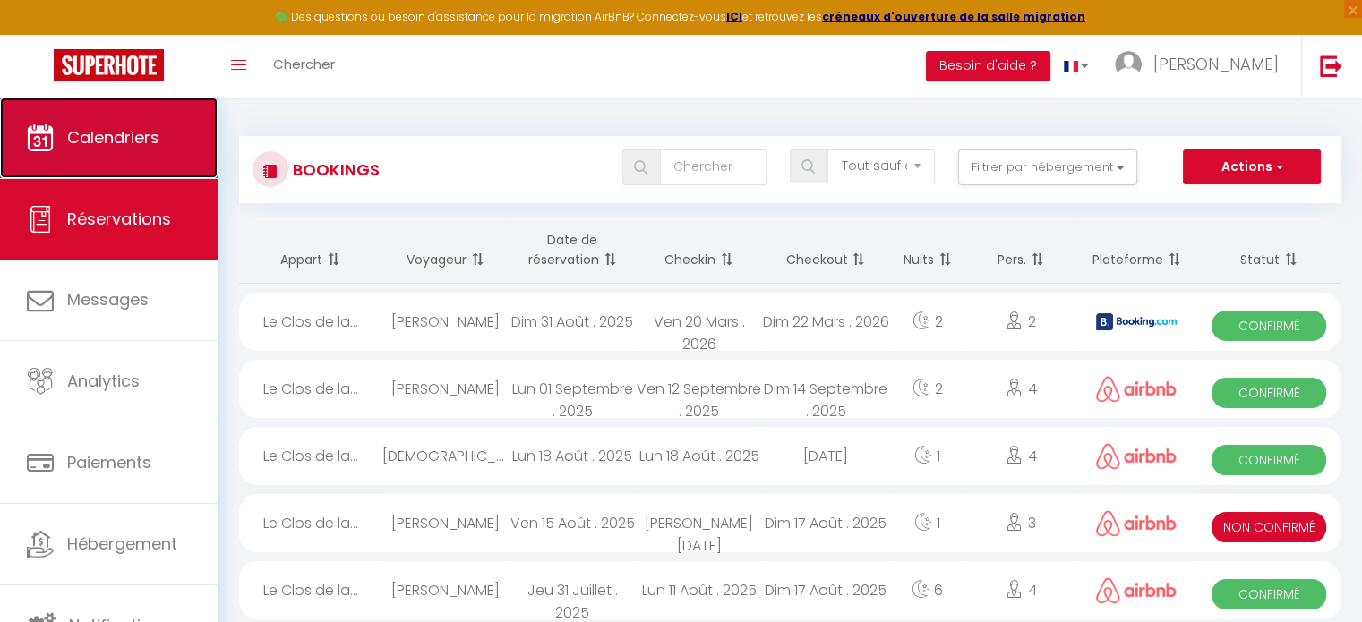
click at [79, 132] on span "Calendriers" at bounding box center [113, 137] width 92 height 22
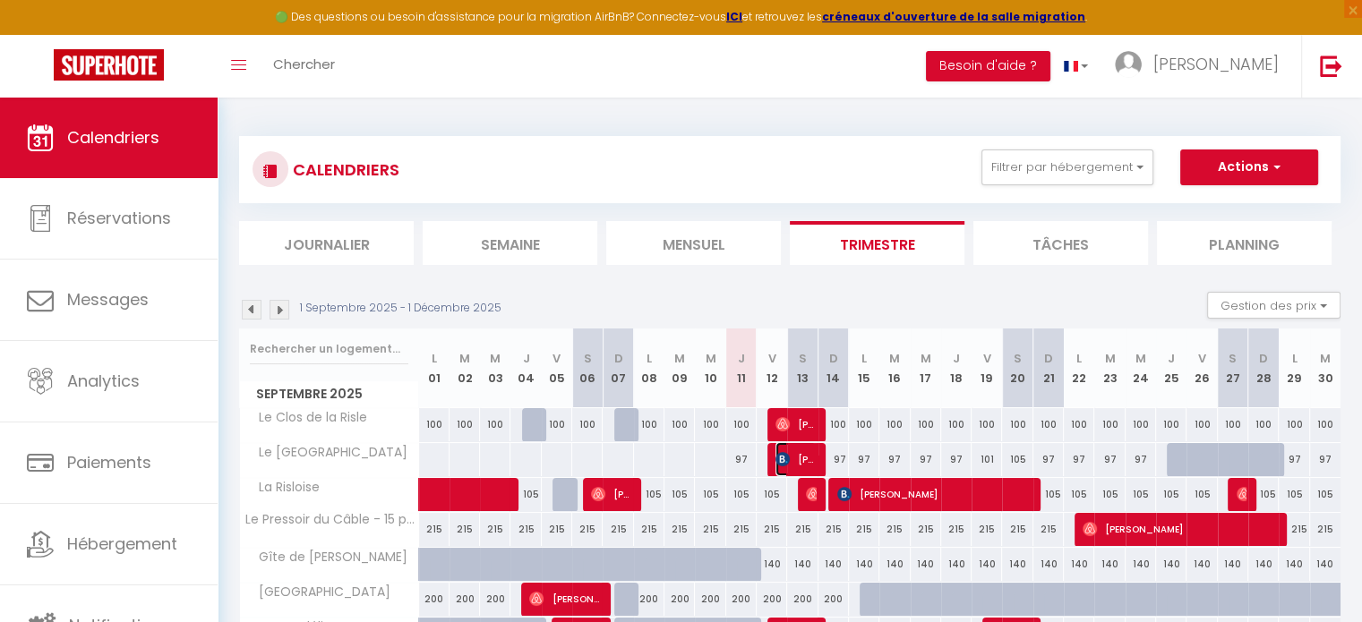
click at [787, 454] on img at bounding box center [782, 459] width 14 height 14
select select "OK"
select select "KO"
select select "0"
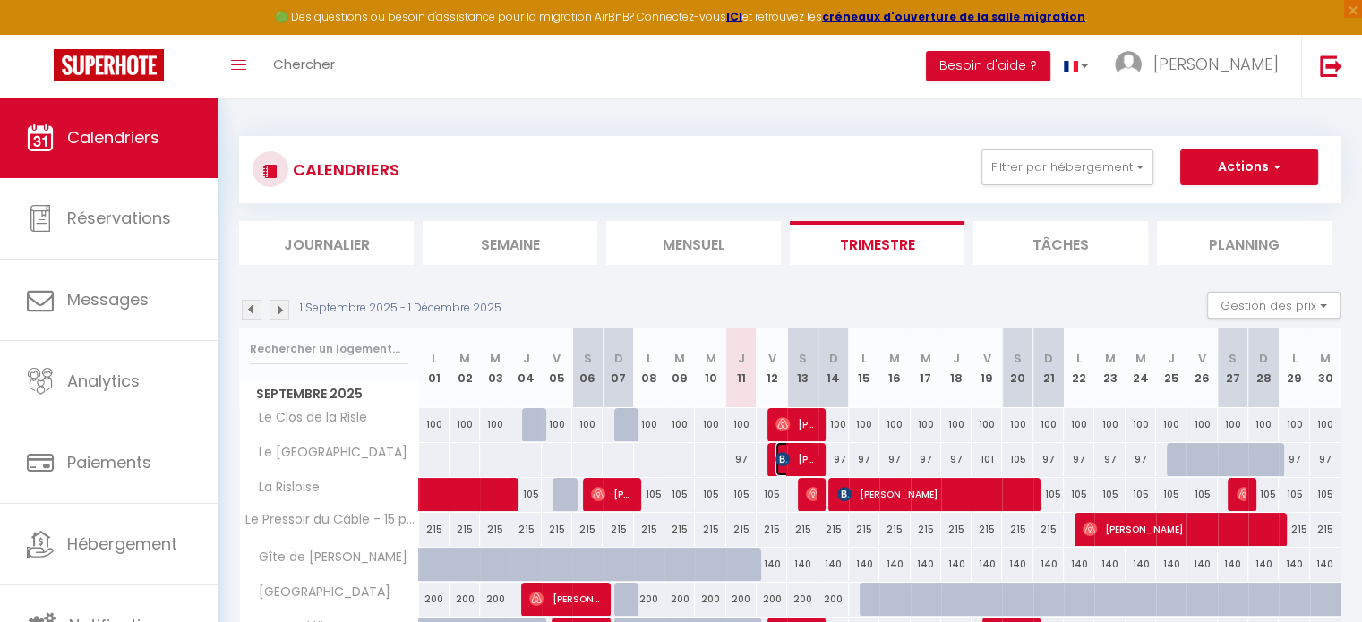
select select "1"
select select
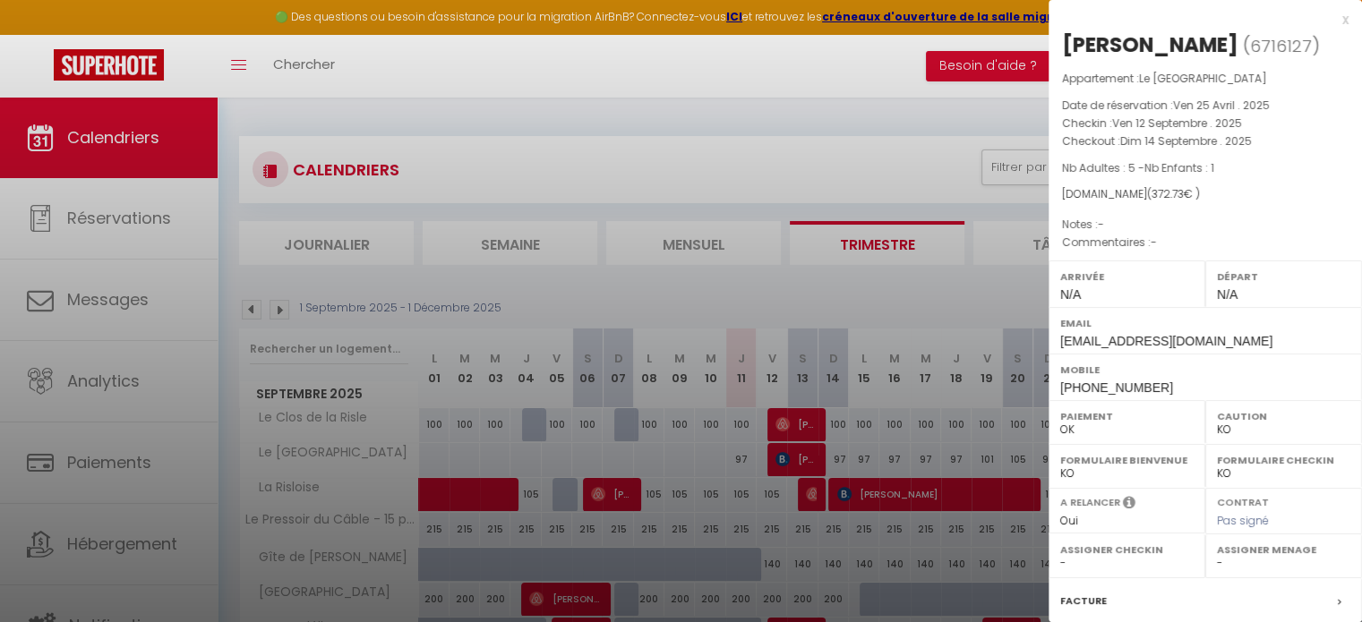
click at [787, 454] on div at bounding box center [681, 311] width 1362 height 622
